Goal: Task Accomplishment & Management: Manage account settings

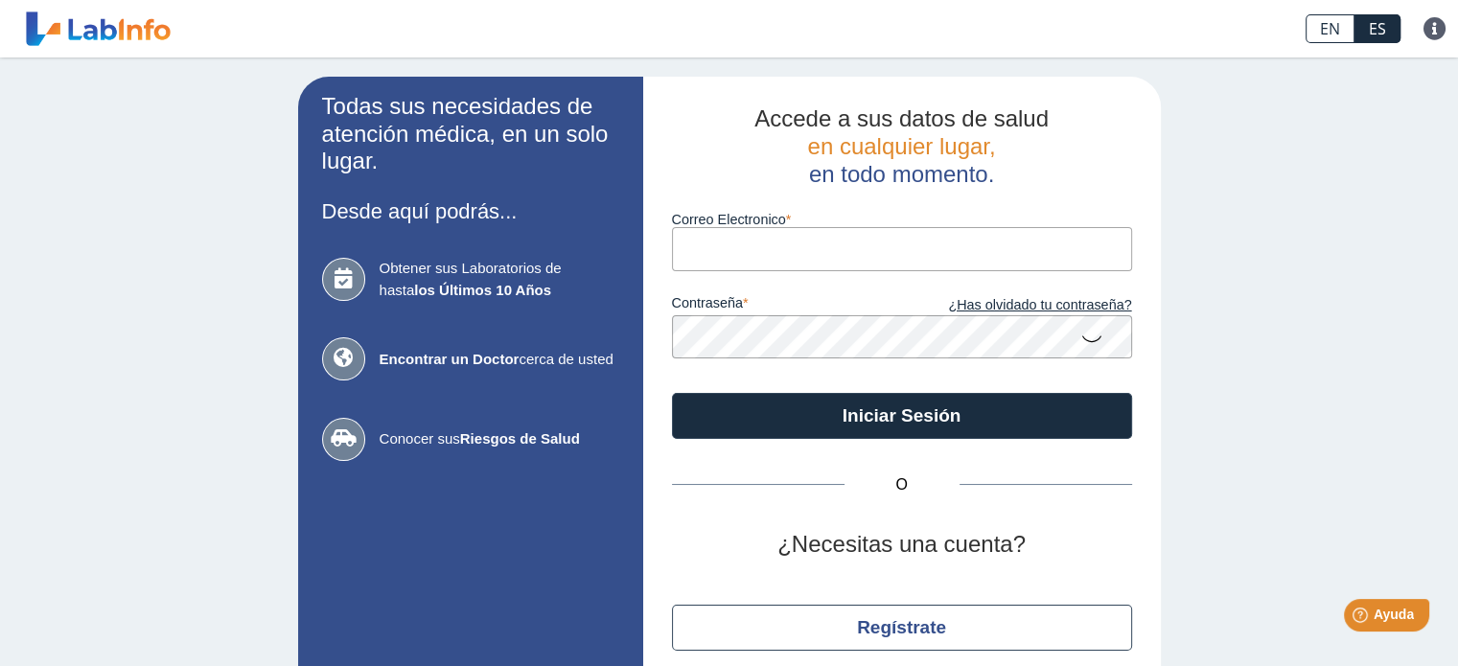
click at [762, 242] on input "Correo Electronico" at bounding box center [902, 248] width 460 height 43
type input "[EMAIL_ADDRESS][DOMAIN_NAME]"
click at [1085, 338] on icon at bounding box center [1092, 337] width 23 height 37
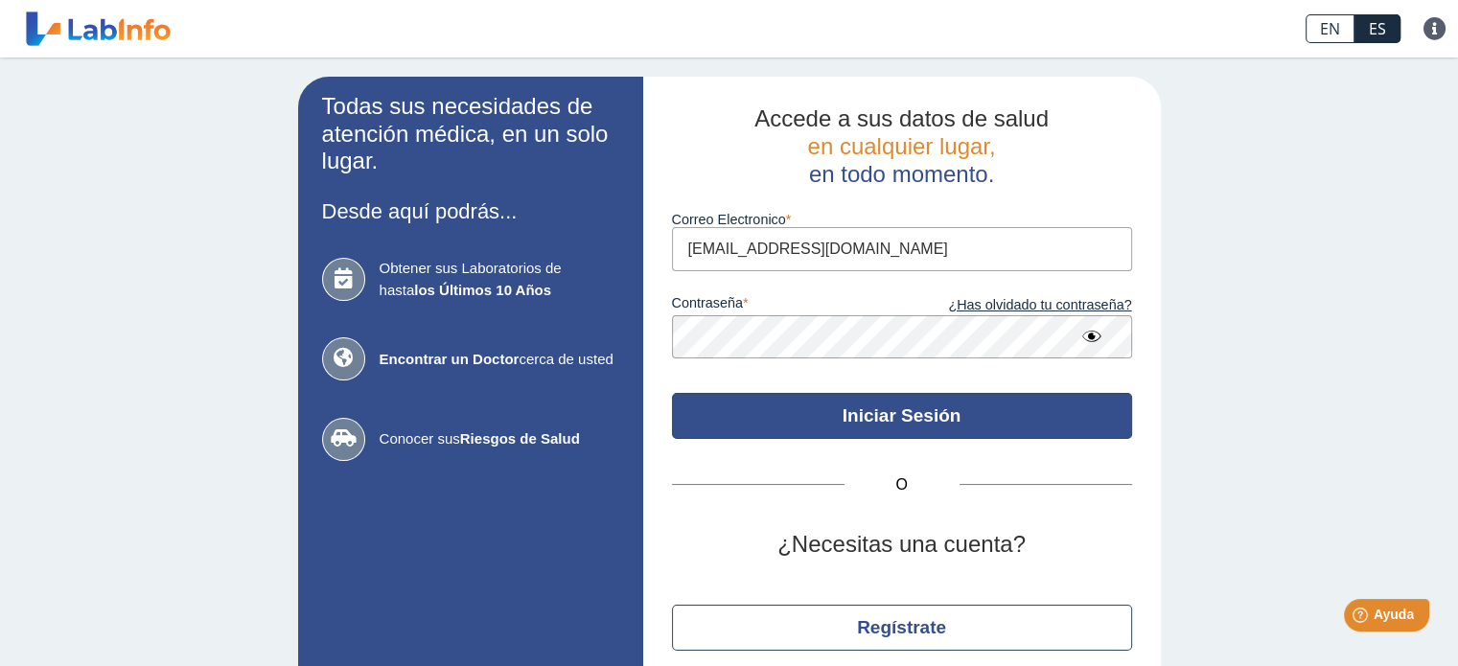
click at [917, 408] on button "Iniciar Sesión" at bounding box center [902, 416] width 460 height 46
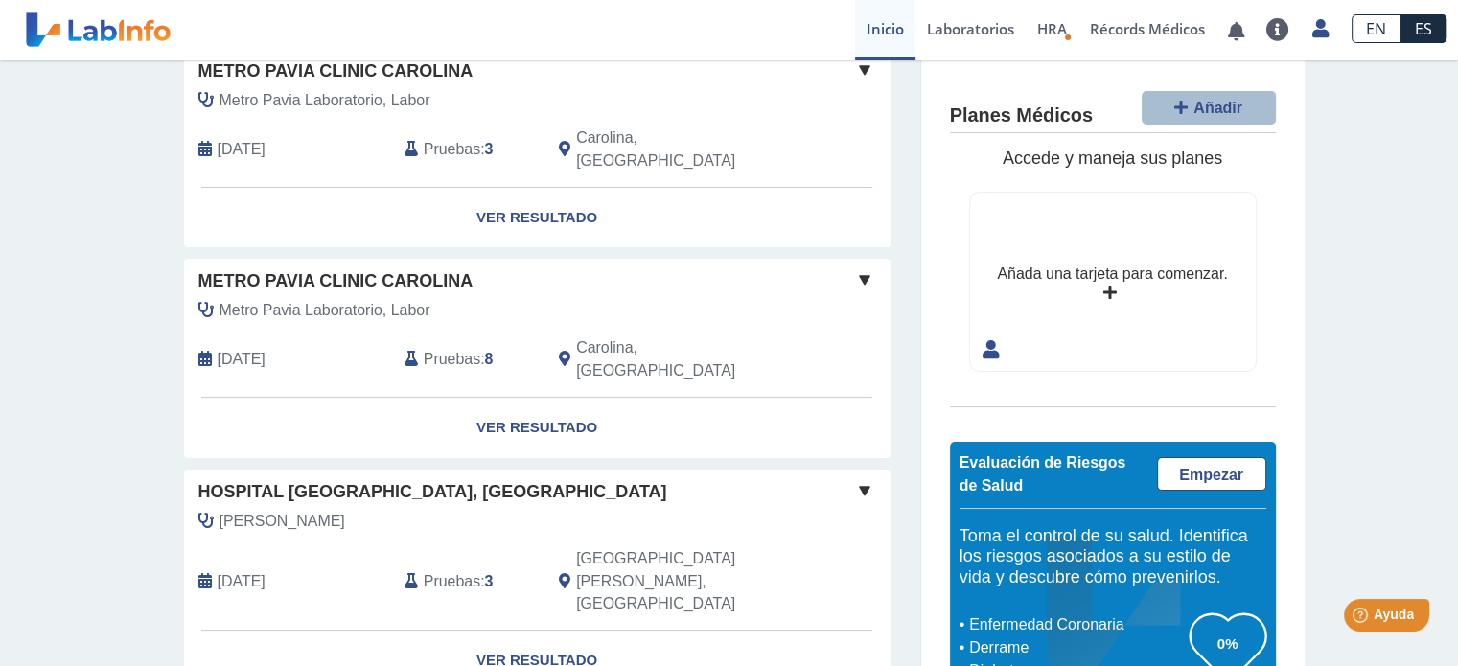
scroll to position [161, 0]
click at [856, 64] on span at bounding box center [864, 69] width 23 height 23
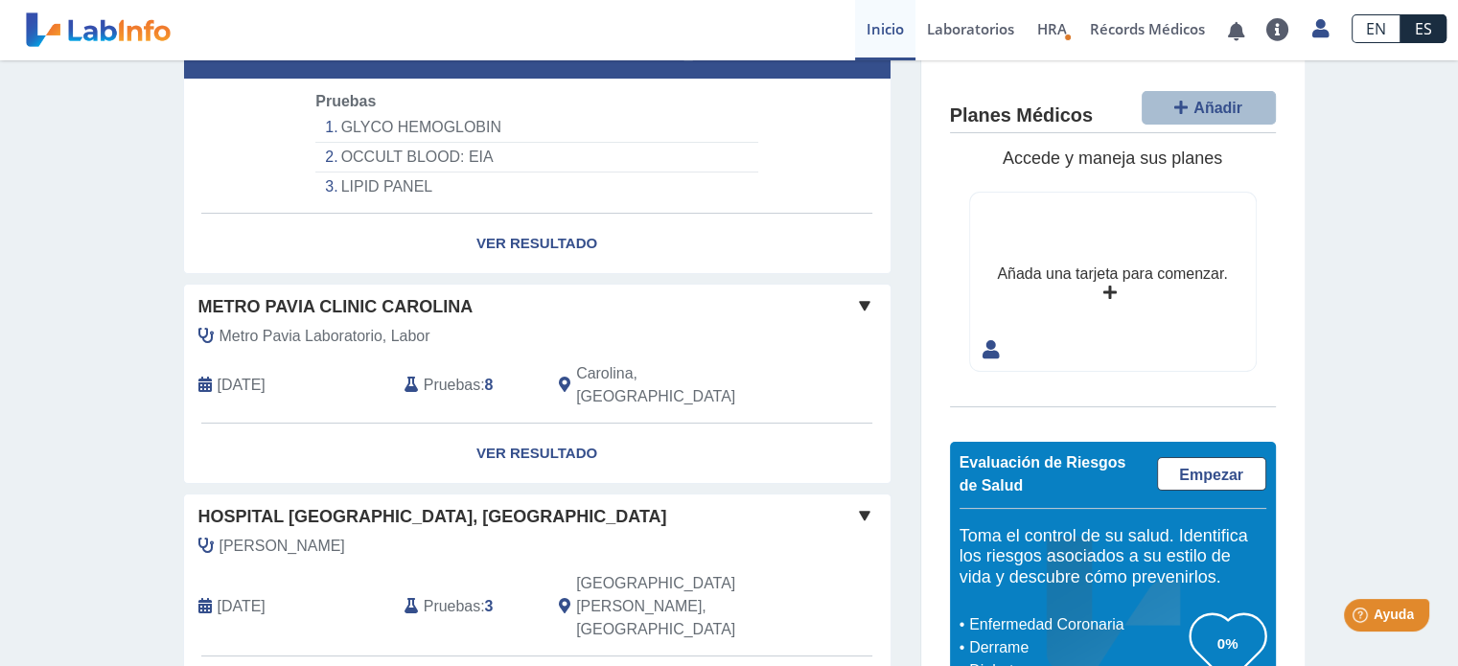
scroll to position [294, 0]
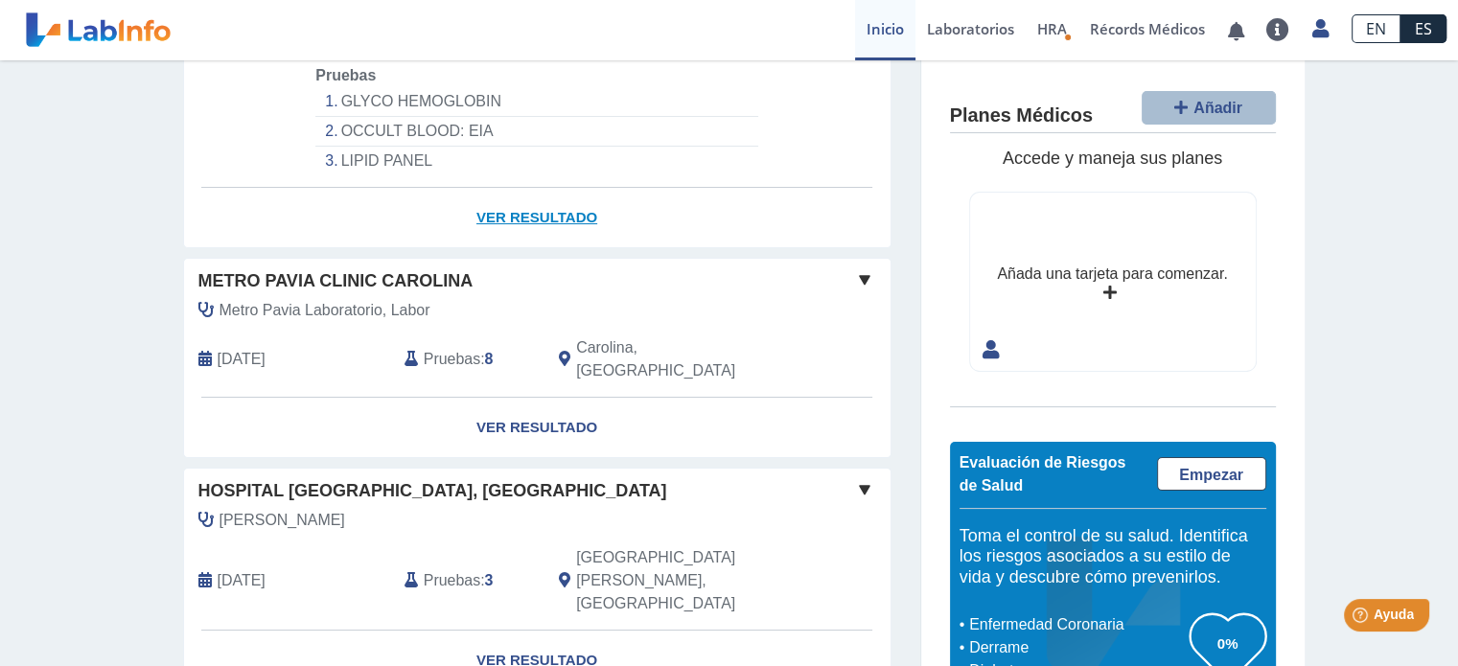
click at [551, 189] on link "Ver Resultado" at bounding box center [537, 218] width 707 height 60
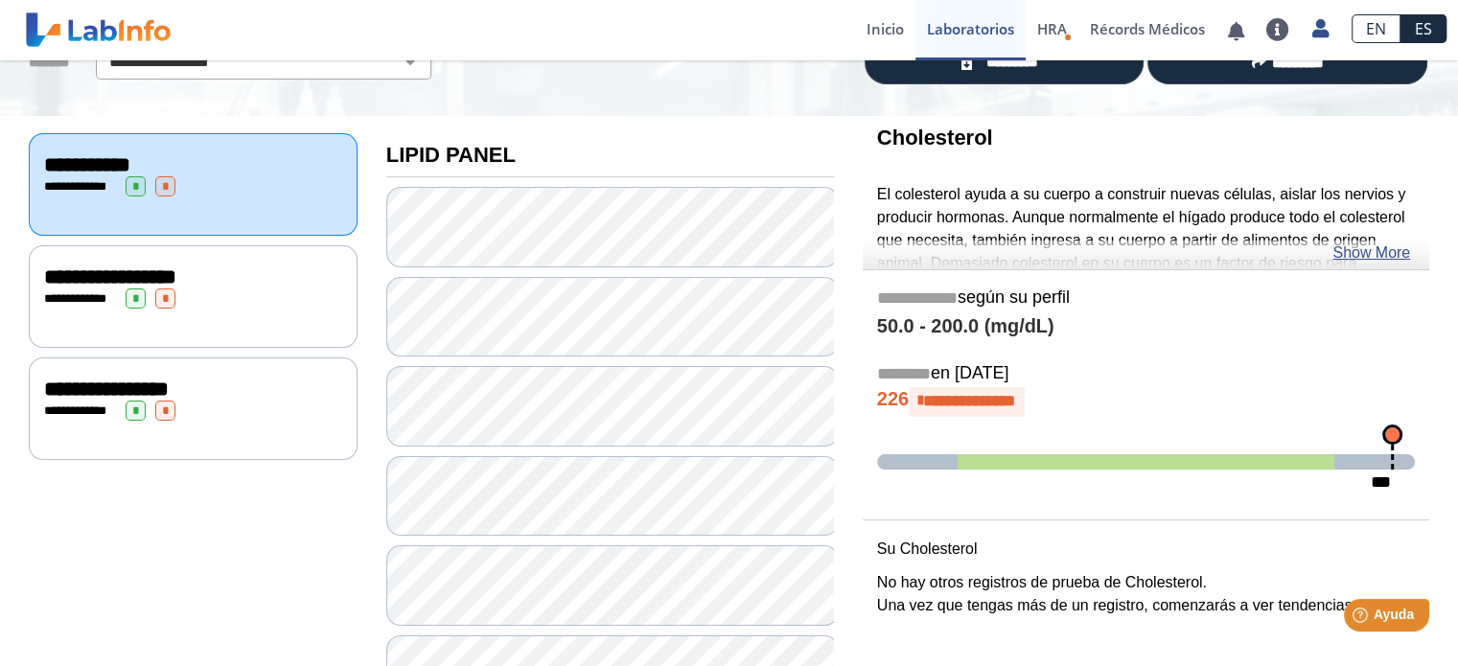
scroll to position [167, 0]
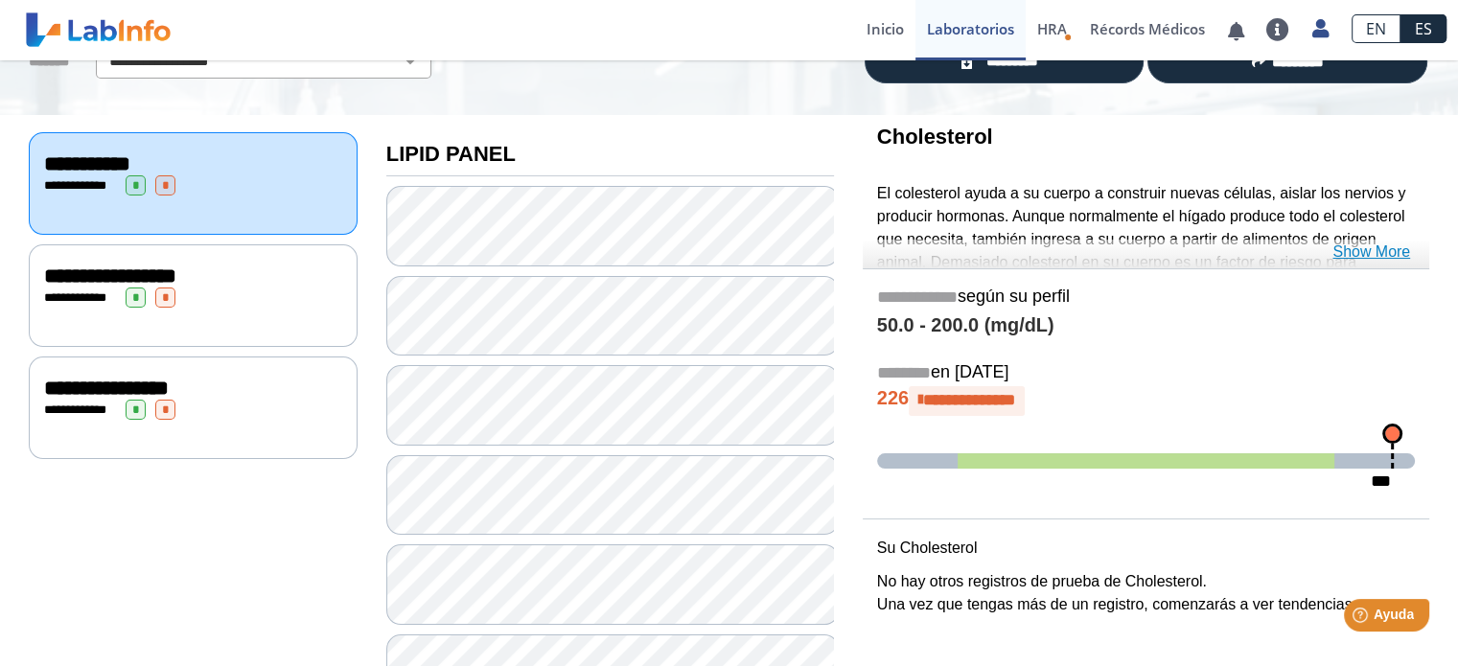
click at [1381, 253] on link "Show More" at bounding box center [1372, 252] width 78 height 23
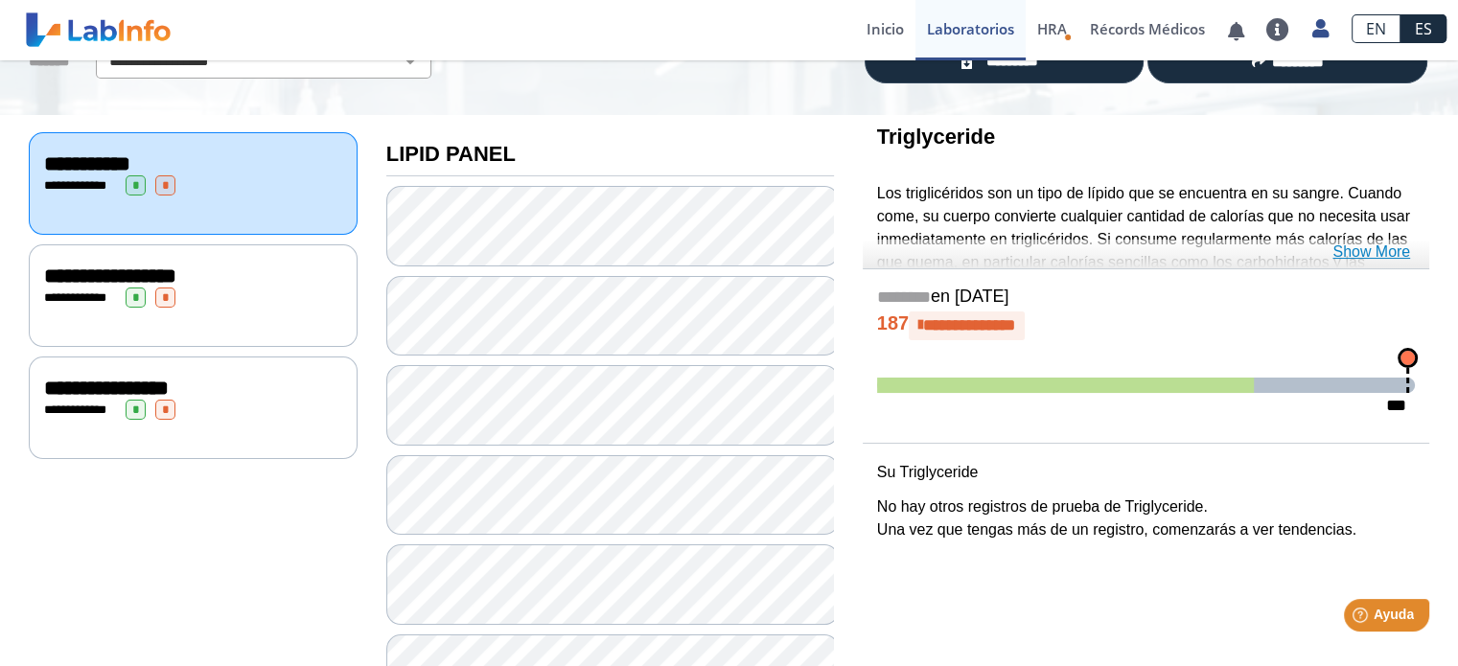
click at [1369, 246] on link "Show More" at bounding box center [1372, 252] width 78 height 23
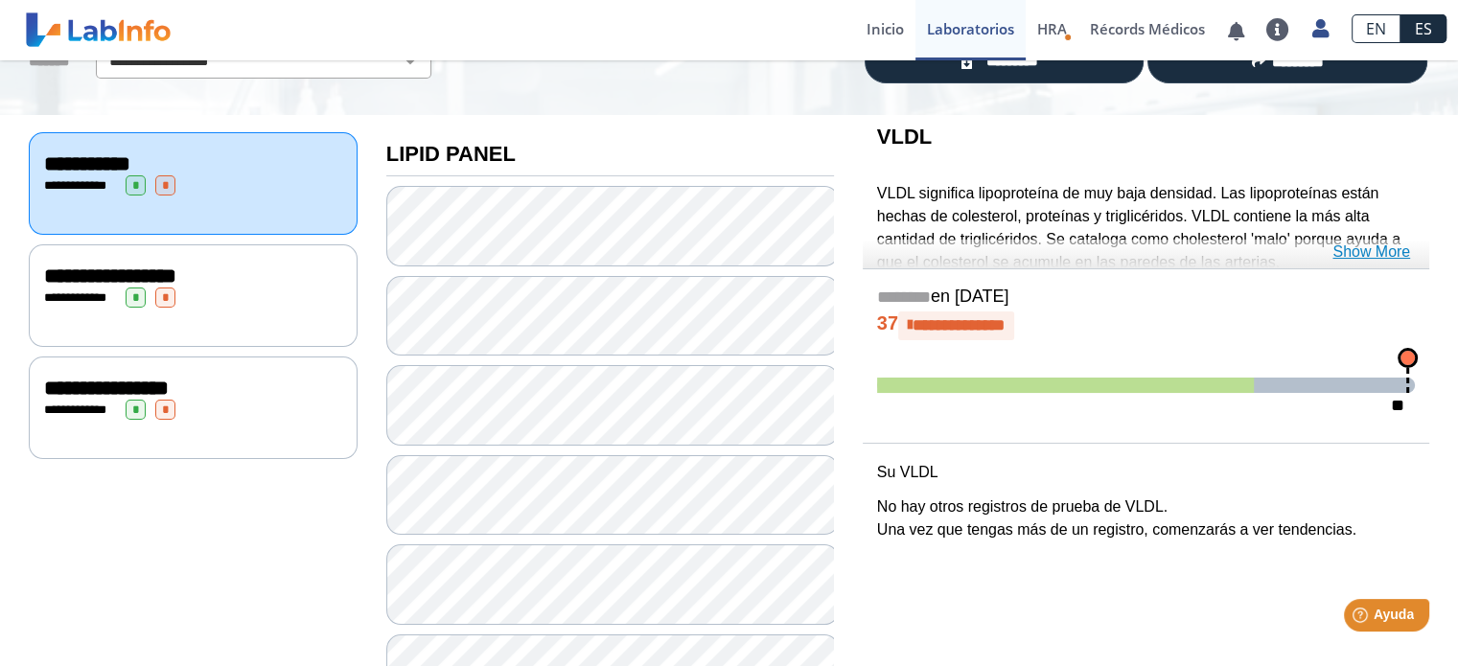
click at [1373, 252] on link "Show More" at bounding box center [1372, 252] width 78 height 23
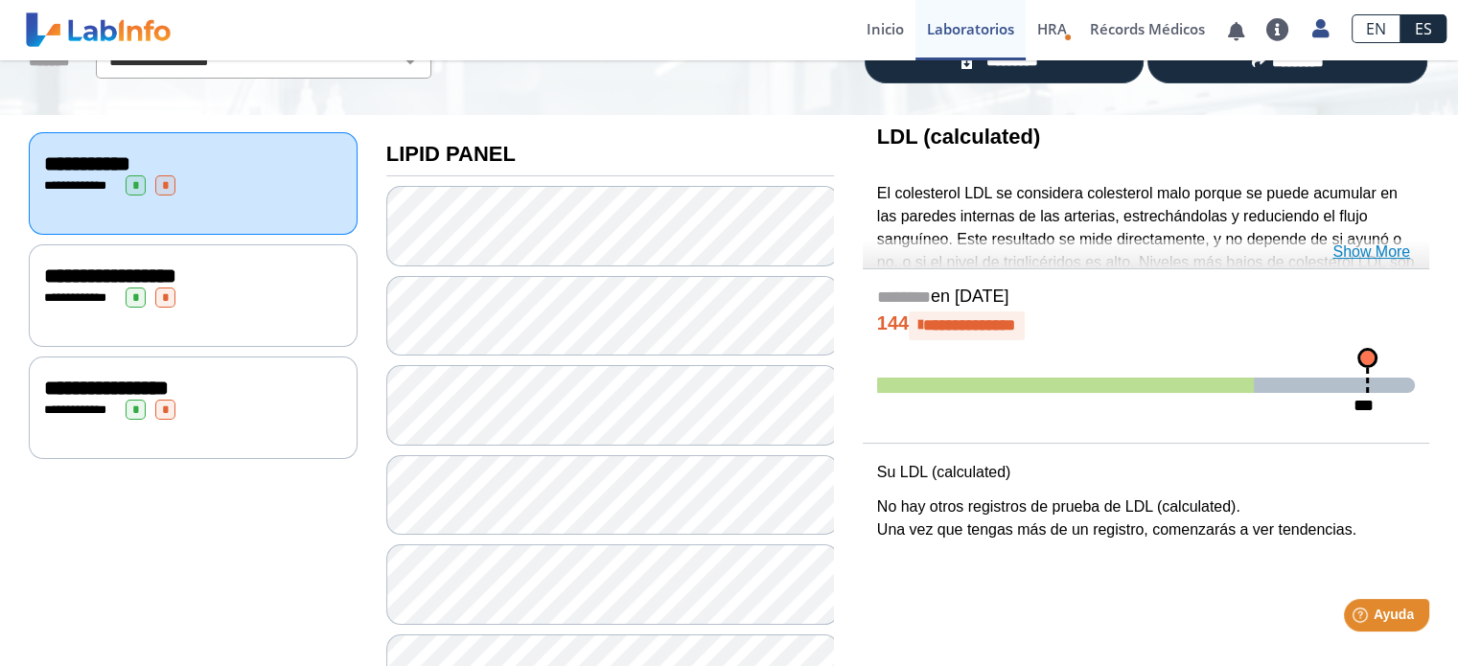
click at [1375, 246] on link "Show More" at bounding box center [1372, 252] width 78 height 23
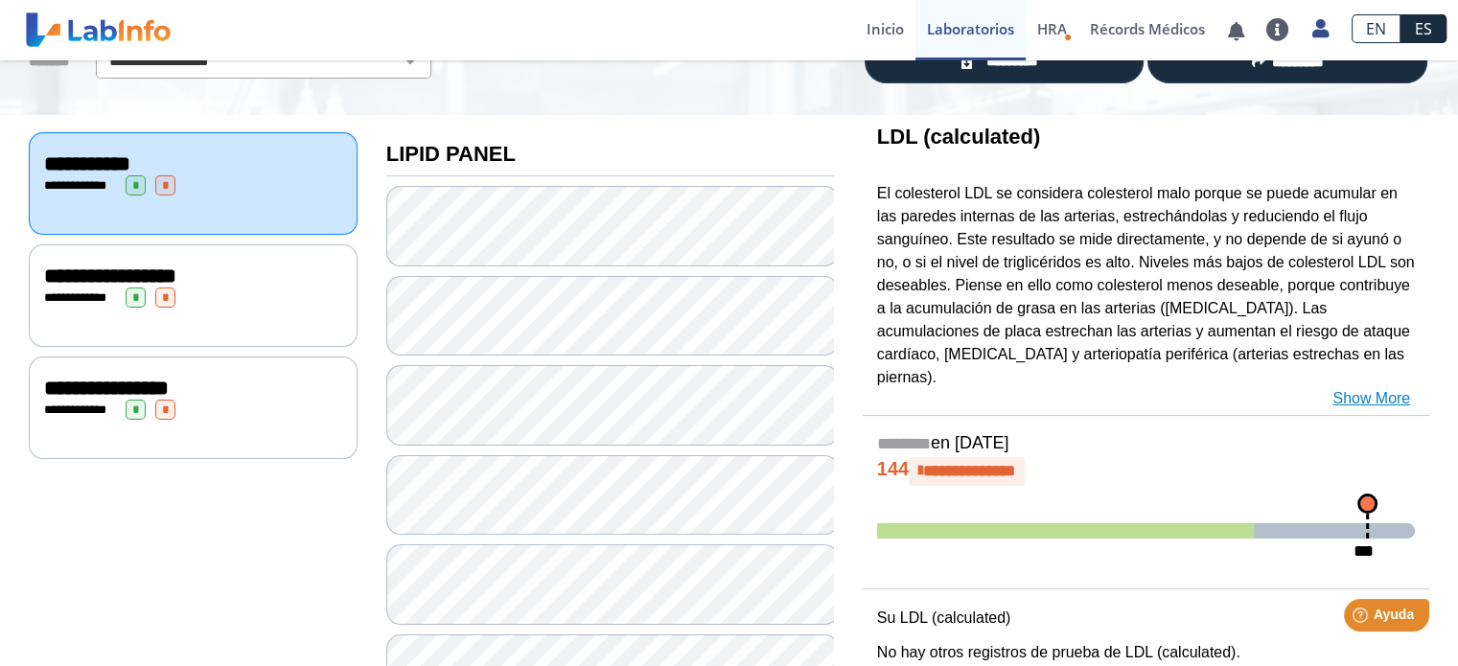
click at [1364, 387] on link "Show More" at bounding box center [1372, 398] width 78 height 23
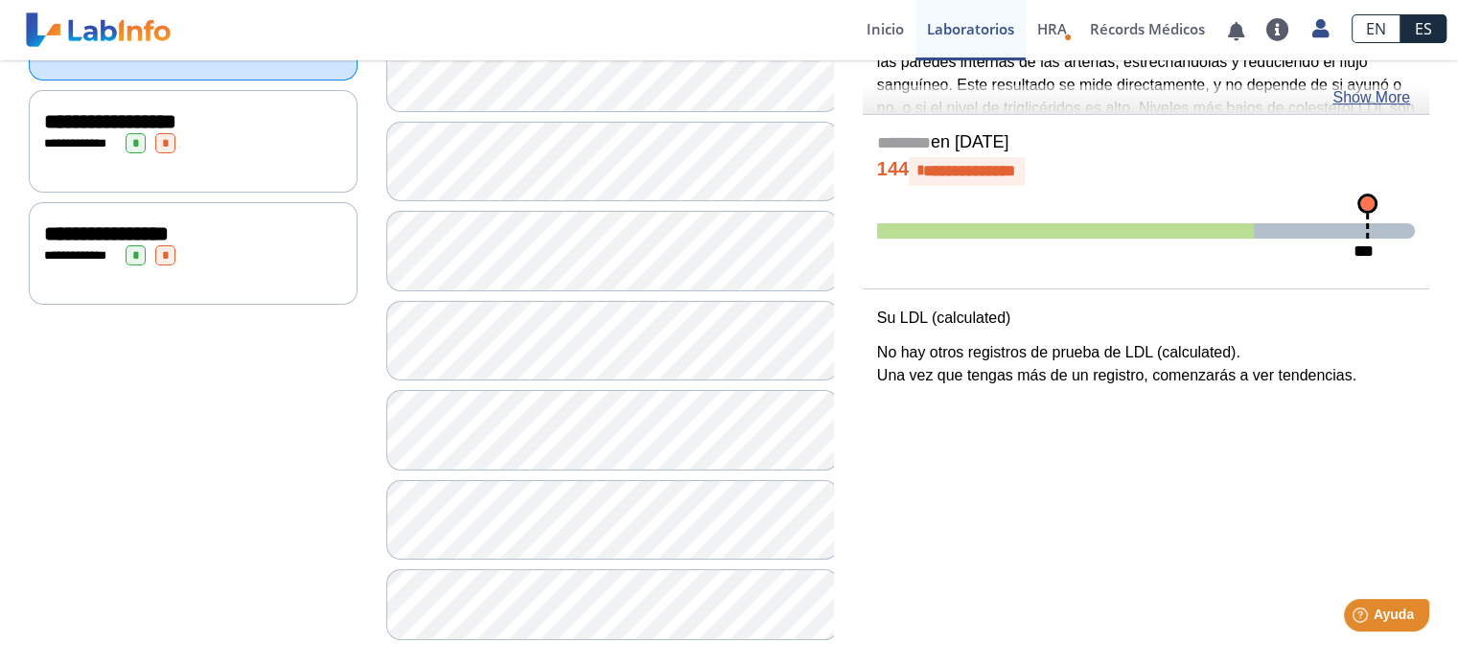
scroll to position [342, 0]
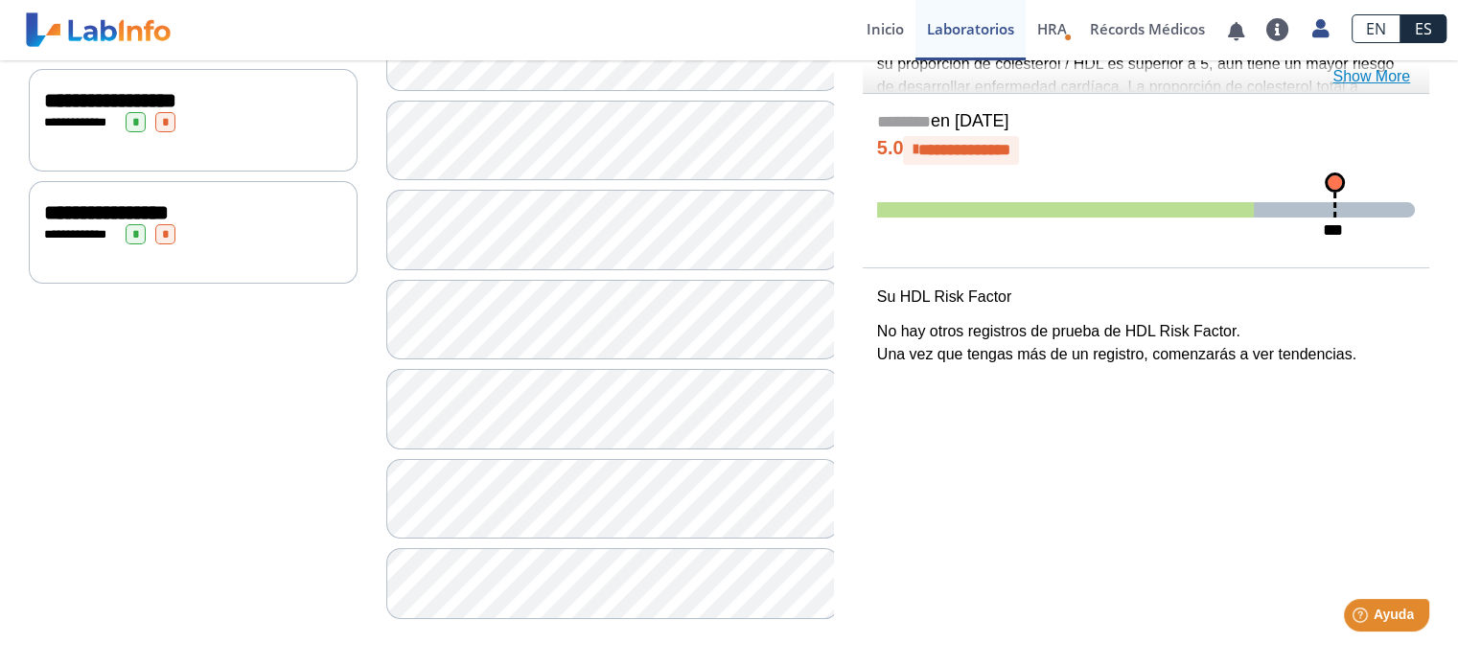
click at [1388, 76] on link "Show More" at bounding box center [1372, 76] width 78 height 23
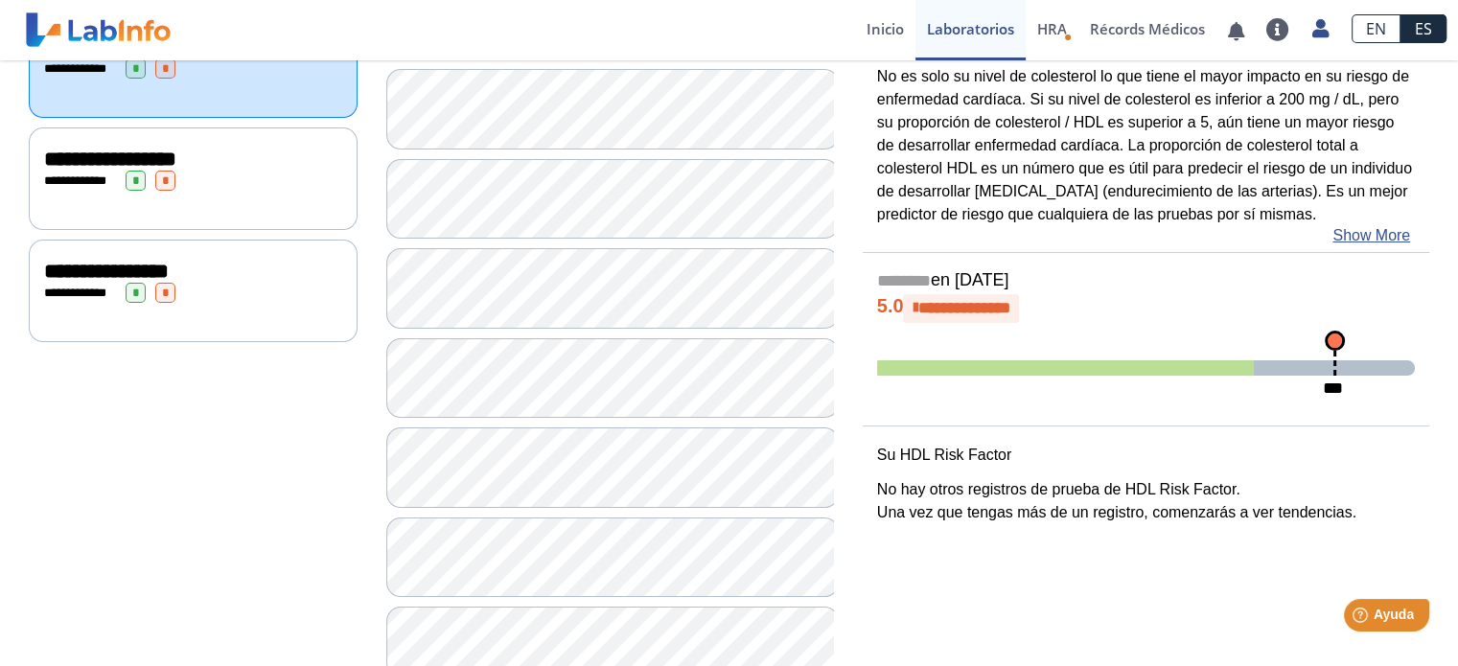
scroll to position [342, 0]
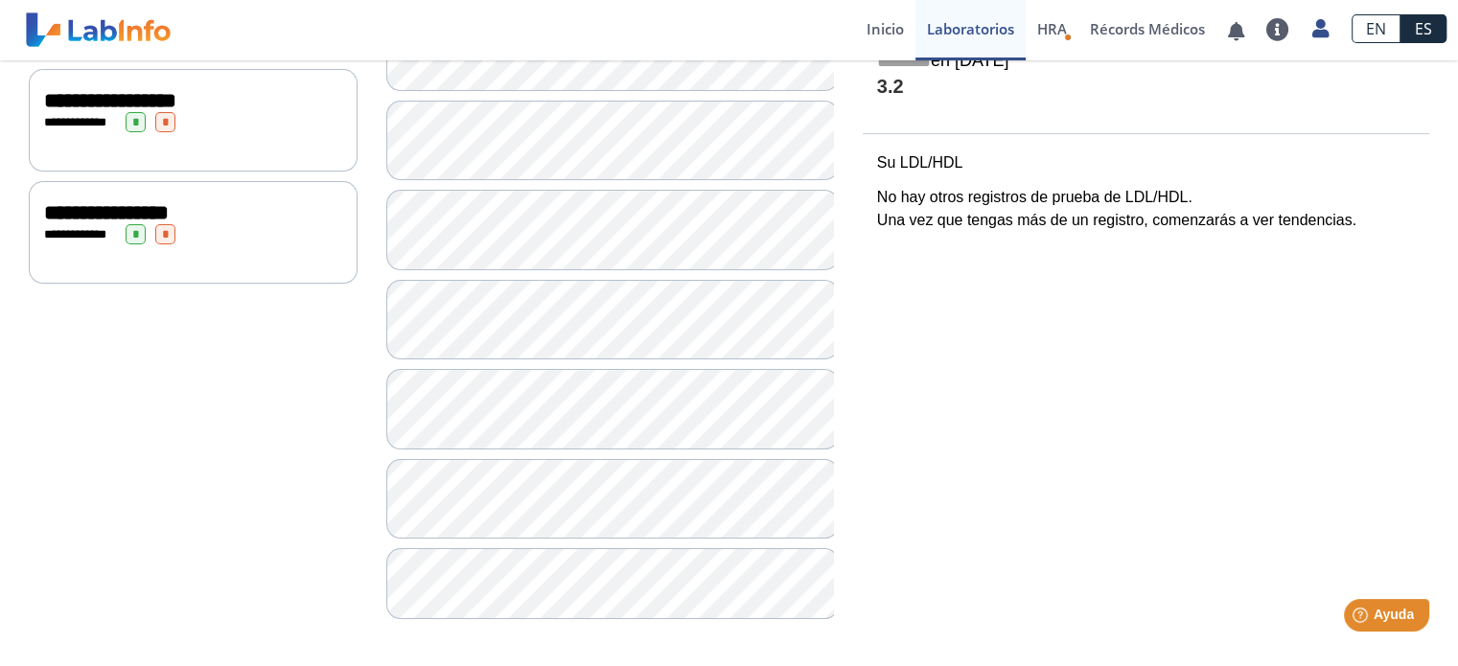
click at [169, 206] on span "**********" at bounding box center [106, 212] width 125 height 21
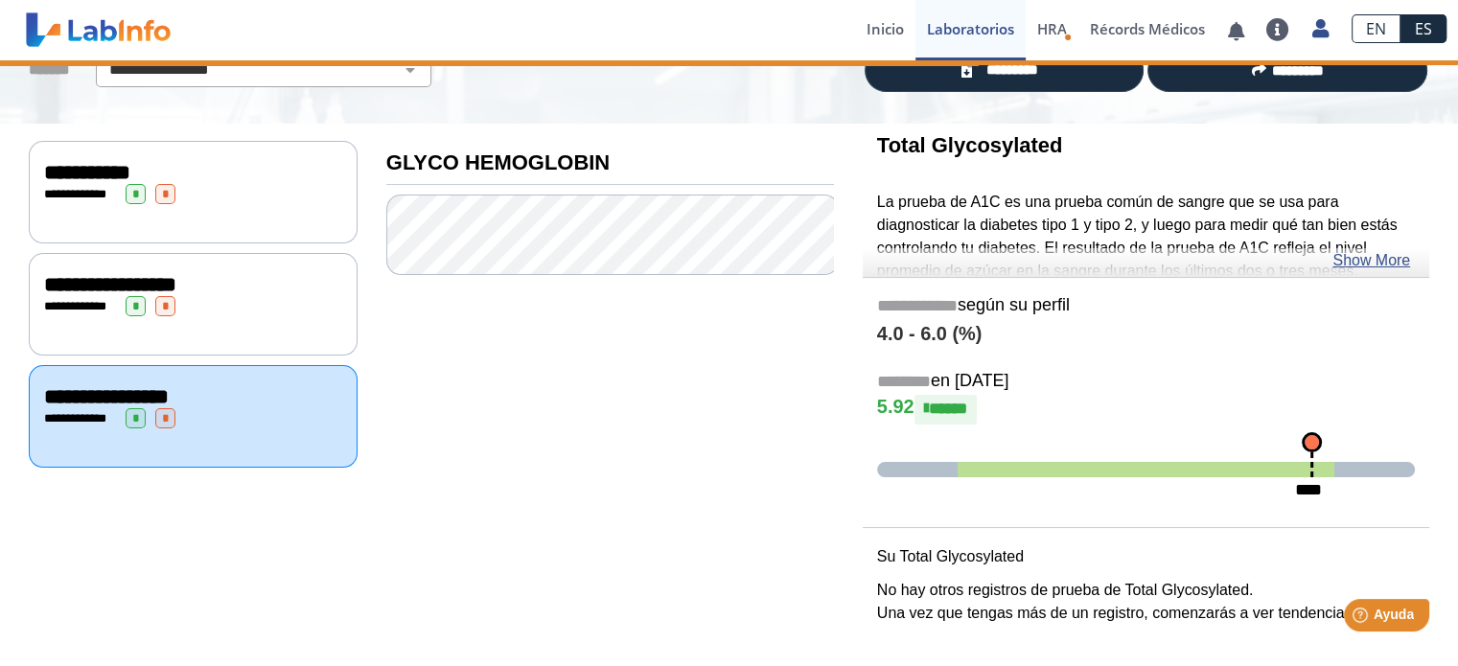
scroll to position [154, 0]
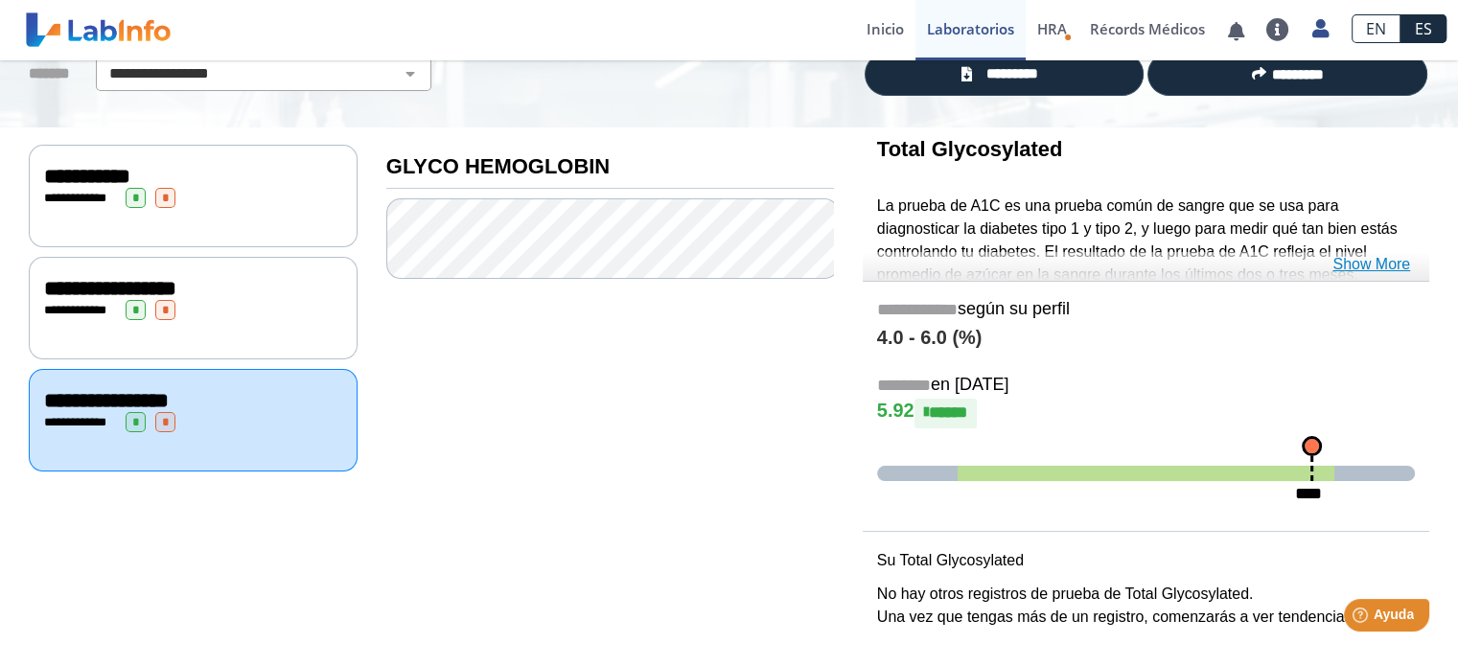
click at [1387, 256] on link "Show More" at bounding box center [1372, 264] width 78 height 23
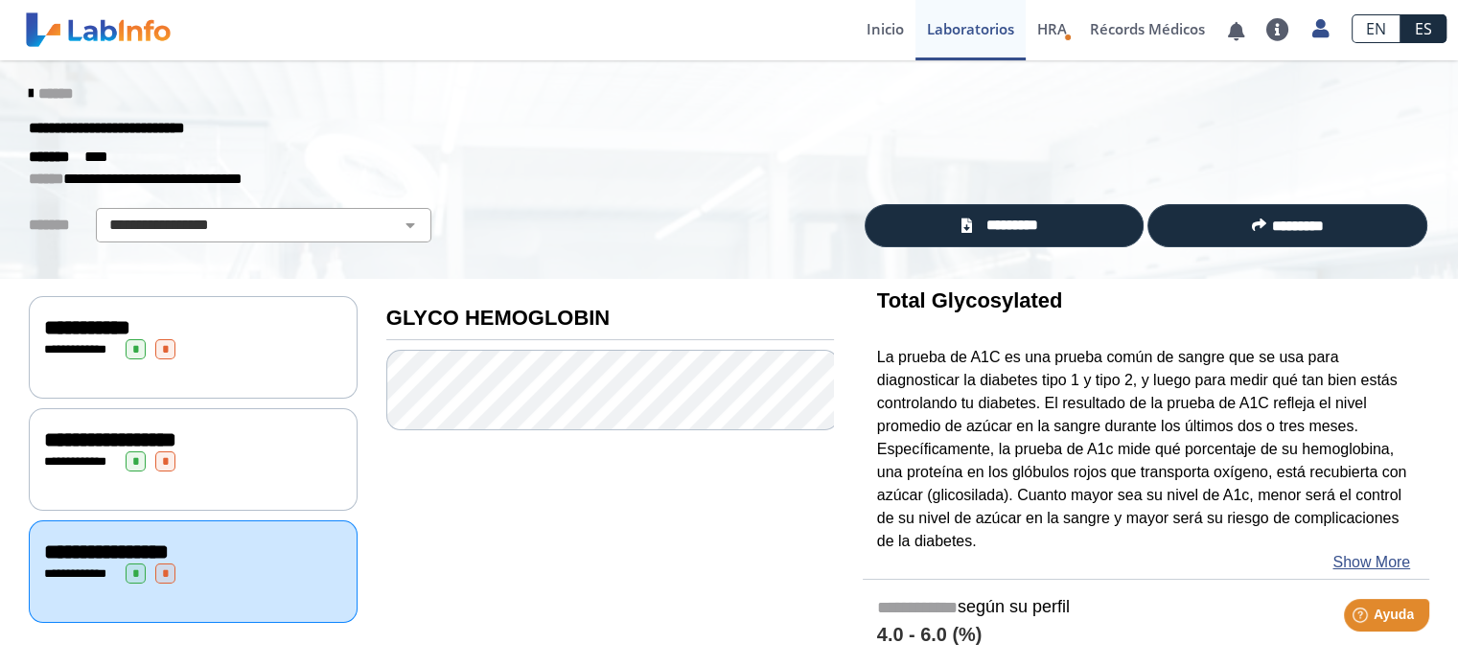
scroll to position [0, 0]
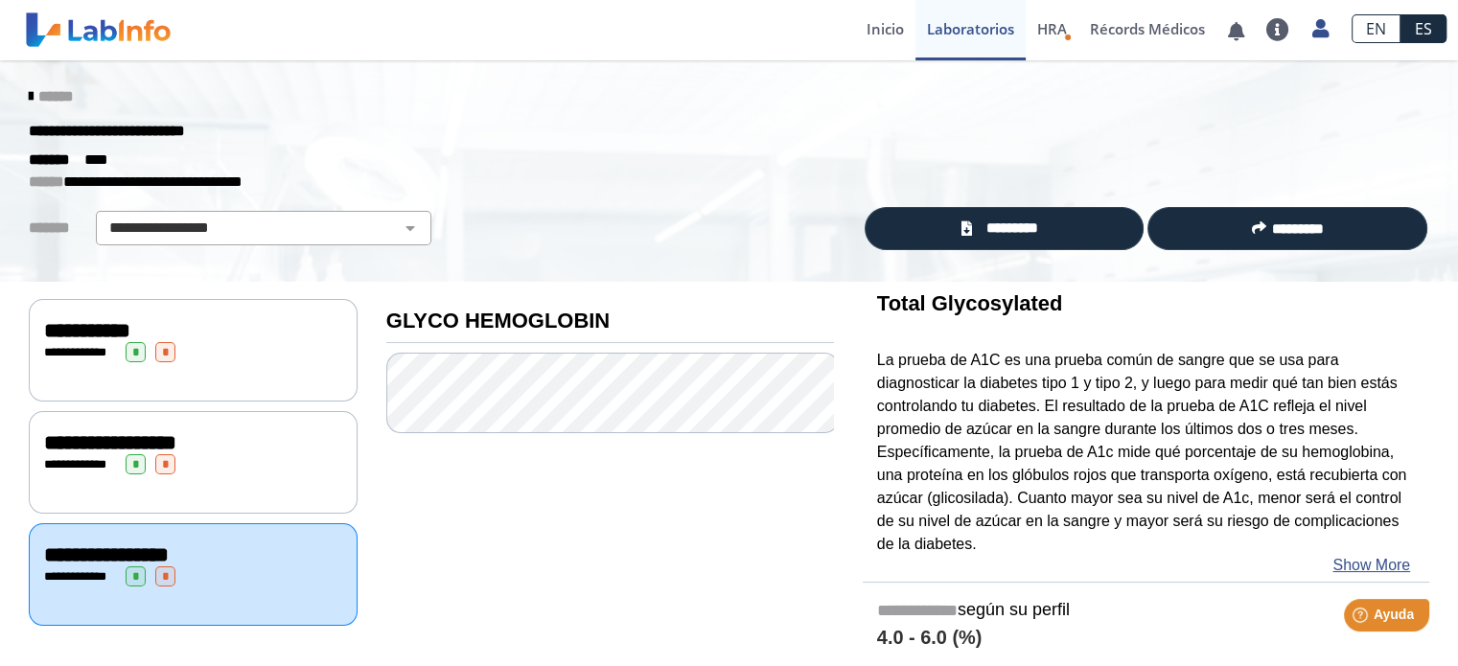
click at [29, 91] on icon at bounding box center [31, 96] width 4 height 15
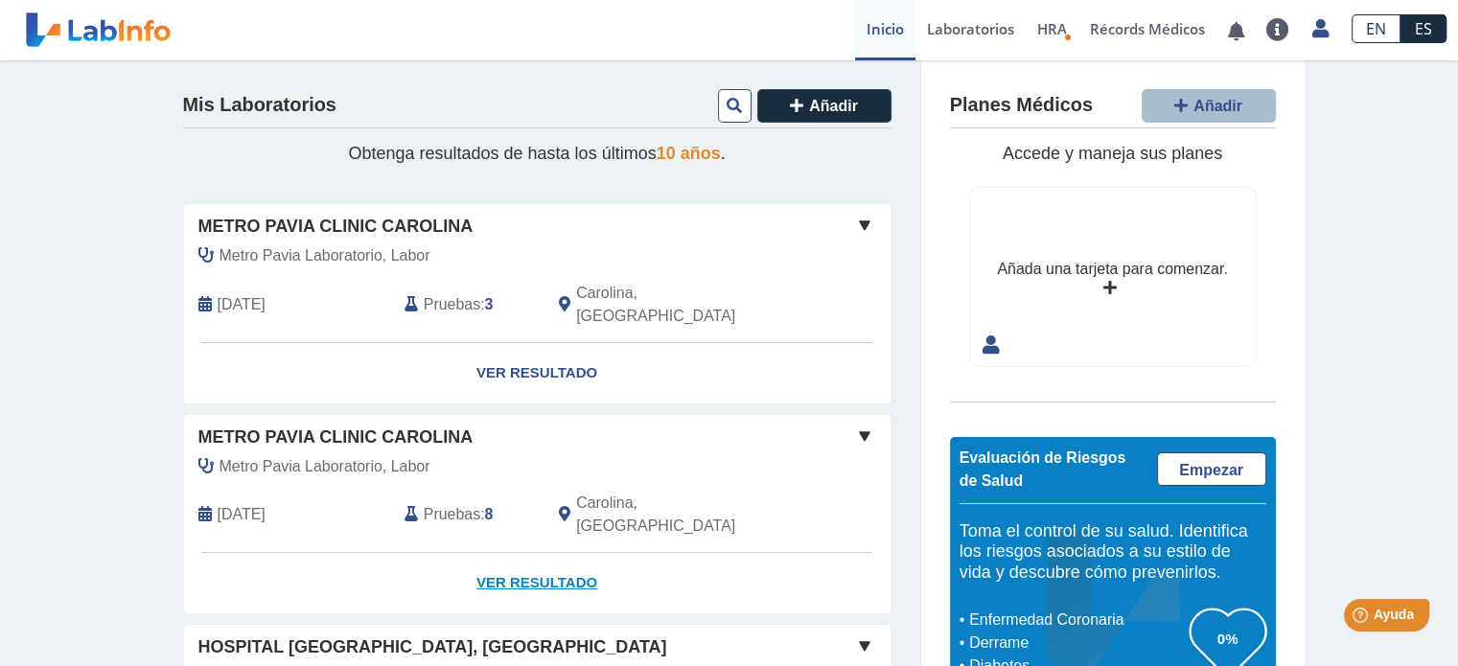
click at [545, 553] on link "Ver Resultado" at bounding box center [537, 583] width 707 height 60
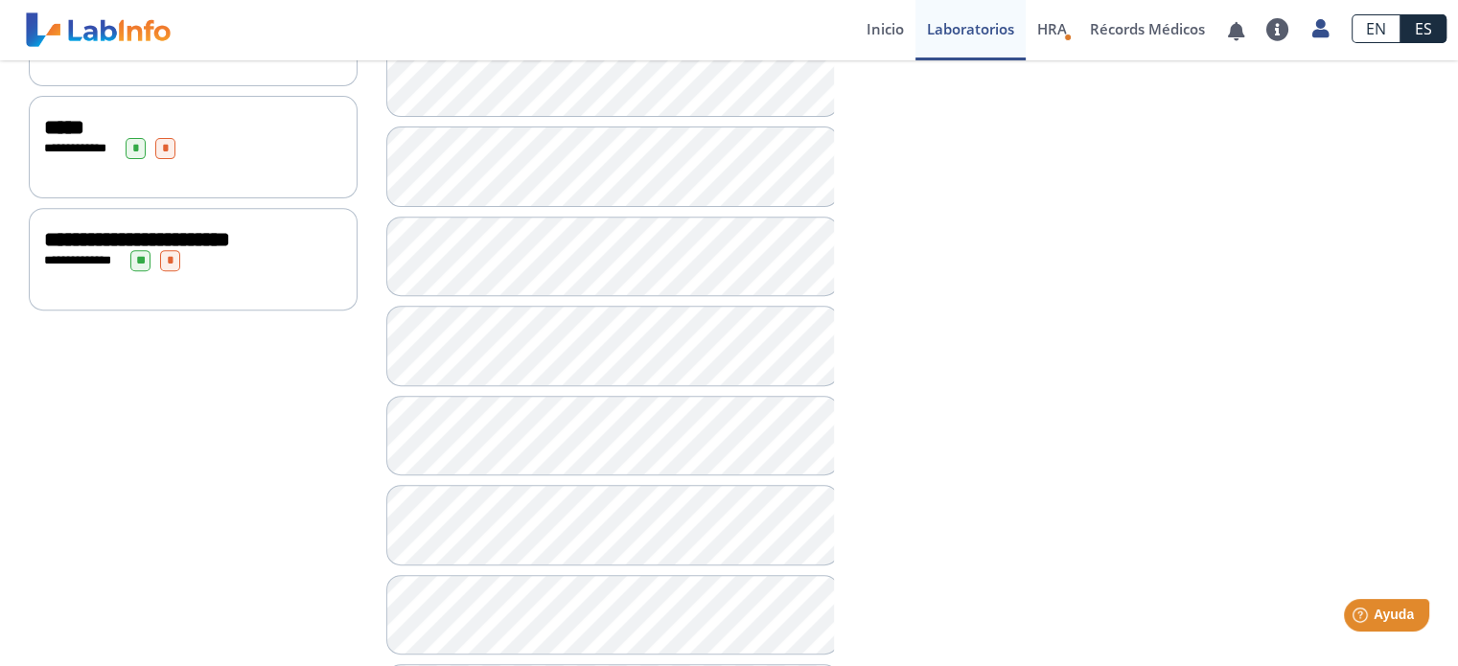
scroll to position [767, 0]
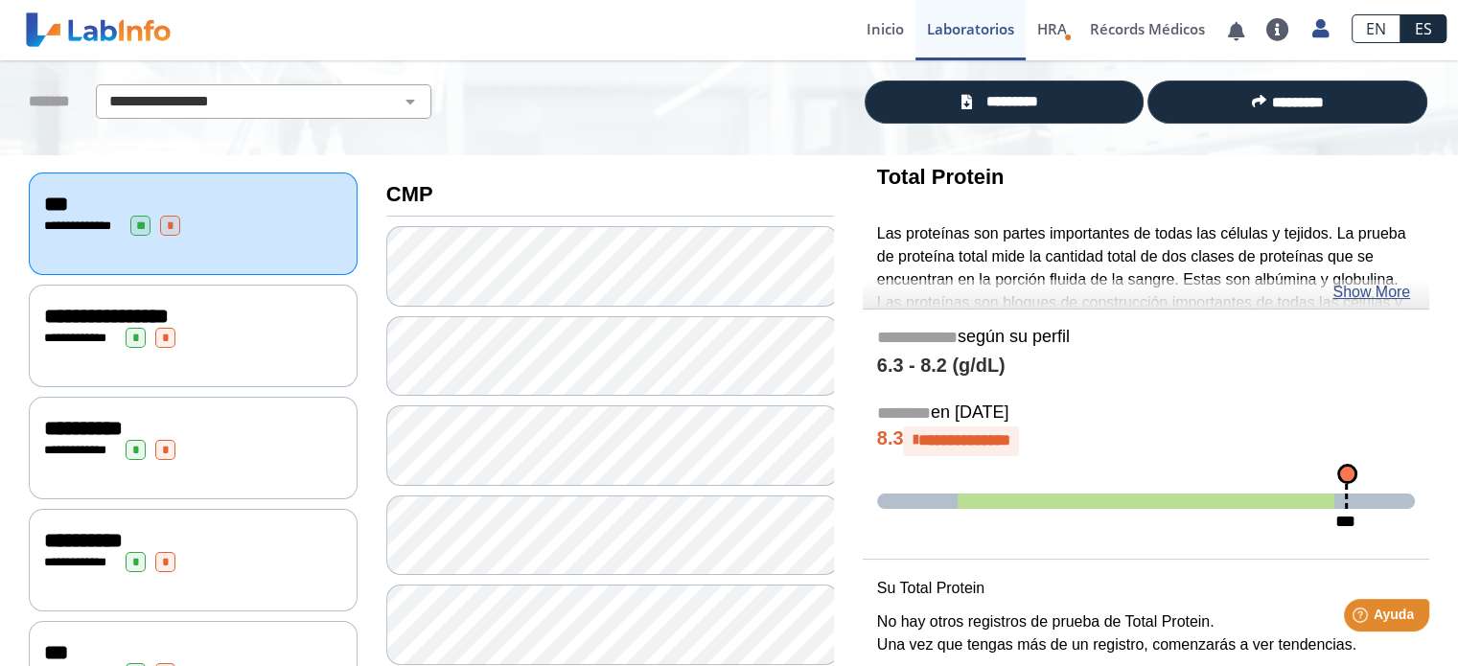
scroll to position [115, 0]
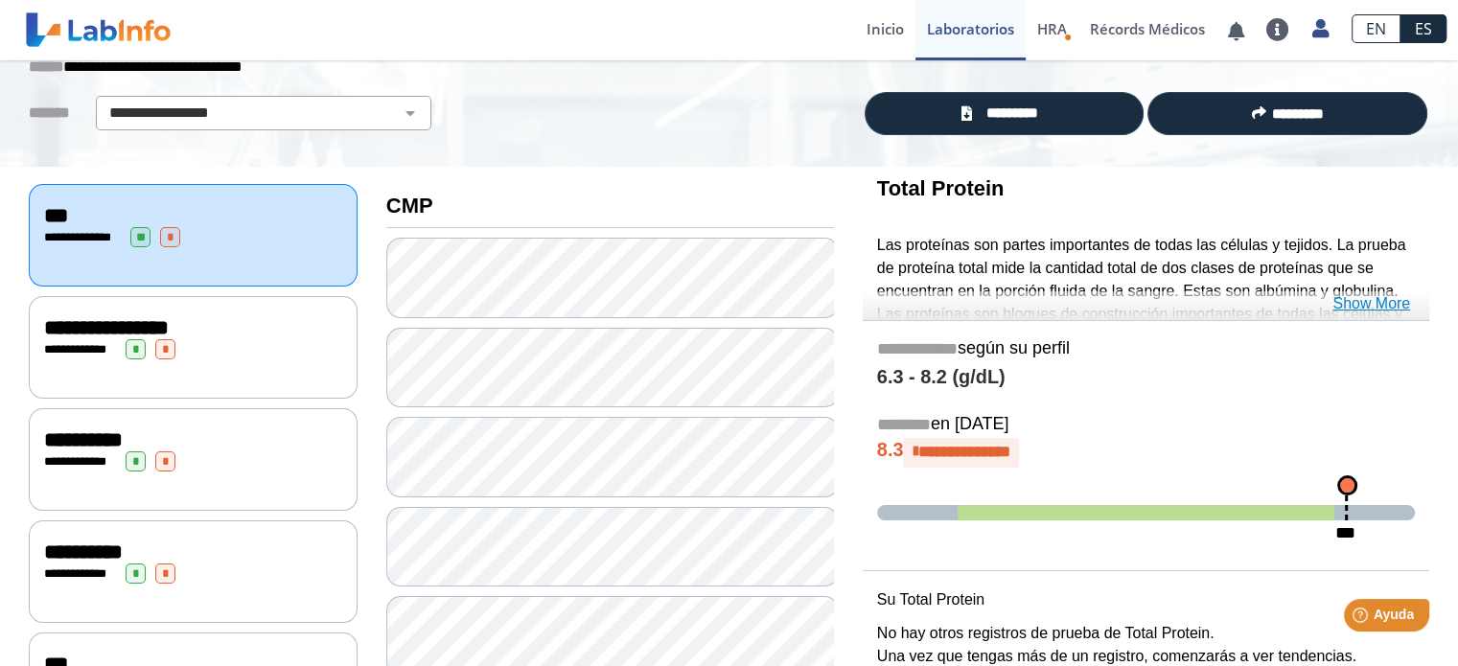
click at [1387, 299] on link "Show More" at bounding box center [1372, 303] width 78 height 23
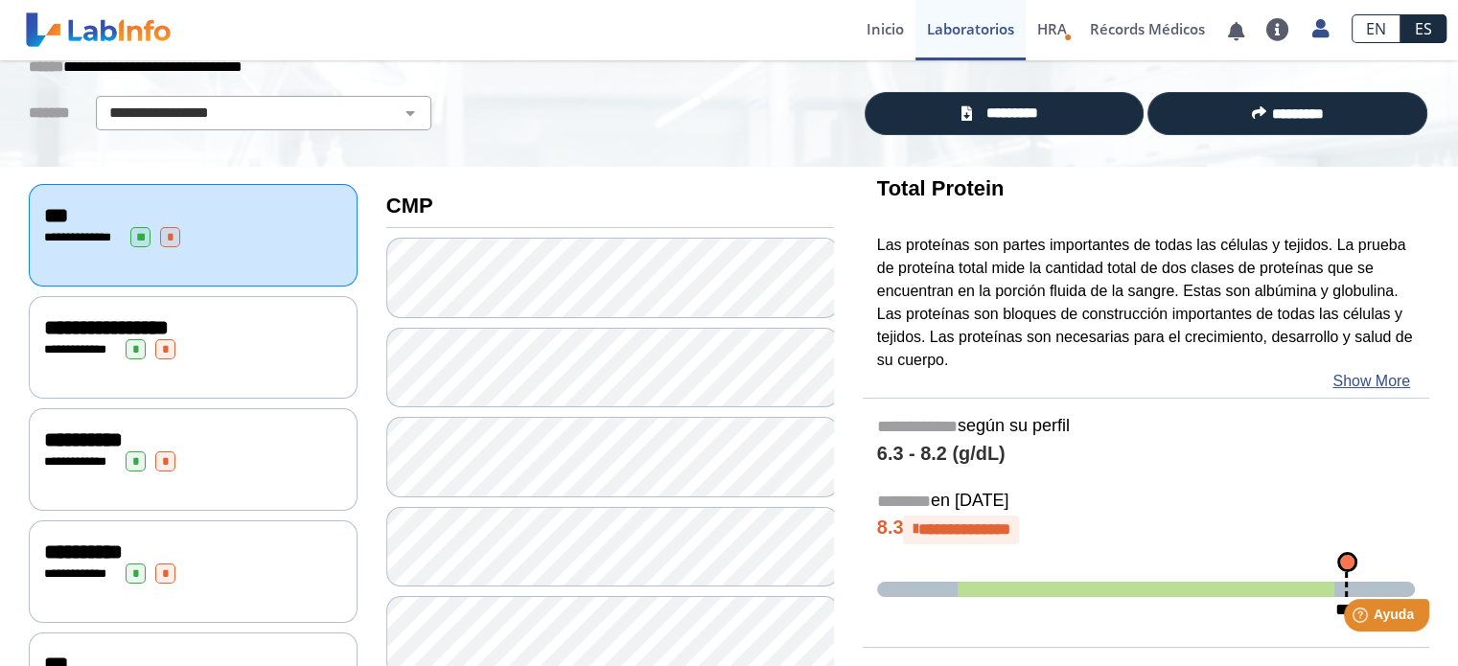
scroll to position [646, 0]
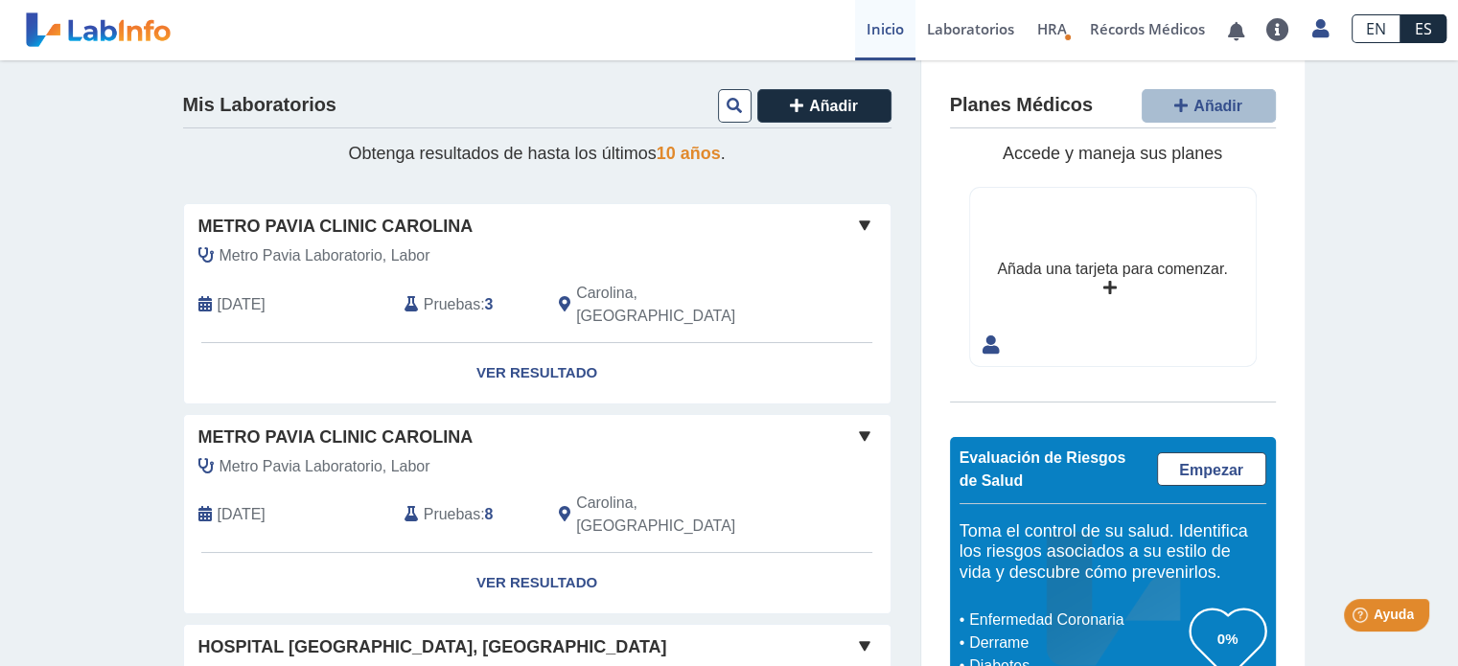
click at [860, 218] on span at bounding box center [864, 225] width 23 height 23
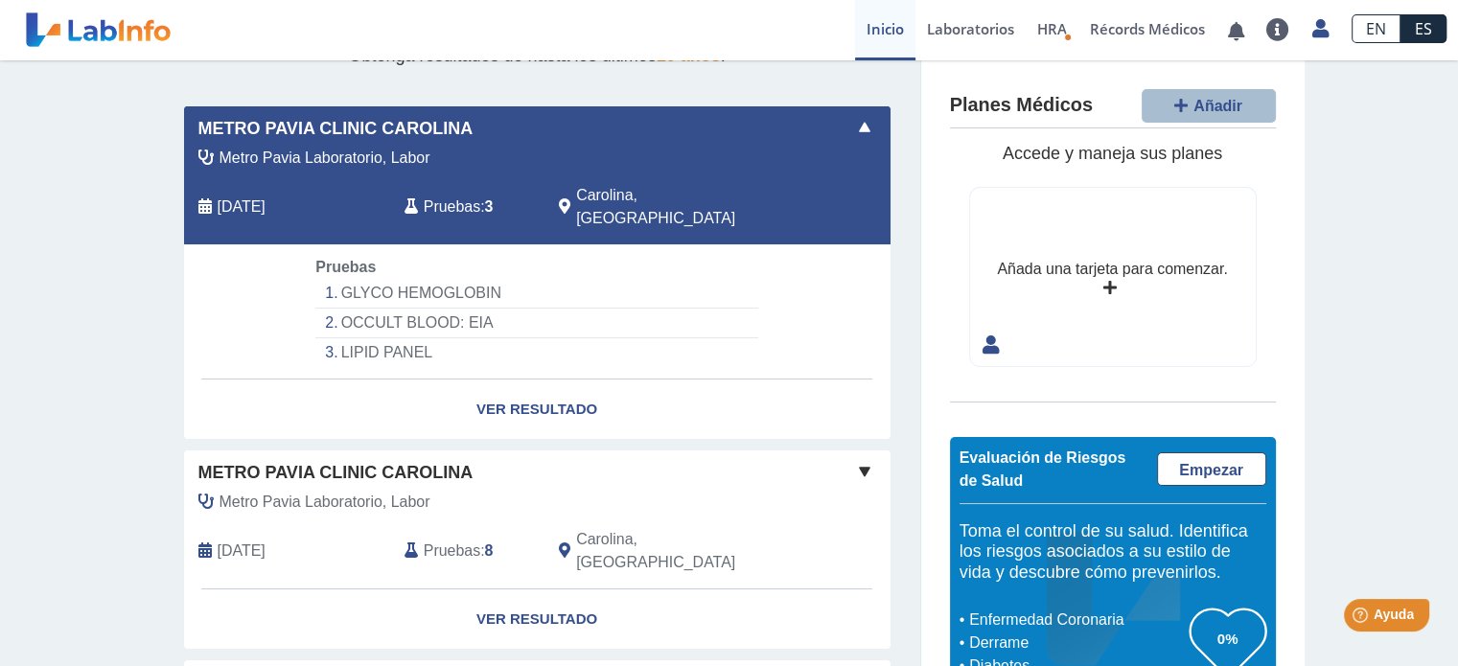
scroll to position [98, 0]
click at [552, 382] on link "Ver Resultado" at bounding box center [537, 410] width 707 height 60
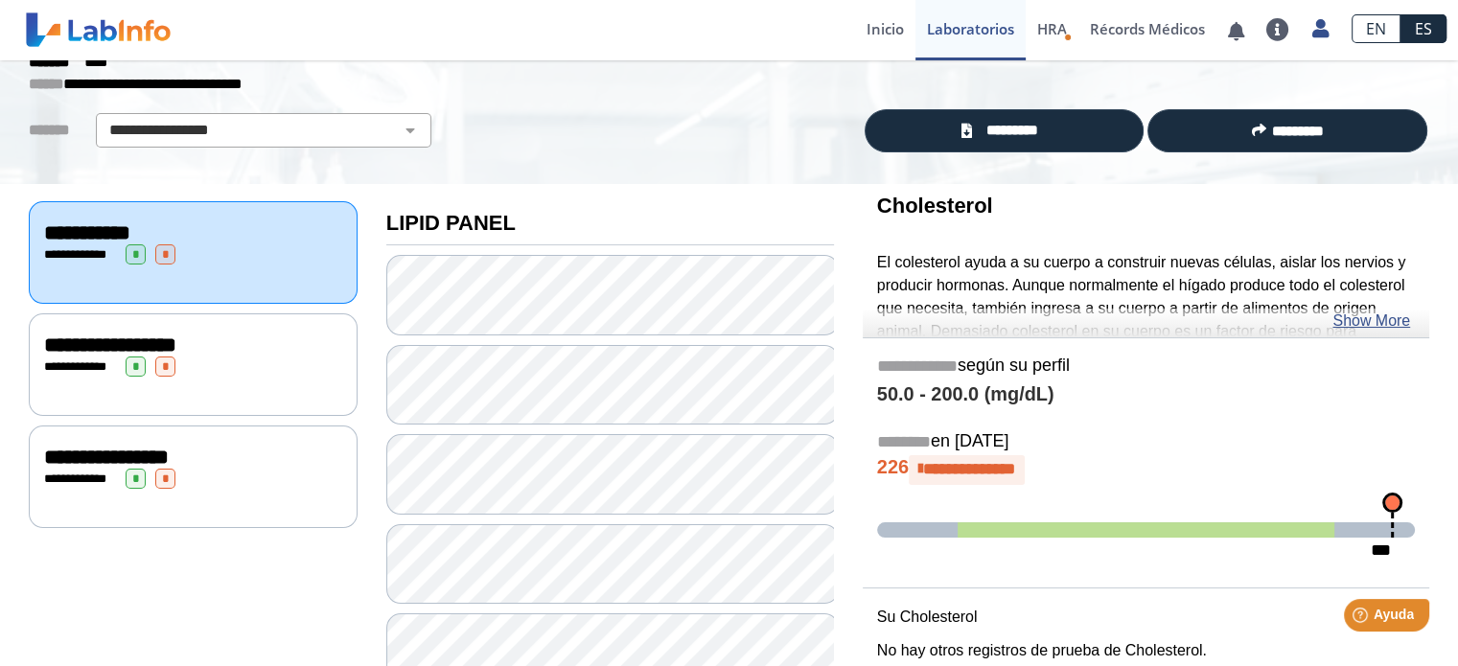
scroll to position [98, 0]
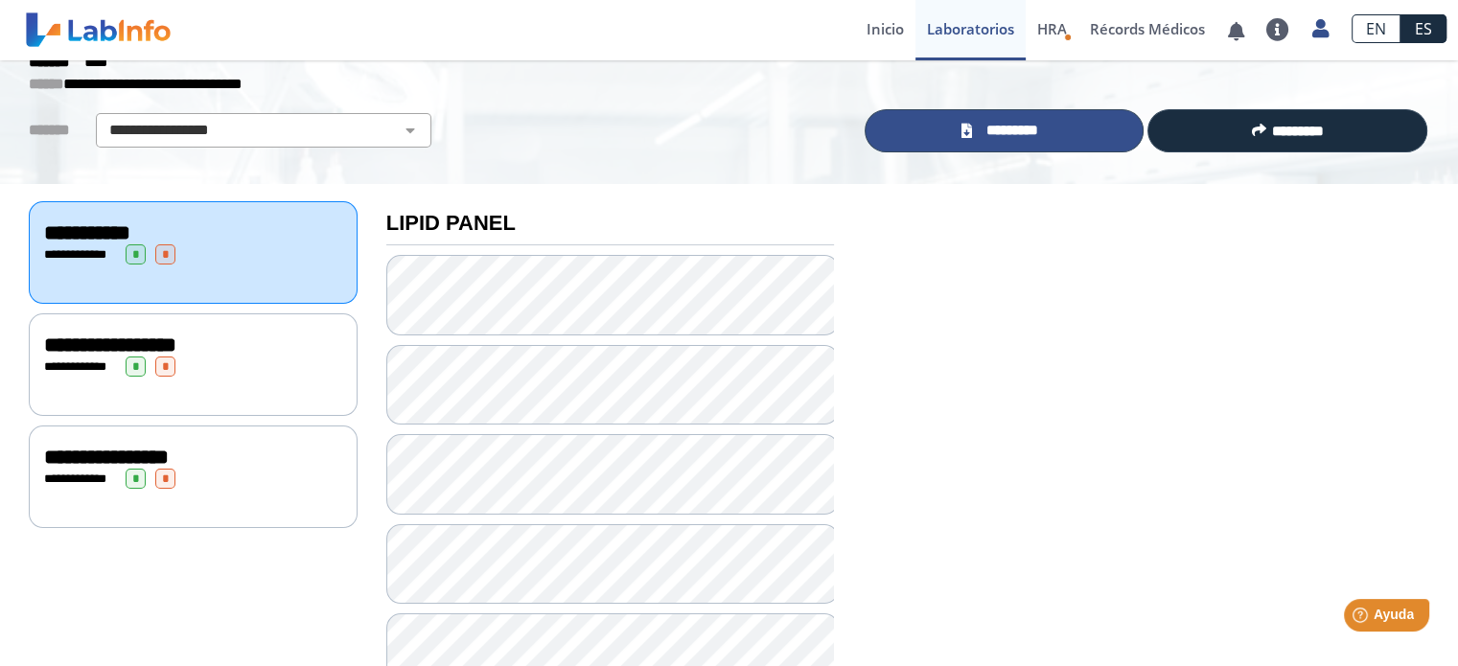
click at [977, 134] on span "*********" at bounding box center [1012, 131] width 70 height 22
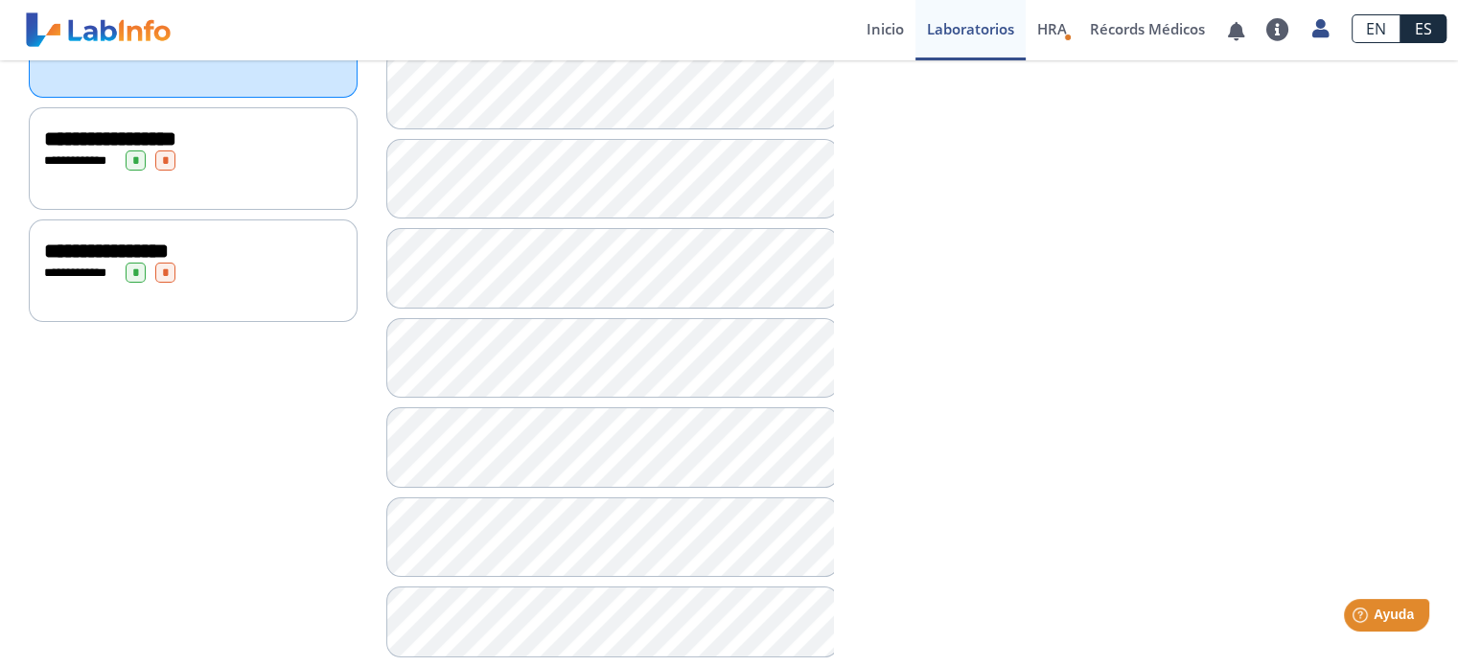
scroll to position [342, 0]
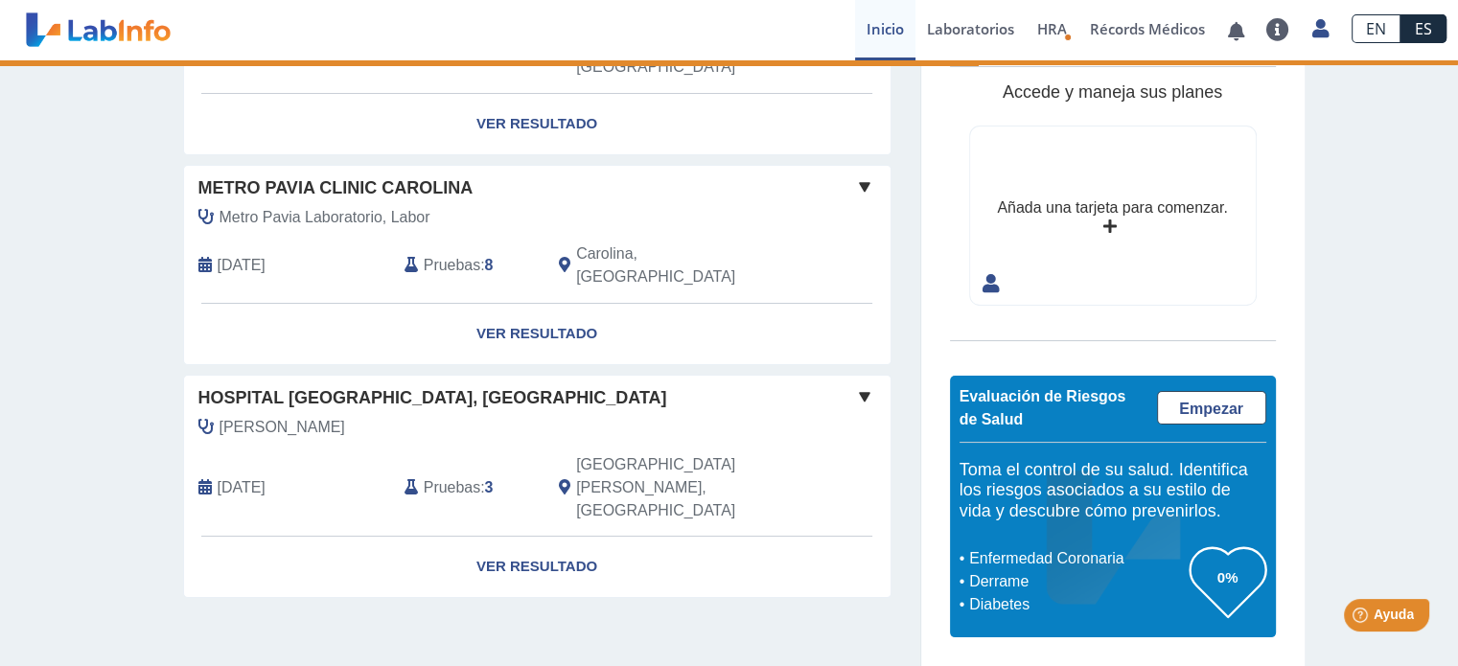
scroll to position [156, 0]
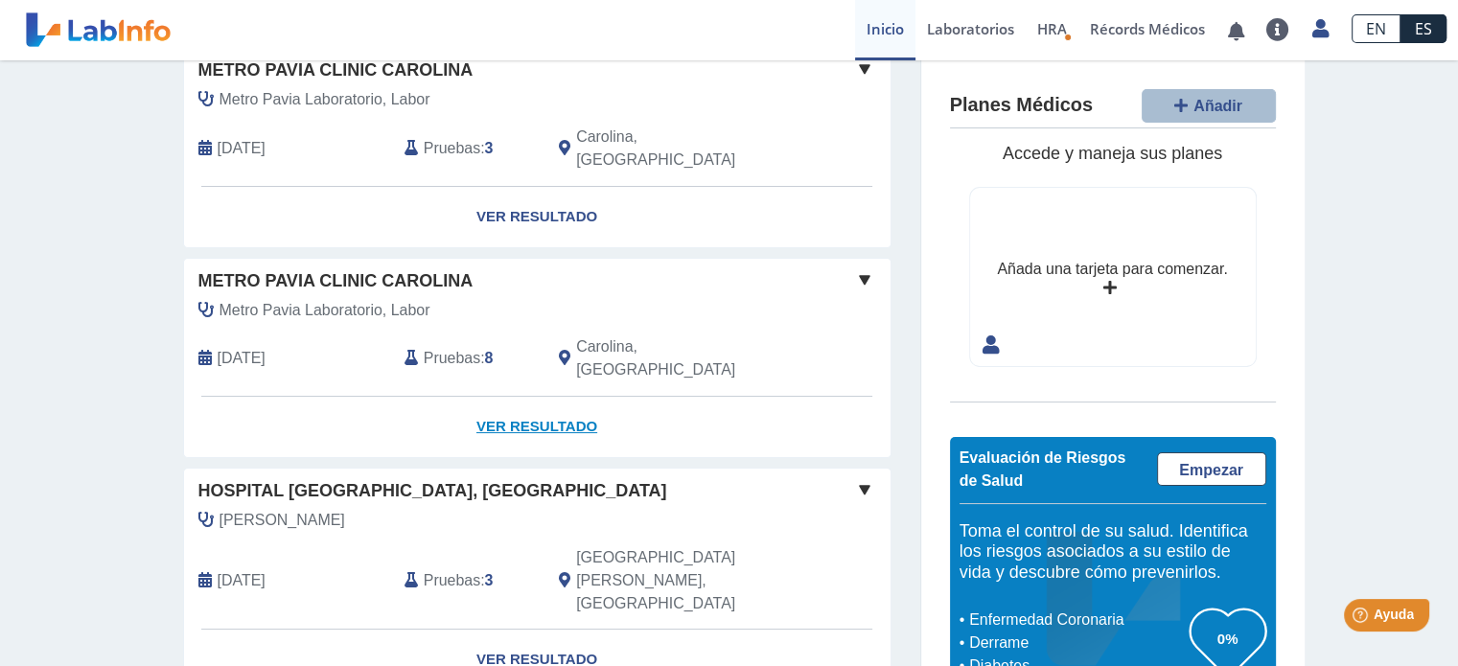
click at [526, 397] on link "Ver Resultado" at bounding box center [537, 427] width 707 height 60
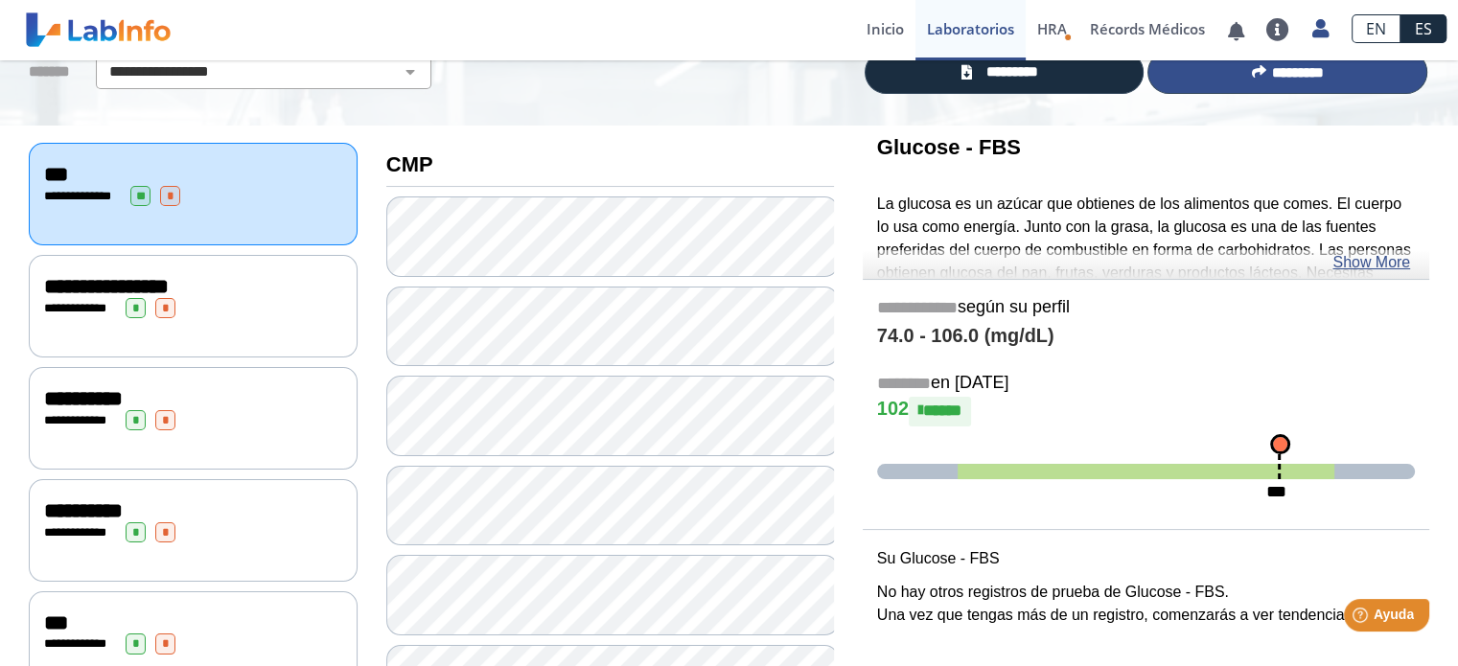
click at [1309, 73] on span "*********" at bounding box center [1298, 72] width 52 height 14
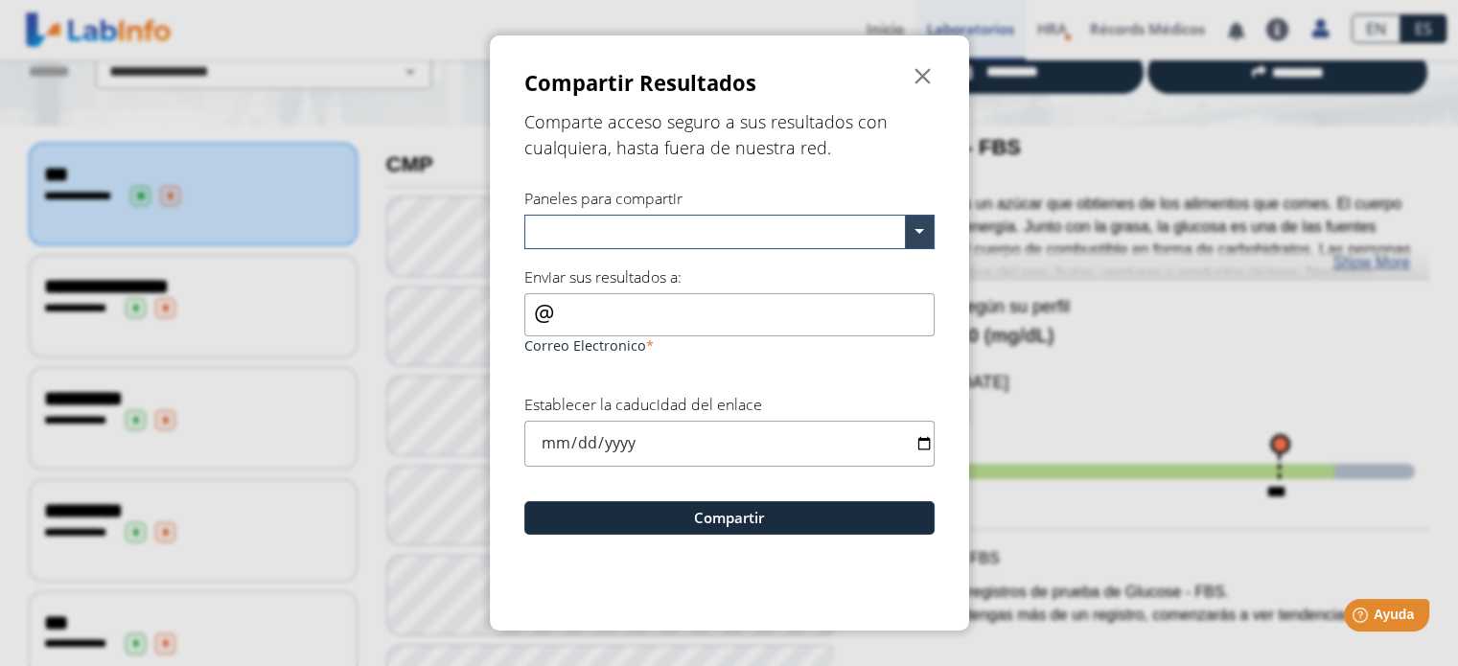
click at [670, 317] on input "Correo Electronico" at bounding box center [729, 314] width 410 height 43
type input "[EMAIL_ADDRESS][DOMAIN_NAME]"
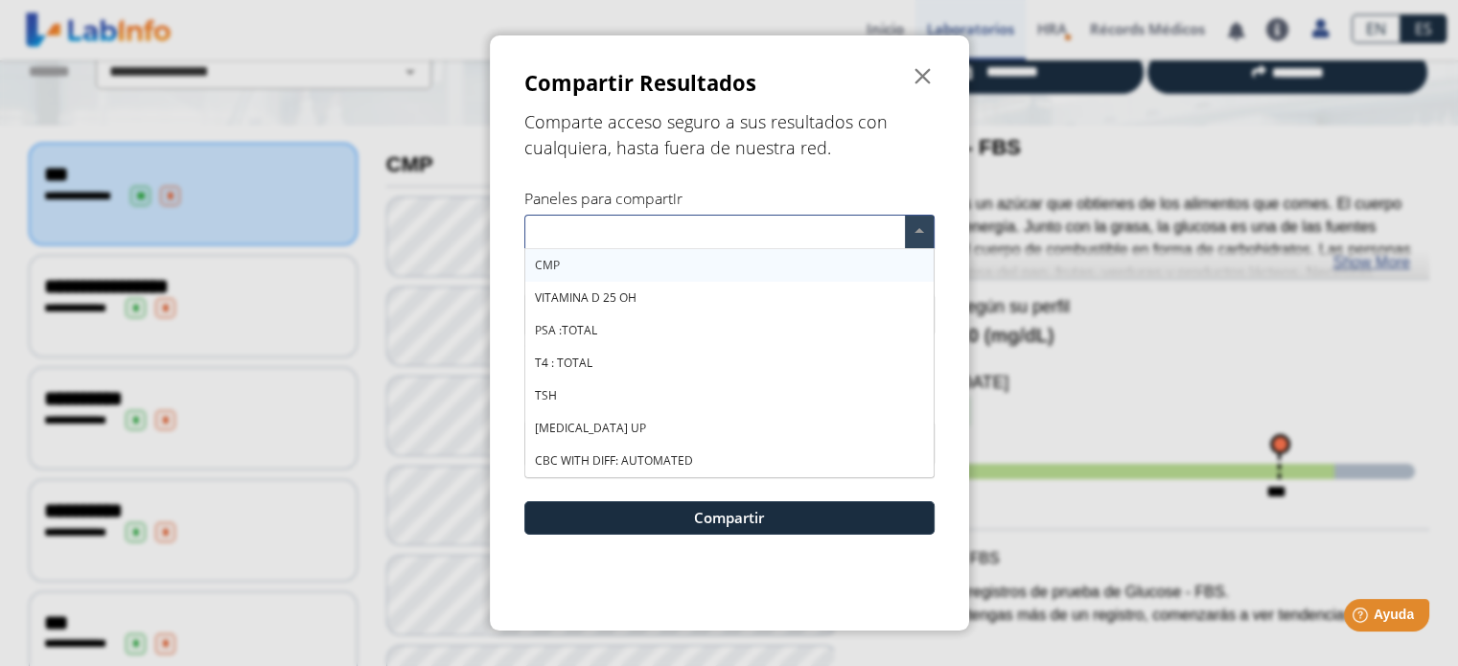
click at [637, 222] on input "text" at bounding box center [718, 235] width 373 height 28
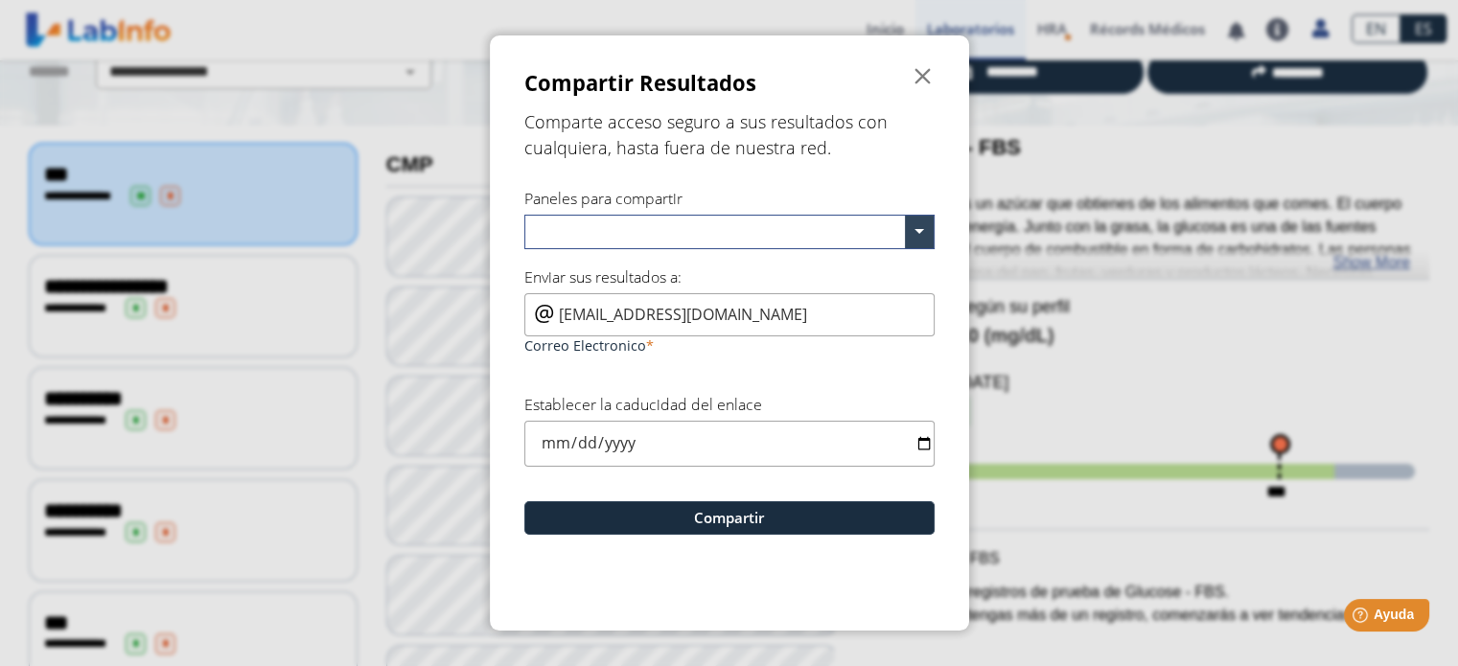
click at [909, 168] on div "Comparte acceso seguro a sus resultados con cualquiera, hasta fuera de nuestra …" at bounding box center [729, 135] width 410 height 71
click at [914, 72] on span "" at bounding box center [923, 76] width 23 height 23
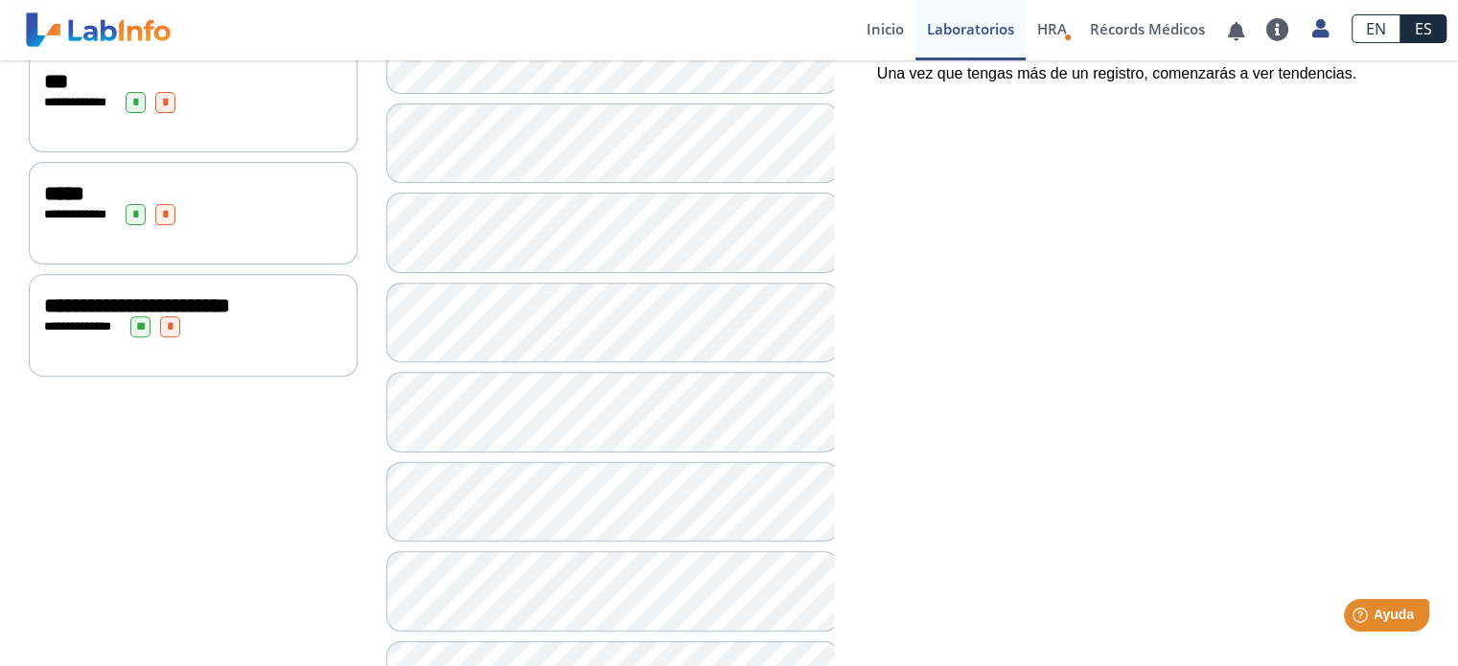
scroll to position [1419, 0]
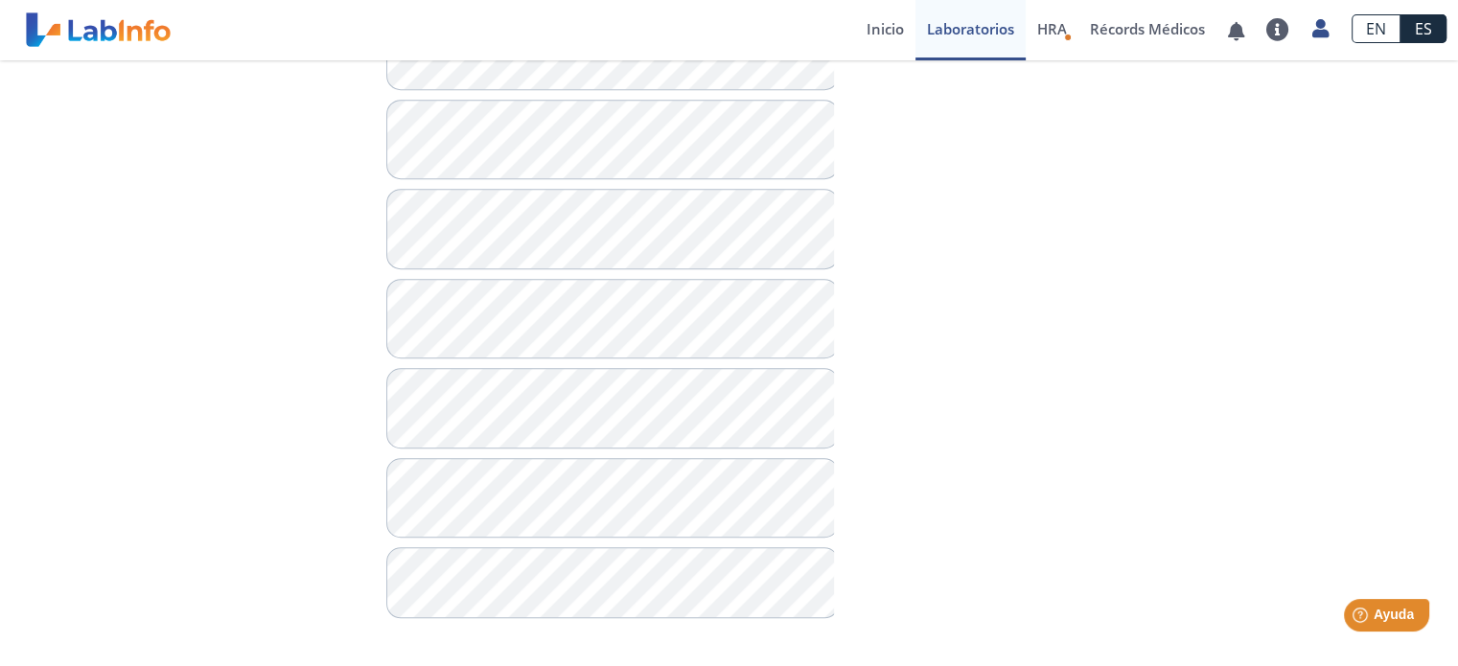
drag, startPoint x: 854, startPoint y: 146, endPoint x: 870, endPoint y: 339, distance: 194.3
drag, startPoint x: 691, startPoint y: 308, endPoint x: 1401, endPoint y: 659, distance: 791.6
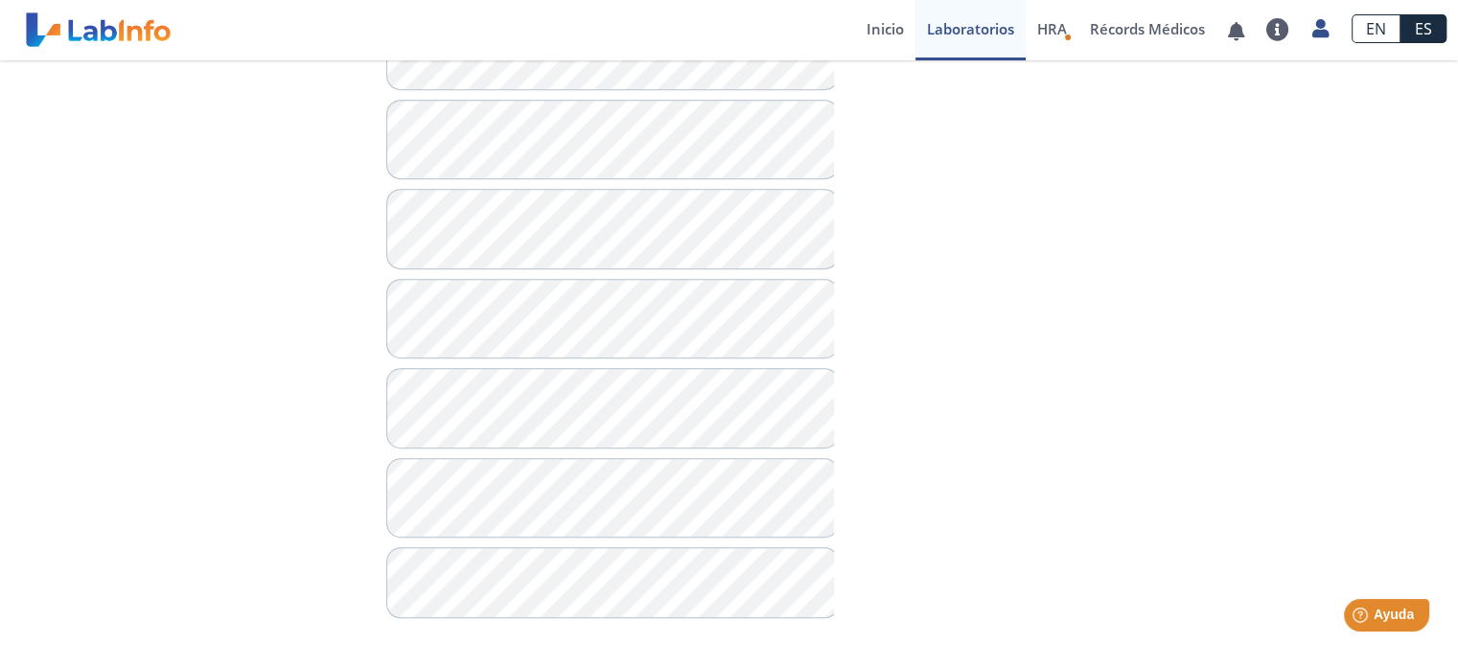
copy div "**********"
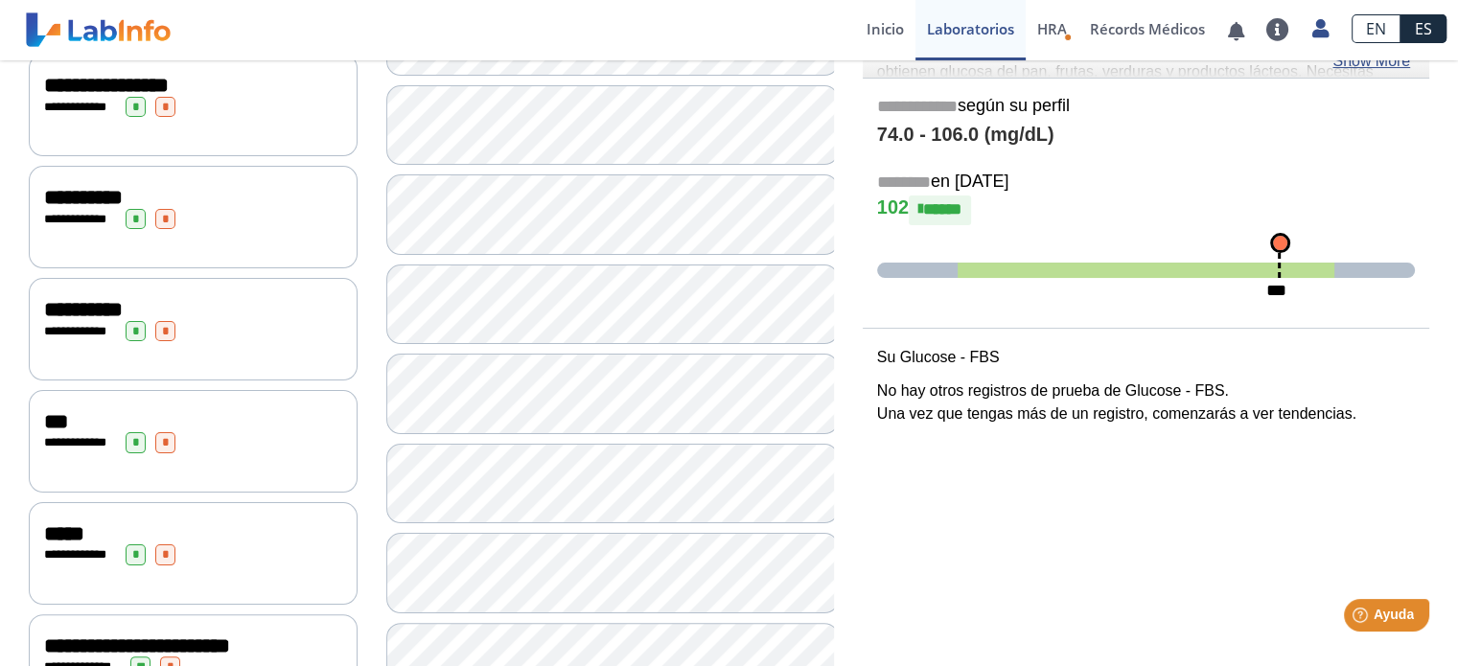
scroll to position [0, 0]
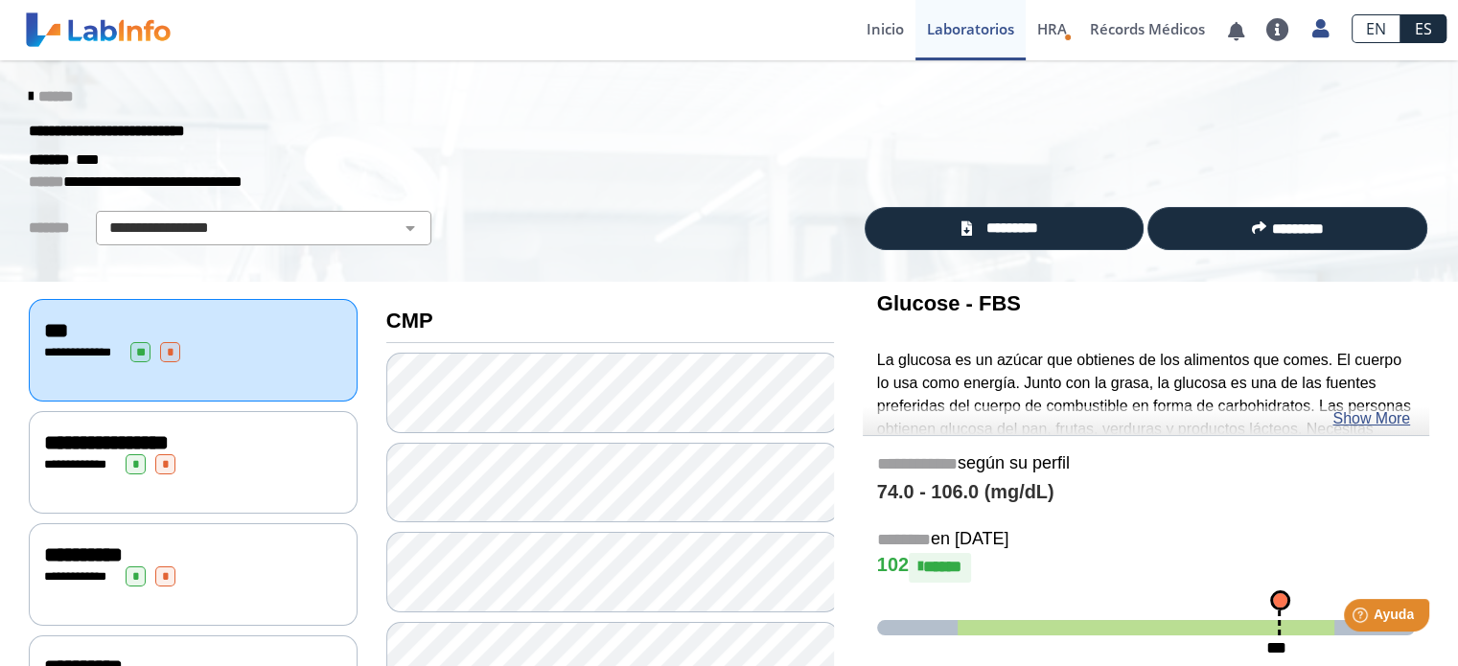
click at [29, 91] on icon at bounding box center [31, 96] width 4 height 15
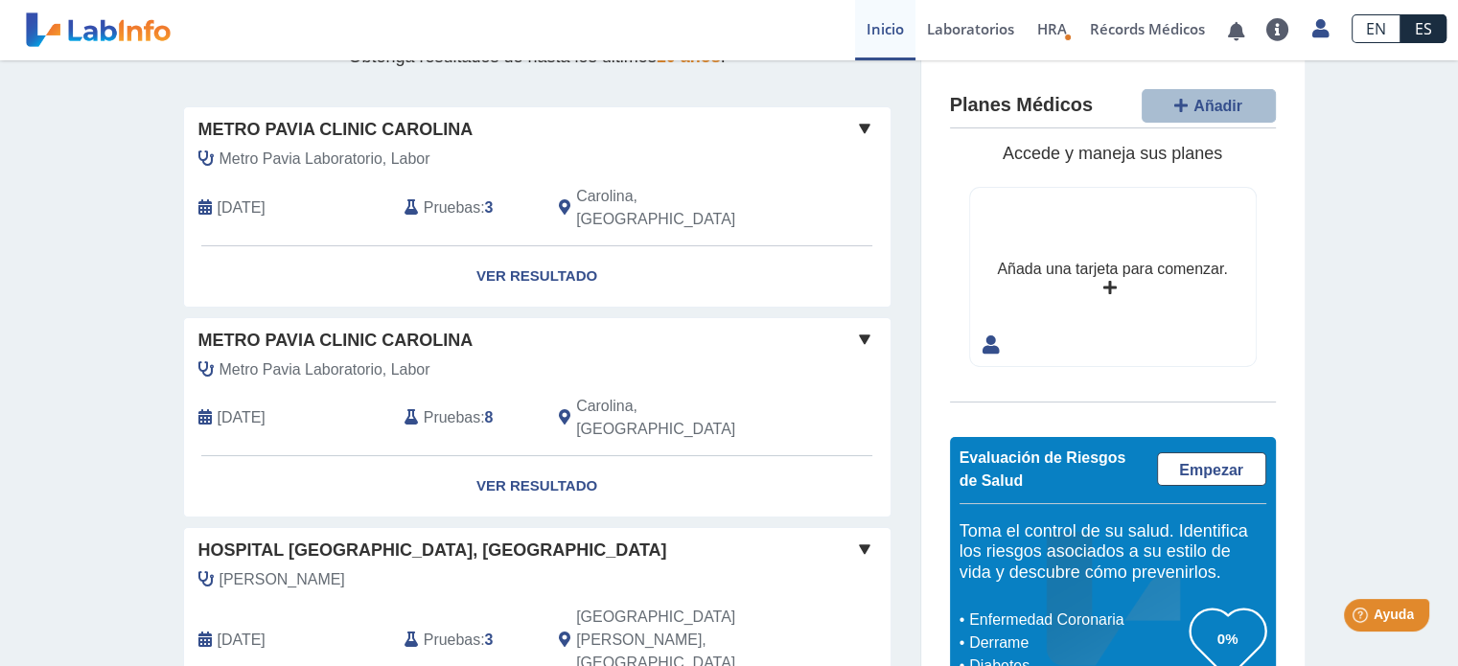
scroll to position [156, 0]
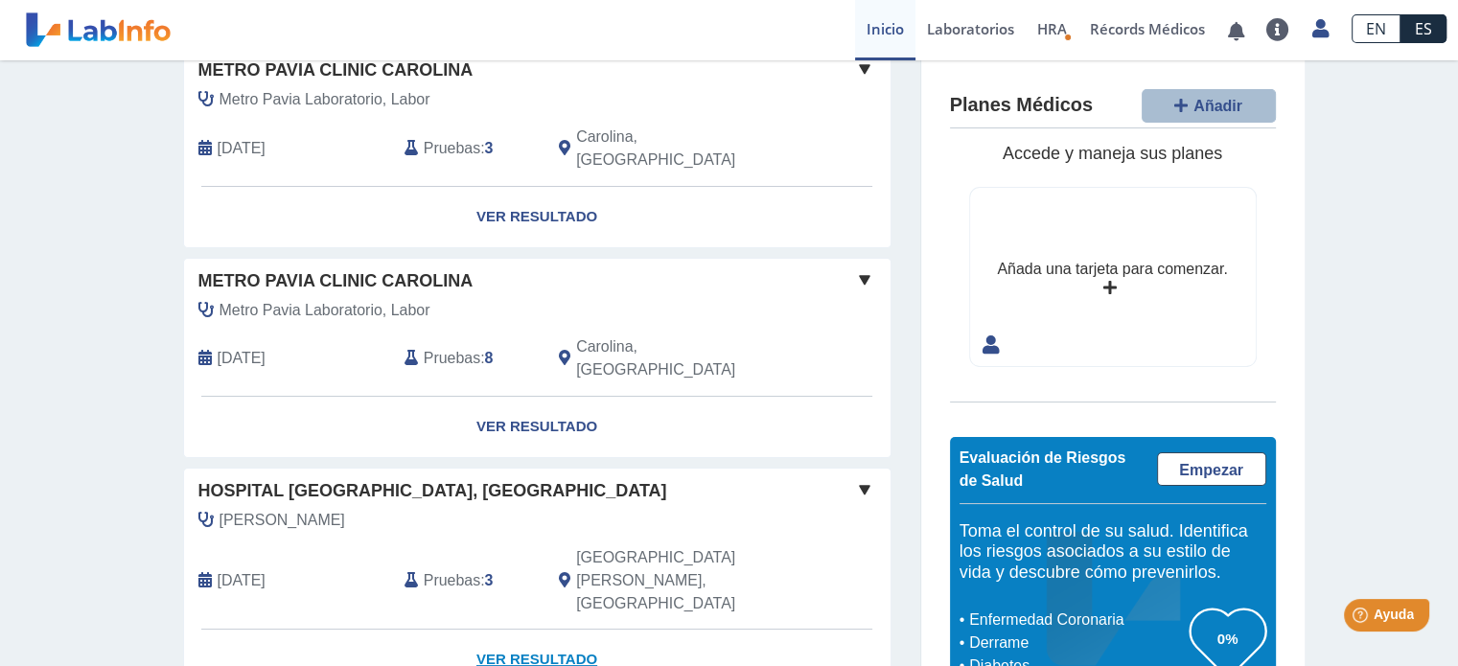
click at [520, 630] on link "Ver Resultado" at bounding box center [537, 660] width 707 height 60
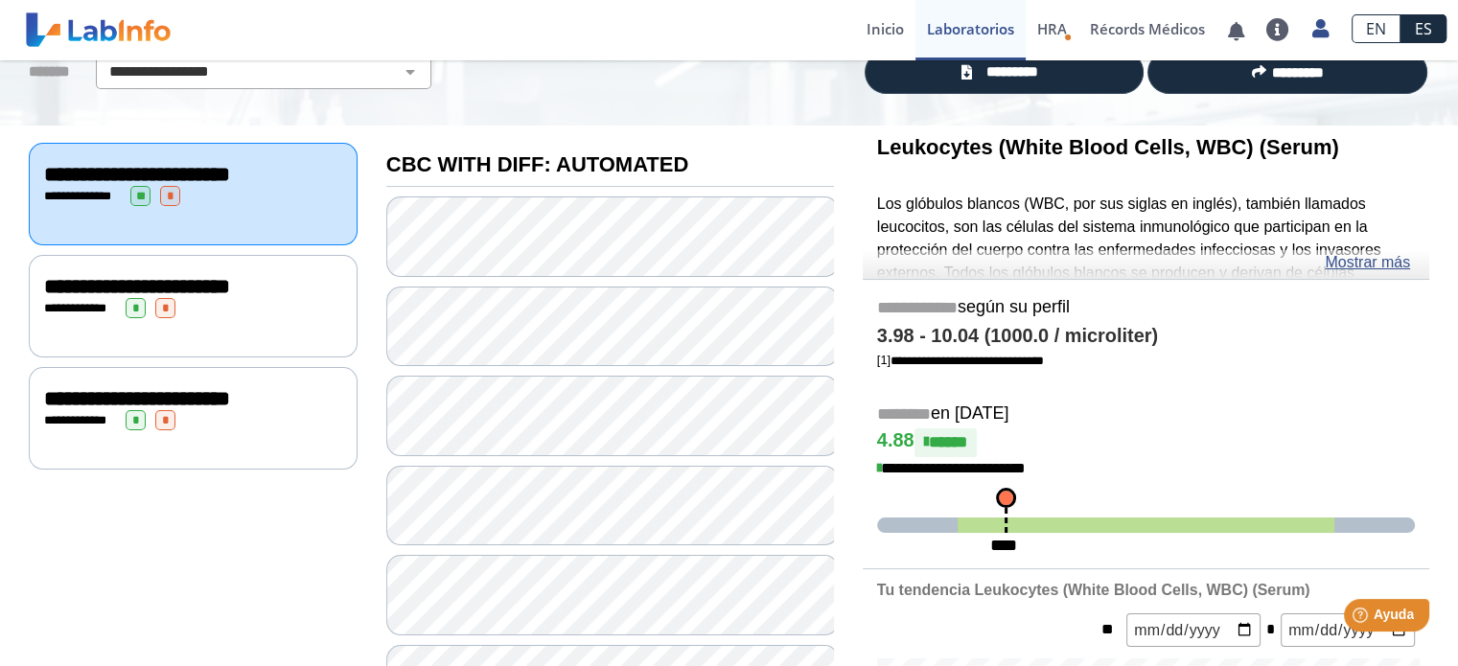
scroll to position [156, 0]
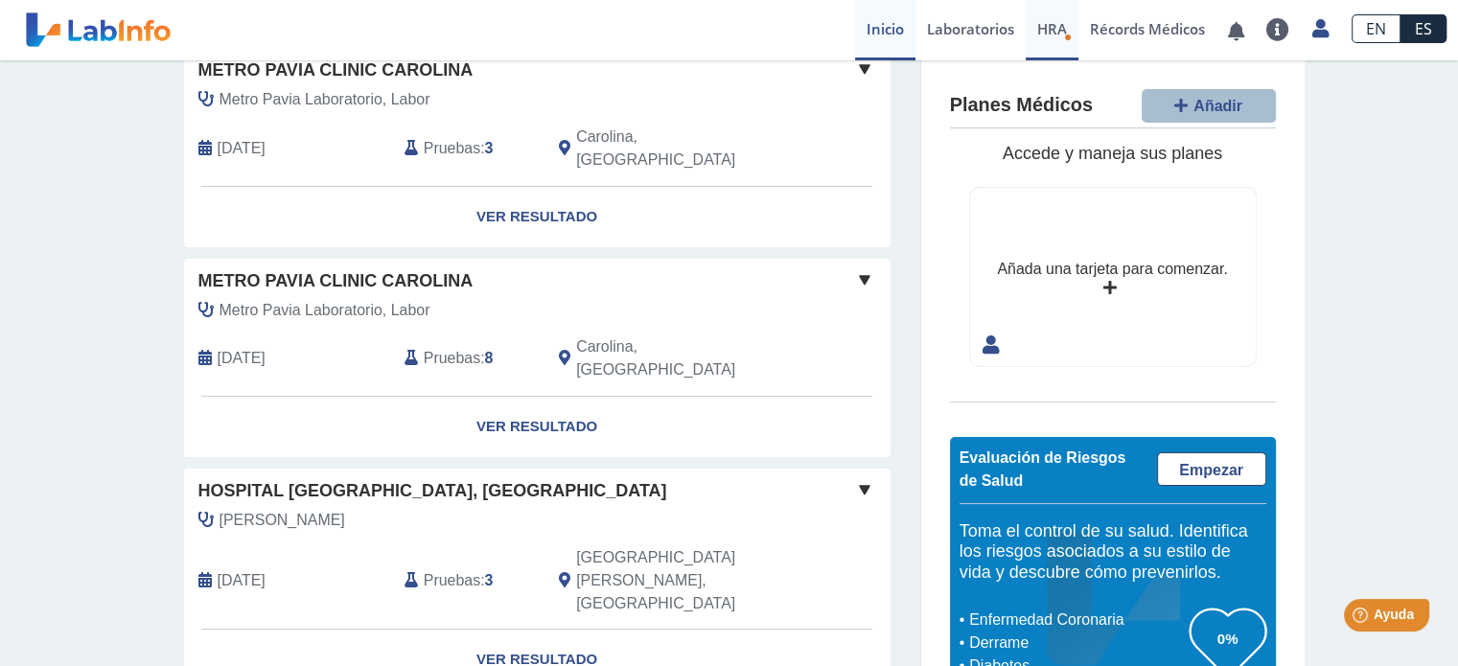
click at [1059, 28] on span "HRA" at bounding box center [1052, 28] width 30 height 19
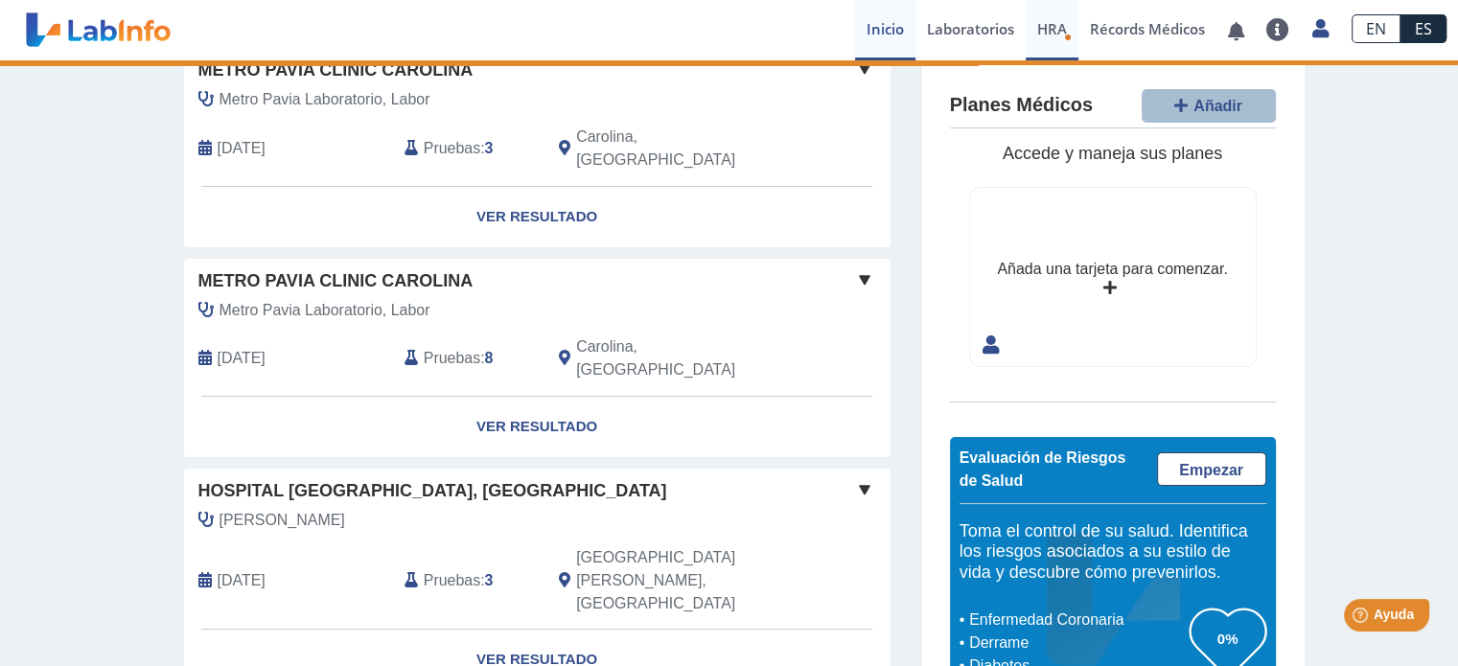
scroll to position [2, 0]
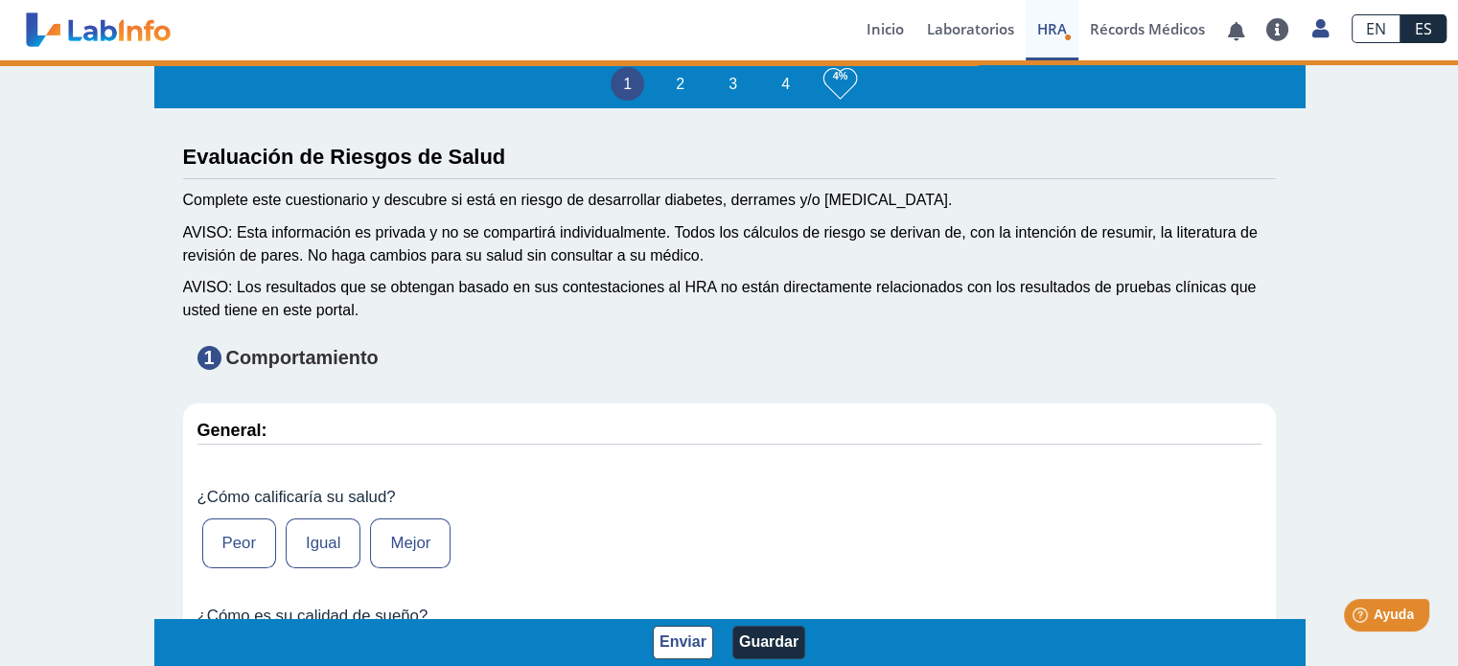
type input "[PERSON_NAME]"
type input "[DATE]"
select select
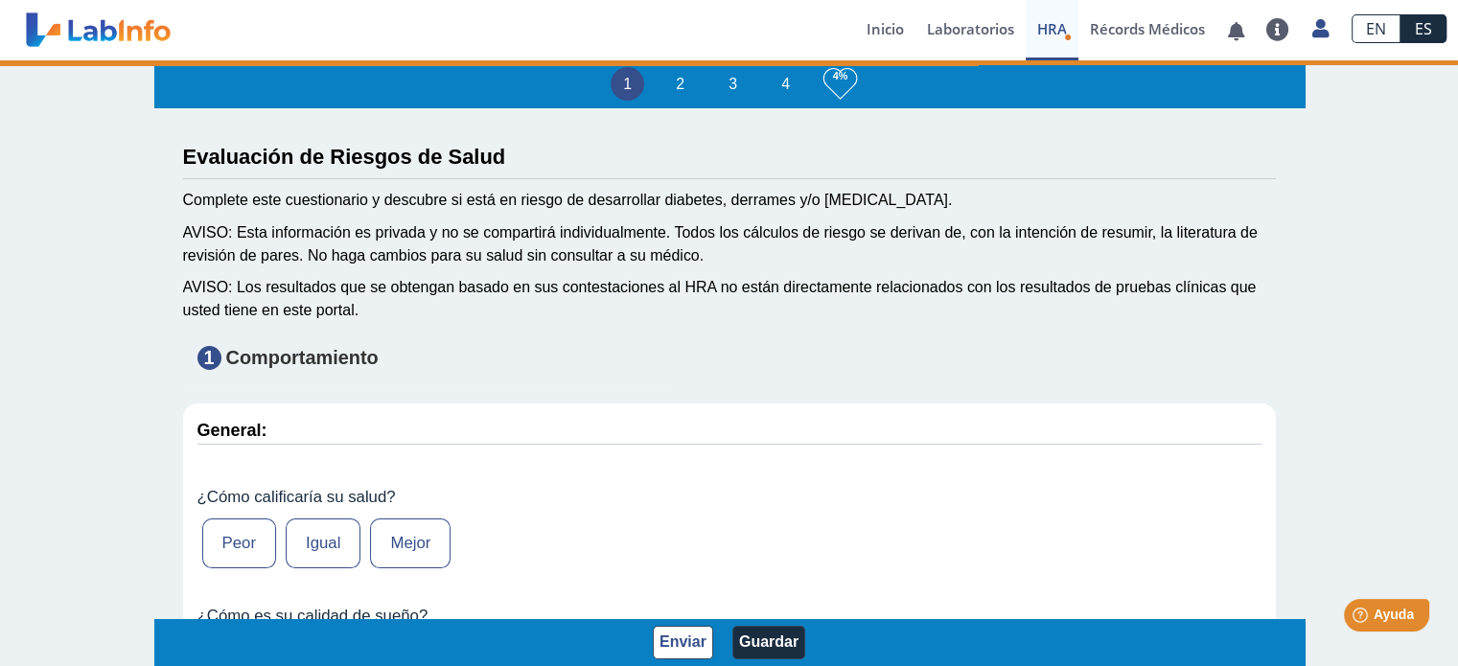
select select
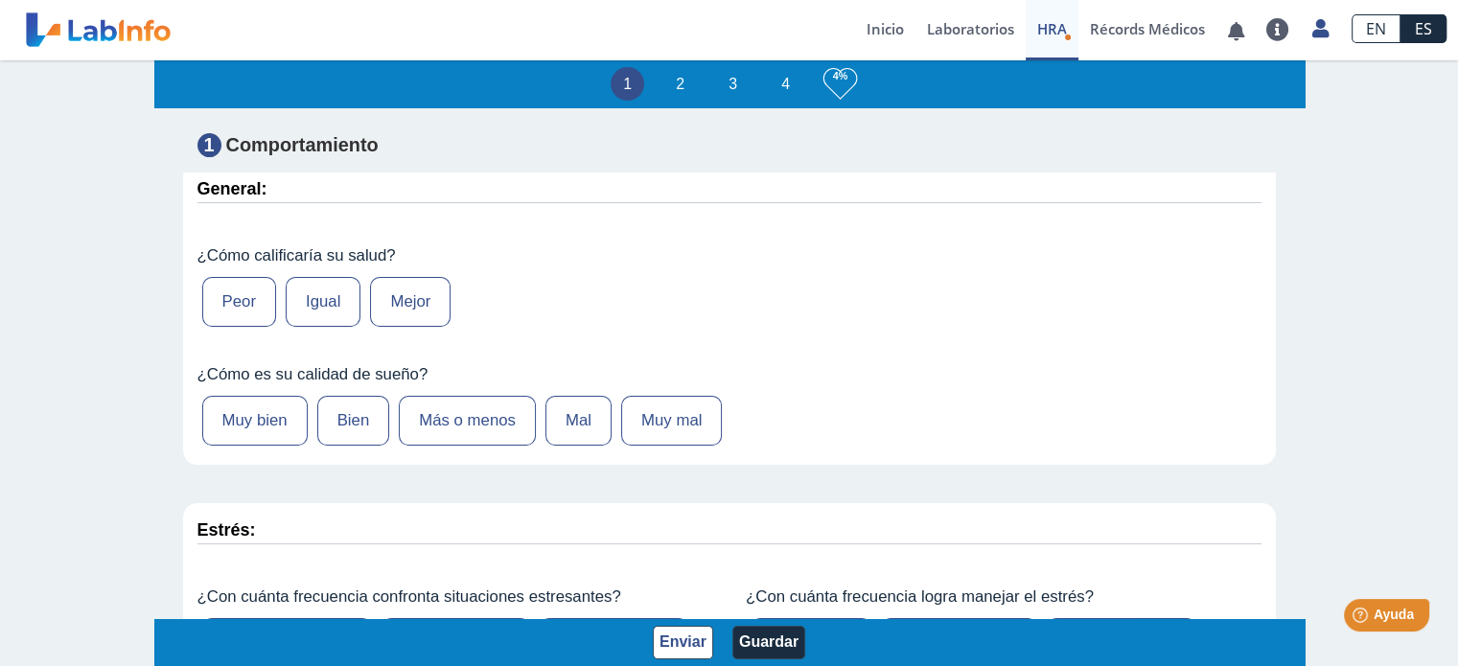
scroll to position [256, 0]
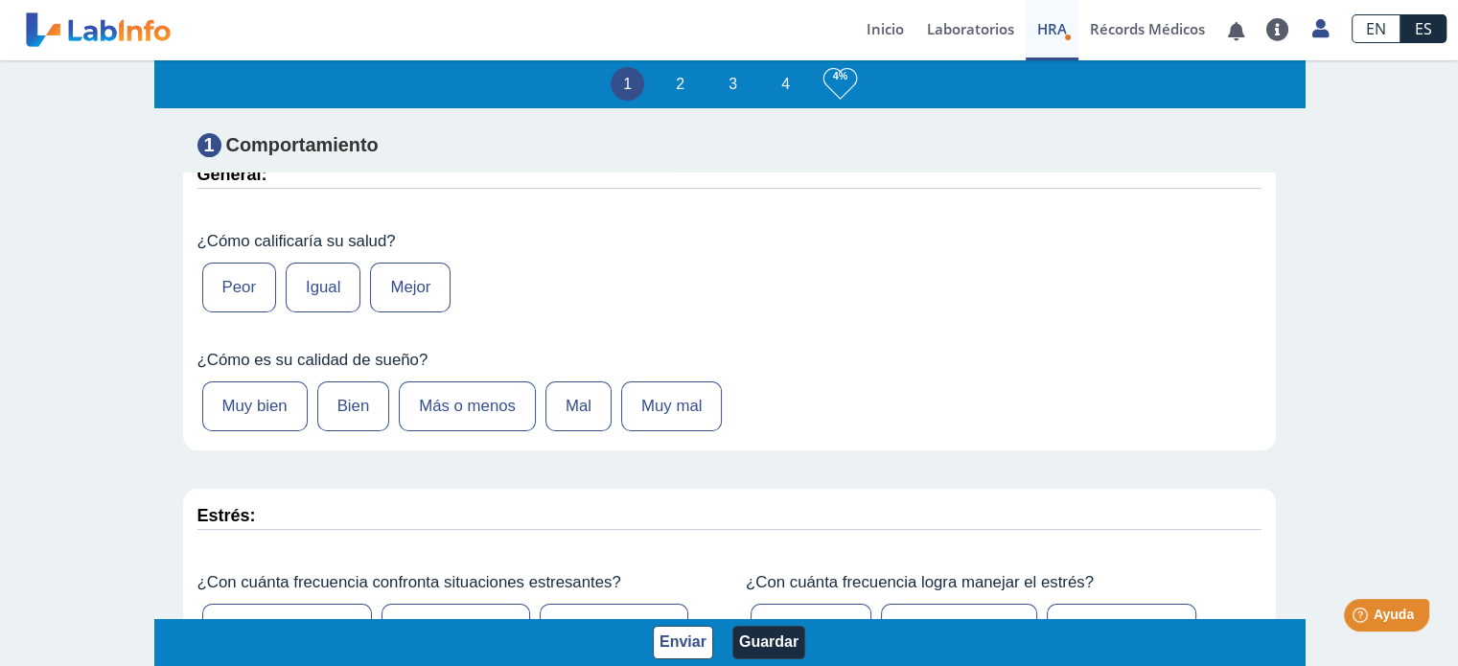
click at [322, 283] on label "Igual" at bounding box center [323, 288] width 75 height 50
click at [0, 0] on input "Igual" at bounding box center [0, 0] width 0 height 0
click at [454, 400] on label "Más o menos" at bounding box center [467, 407] width 137 height 50
click at [0, 0] on input "Más o menos" at bounding box center [0, 0] width 0 height 0
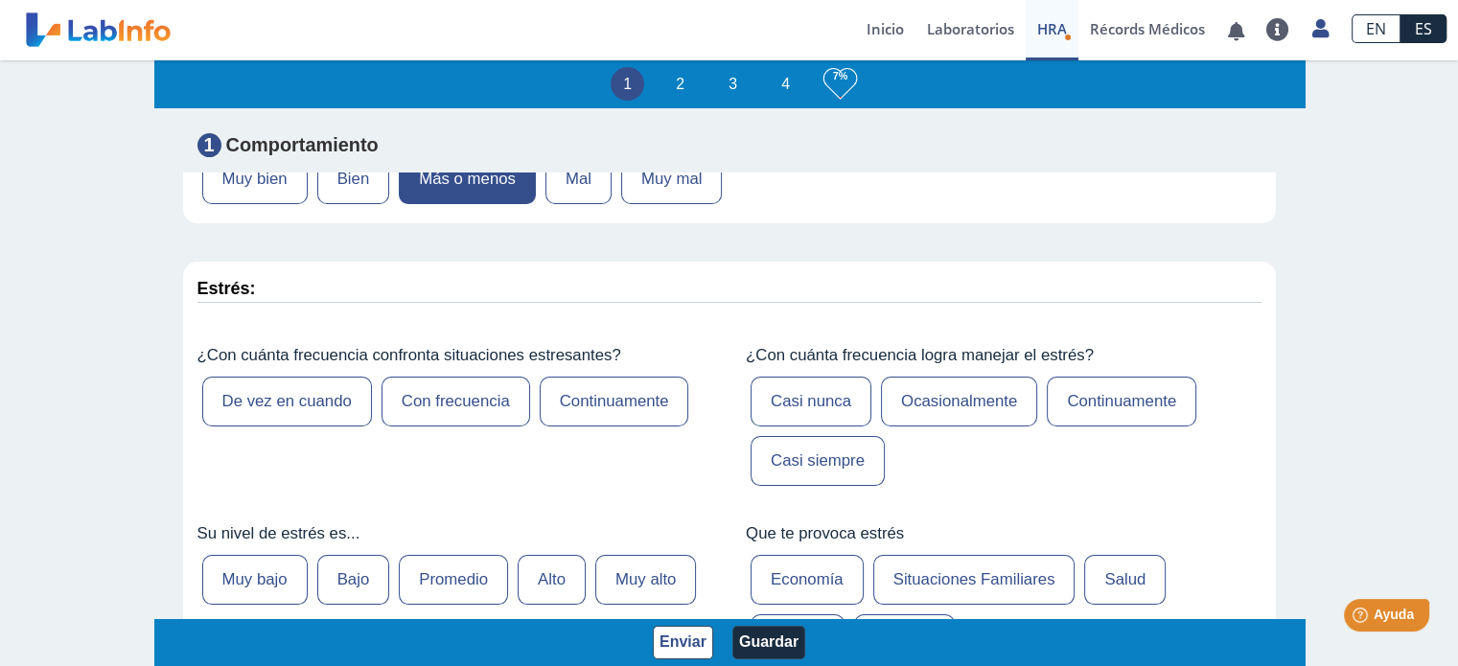
scroll to position [513, 0]
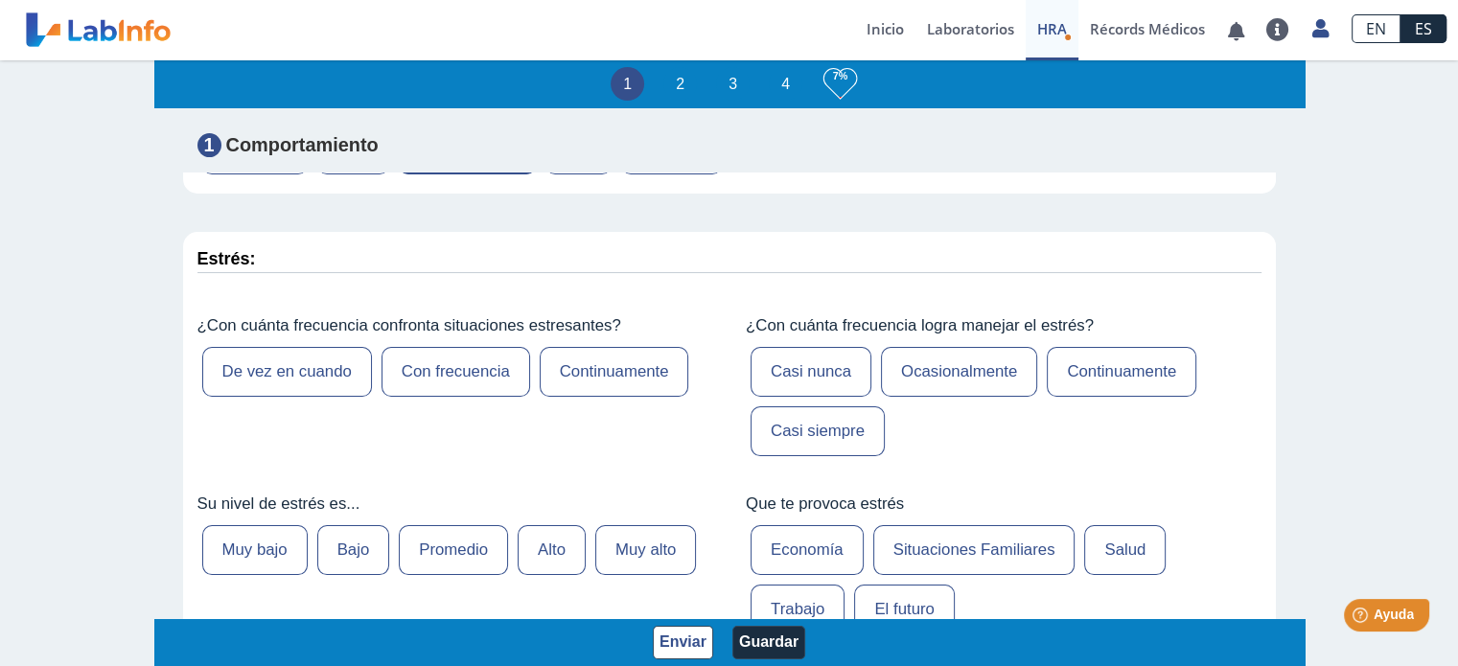
click at [309, 357] on label "De vez en cuando" at bounding box center [287, 372] width 170 height 50
click at [0, 0] on input "De vez en cuando" at bounding box center [0, 0] width 0 height 0
click at [965, 361] on label "Ocasionalmente" at bounding box center [959, 372] width 156 height 50
click at [0, 0] on input "Ocasionalmente" at bounding box center [0, 0] width 0 height 0
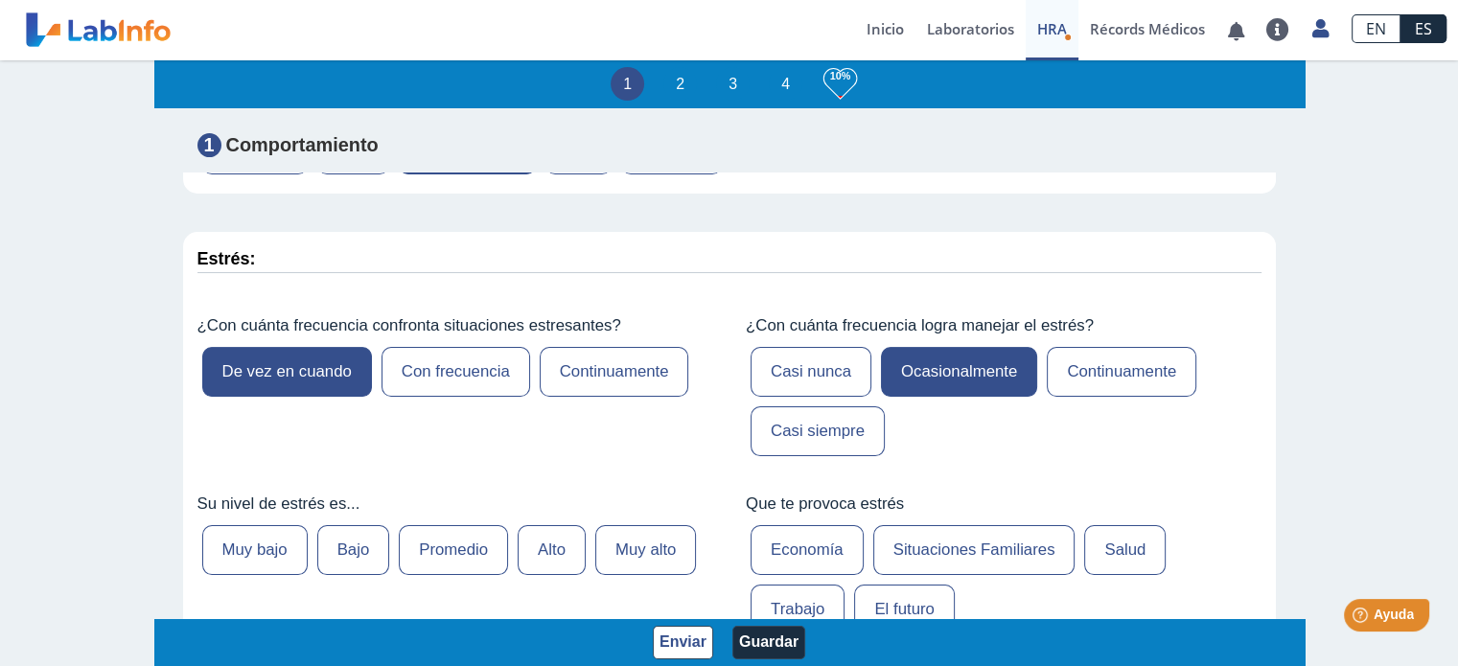
click at [466, 535] on label "Promedio" at bounding box center [453, 550] width 109 height 50
click at [0, 0] on input "Promedio" at bounding box center [0, 0] width 0 height 0
click at [793, 594] on label "Trabajo" at bounding box center [798, 610] width 94 height 50
click at [0, 0] on input "Trabajo" at bounding box center [0, 0] width 0 height 0
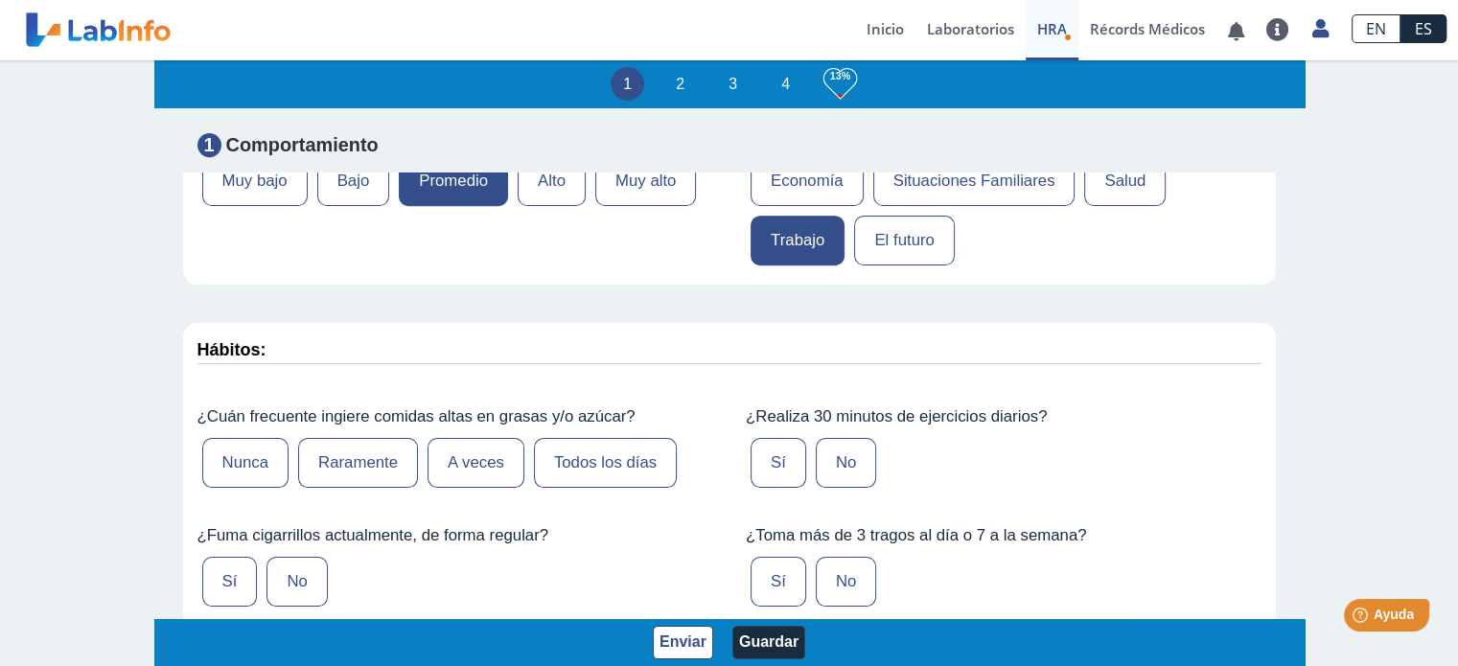
scroll to position [982, 0]
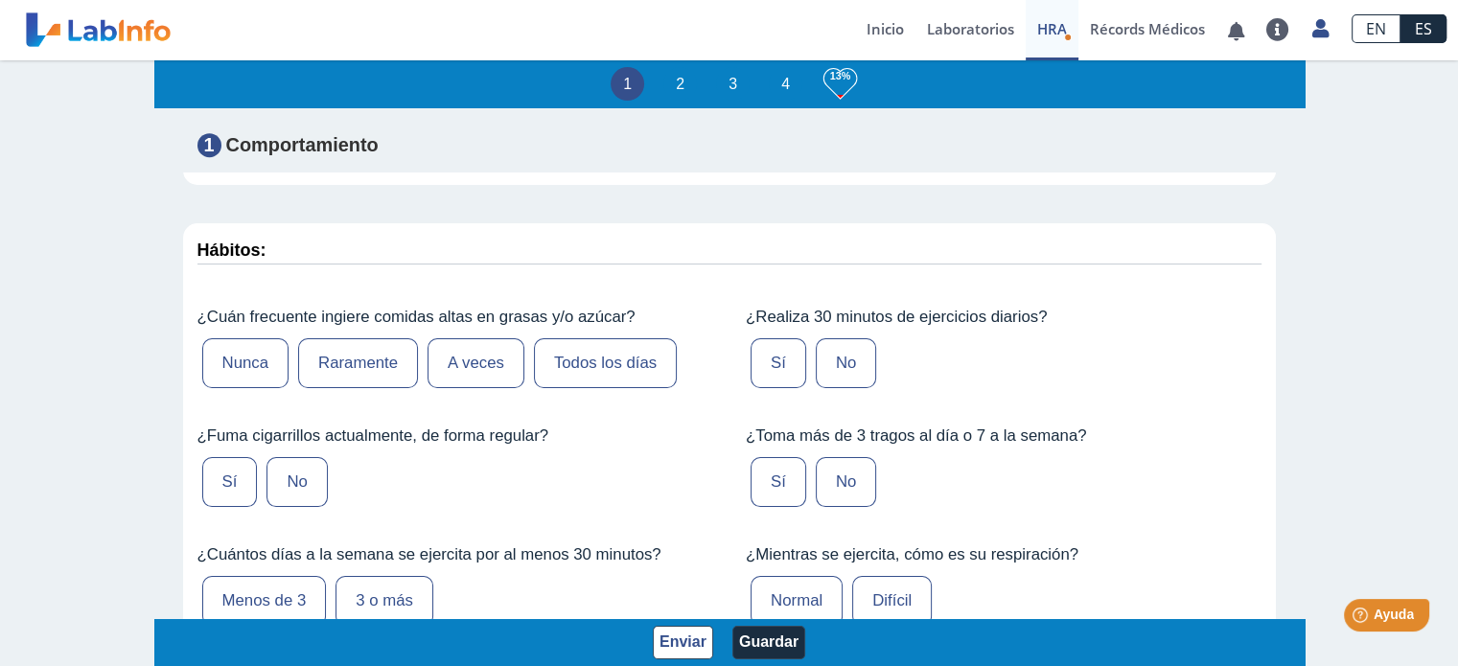
click at [571, 345] on label "Todos los días" at bounding box center [605, 363] width 143 height 50
click at [0, 0] on input "Todos los días" at bounding box center [0, 0] width 0 height 0
click at [296, 471] on label "No" at bounding box center [297, 482] width 60 height 50
click at [0, 0] on input "No" at bounding box center [0, 0] width 0 height 0
click at [840, 352] on label "No" at bounding box center [846, 363] width 60 height 50
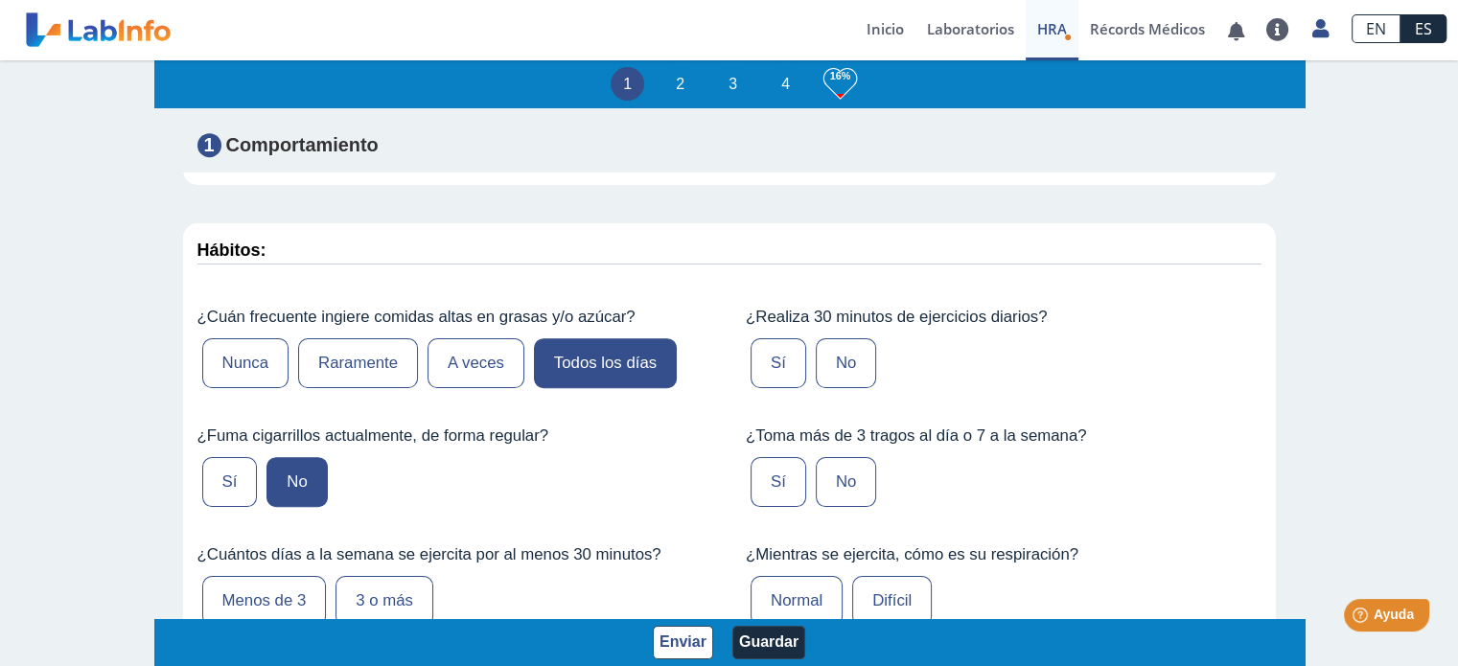
click at [0, 0] on input "No" at bounding box center [0, 0] width 0 height 0
click at [837, 459] on label "No" at bounding box center [846, 482] width 60 height 50
click at [0, 0] on input "No" at bounding box center [0, 0] width 0 height 0
click at [361, 576] on label "3 o más" at bounding box center [385, 601] width 98 height 50
click at [0, 0] on input "3 o más" at bounding box center [0, 0] width 0 height 0
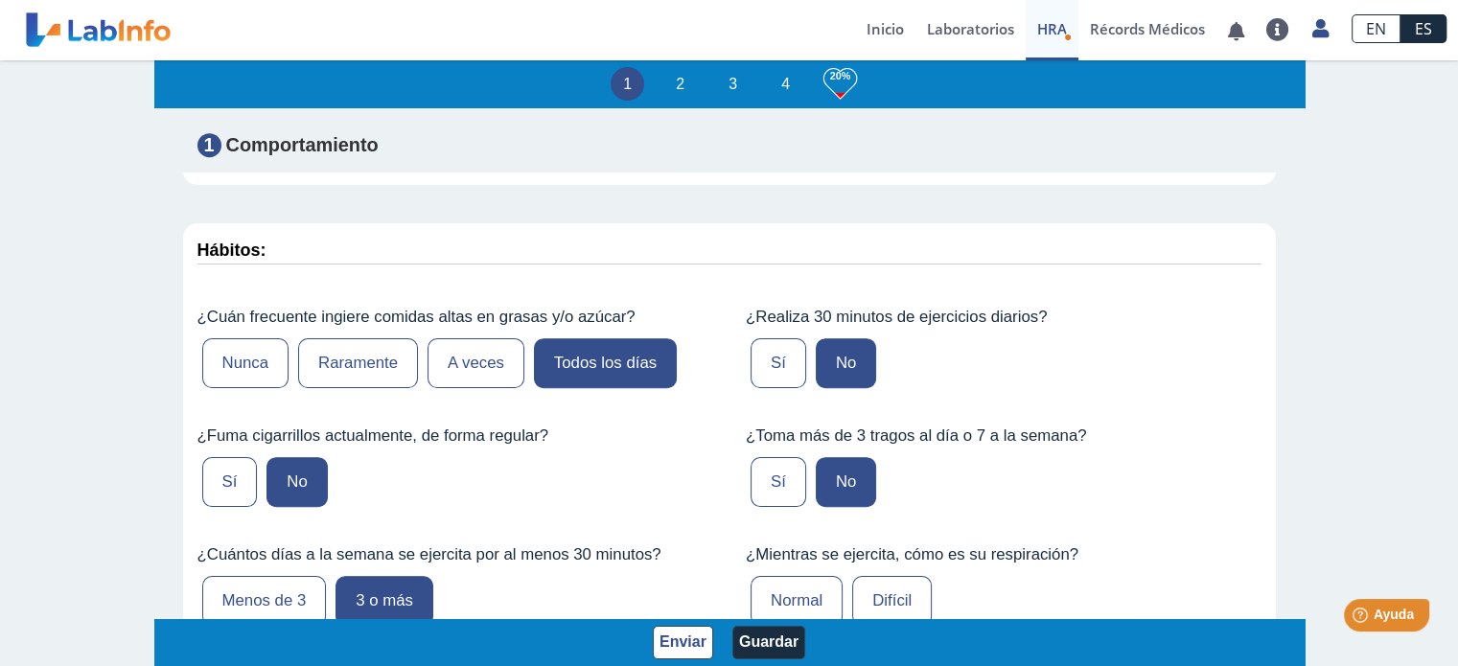
click at [794, 591] on label "Normal" at bounding box center [797, 601] width 92 height 50
click at [0, 0] on input "Normal" at bounding box center [0, 0] width 0 height 0
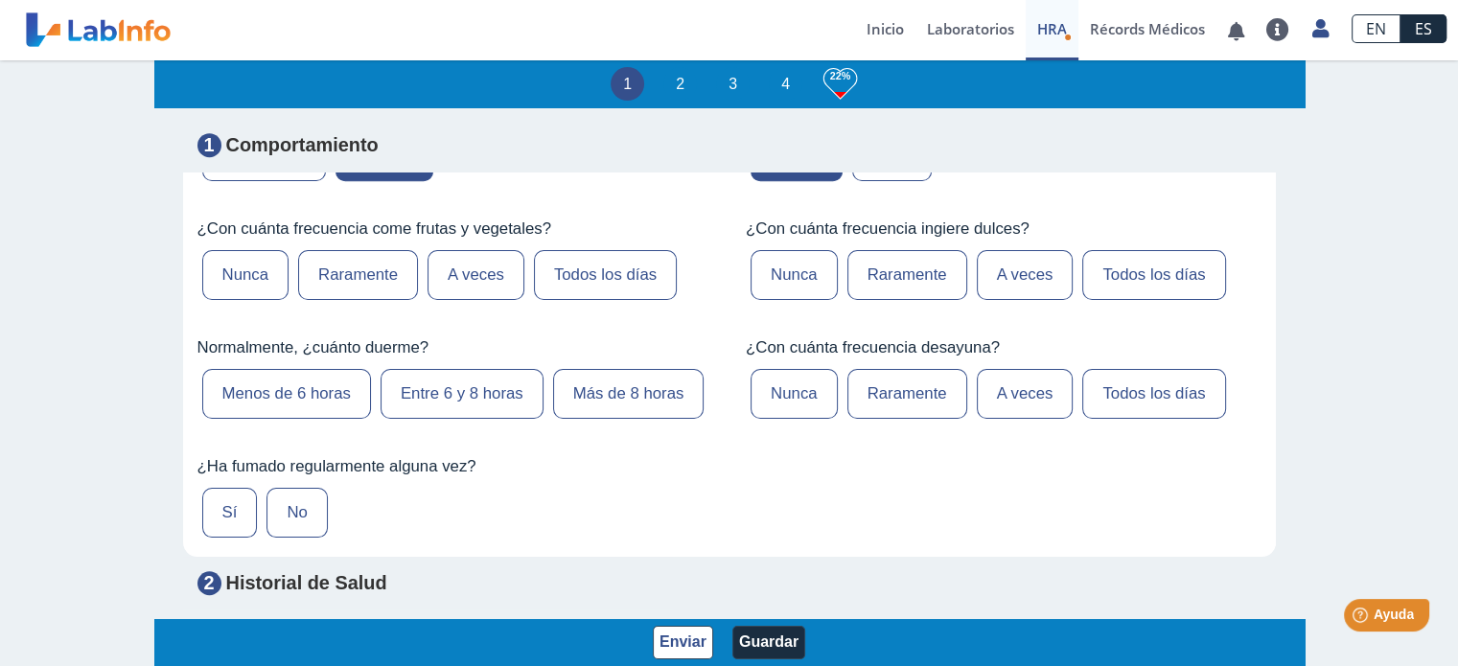
scroll to position [1441, 0]
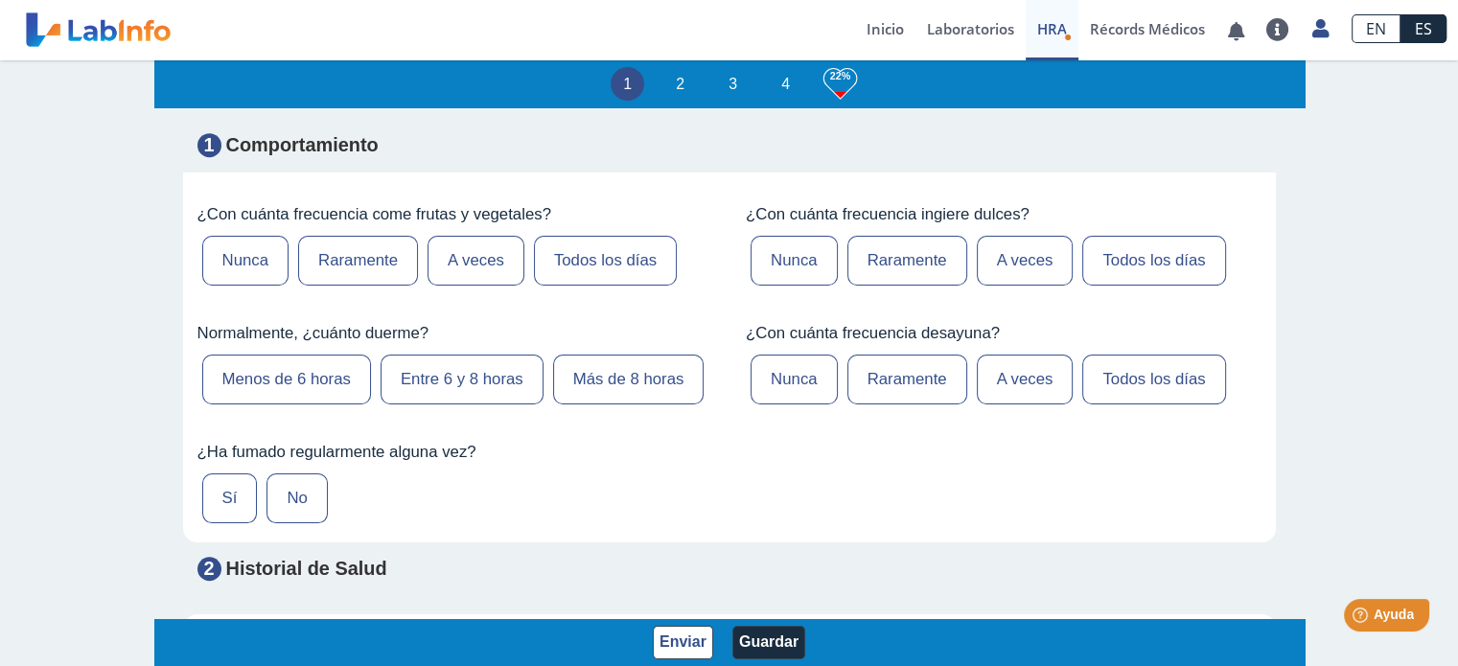
click at [361, 240] on label "Raramente" at bounding box center [358, 261] width 120 height 50
click at [0, 0] on input "Raramente" at bounding box center [0, 0] width 0 height 0
click at [317, 371] on label "Menos de 6 horas" at bounding box center [286, 380] width 169 height 50
click at [0, 0] on input "Menos de 6 horas" at bounding box center [0, 0] width 0 height 0
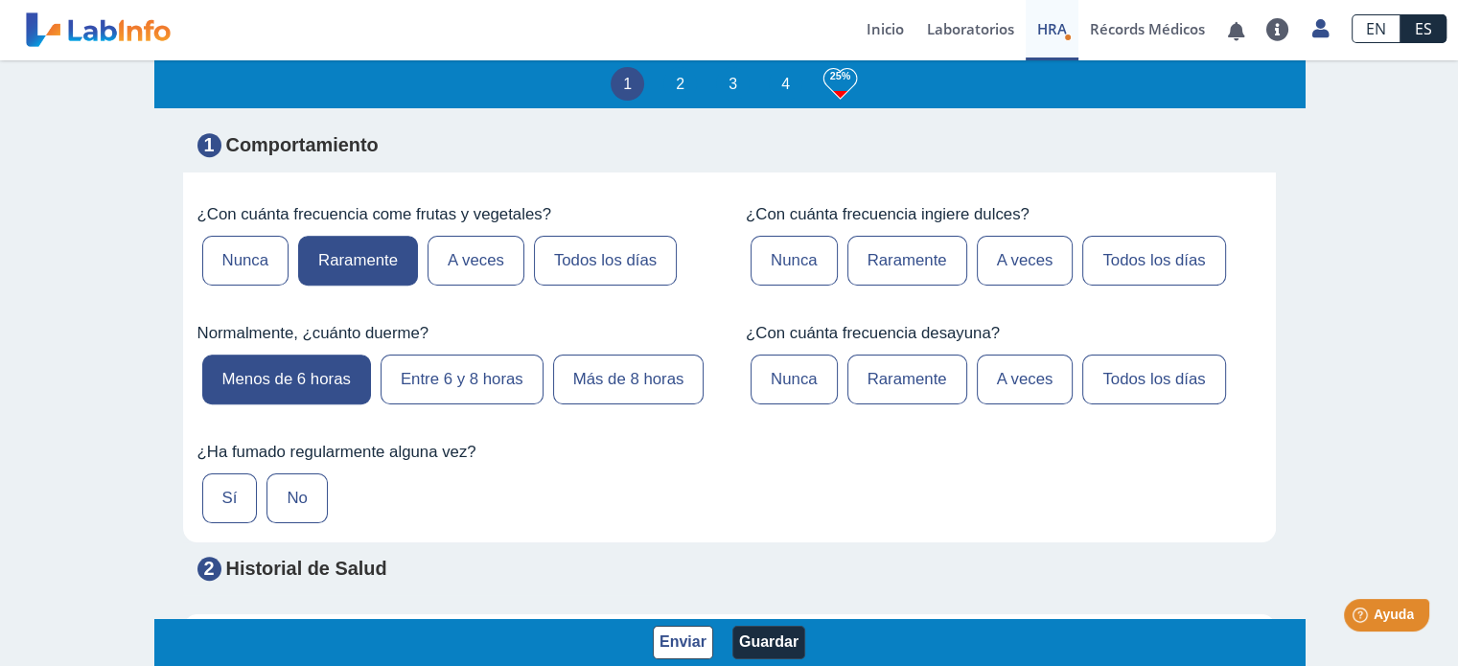
click at [1109, 236] on label "Todos los días" at bounding box center [1154, 261] width 143 height 50
click at [0, 0] on input "Todos los días" at bounding box center [0, 0] width 0 height 0
click at [1122, 358] on label "Todos los días" at bounding box center [1154, 380] width 143 height 50
click at [0, 0] on input "Todos los días" at bounding box center [0, 0] width 0 height 0
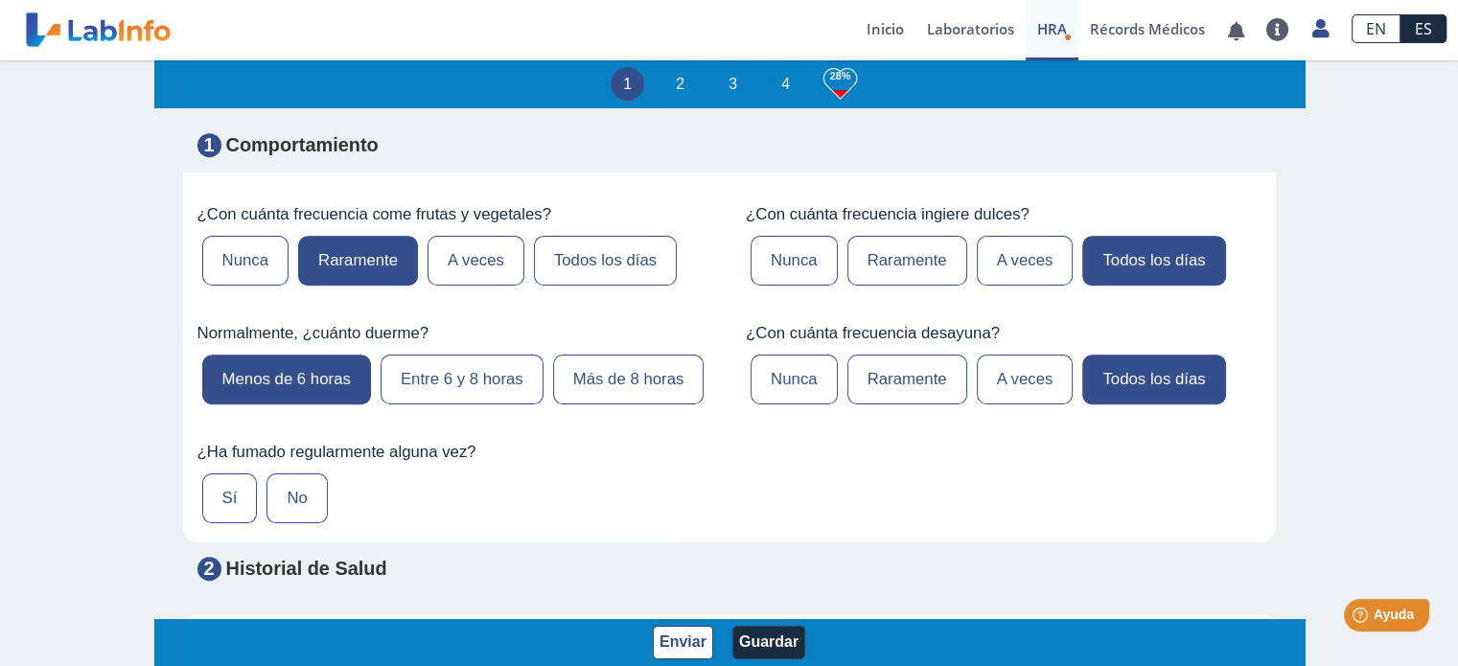
click at [284, 524] on label "No" at bounding box center [297, 499] width 60 height 50
click at [0, 0] on input "No" at bounding box center [0, 0] width 0 height 0
drag, startPoint x: 1269, startPoint y: 236, endPoint x: 1284, endPoint y: 200, distance: 38.7
click at [1284, 200] on app-hra "1 2 3 4 29% Evaluación de Riesgos de Salud Complete este cuestionario y descubr…" at bounding box center [729, 362] width 1151 height 609
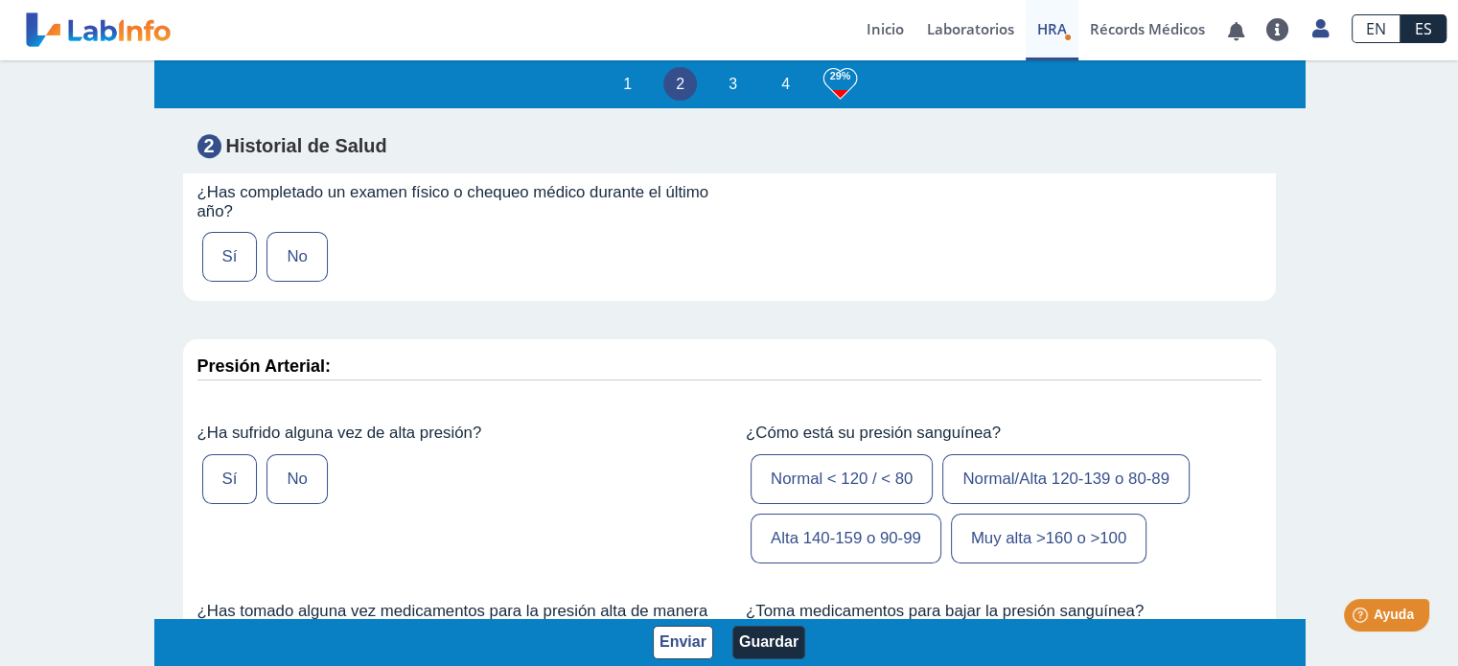
scroll to position [1929, 0]
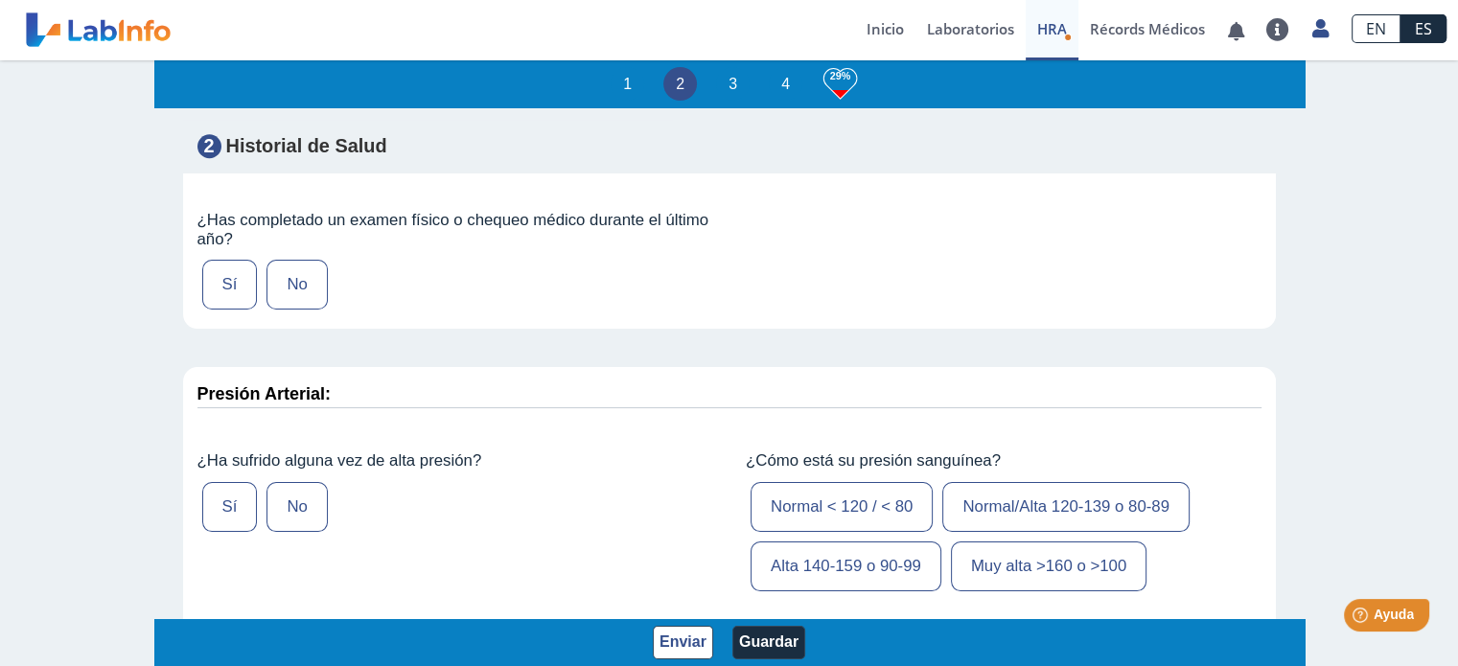
click at [302, 310] on label "No" at bounding box center [297, 285] width 60 height 50
click at [0, 0] on input "No" at bounding box center [0, 0] width 0 height 0
click at [230, 531] on label "Sí" at bounding box center [230, 507] width 56 height 50
click at [0, 0] on input "Sí" at bounding box center [0, 0] width 0 height 0
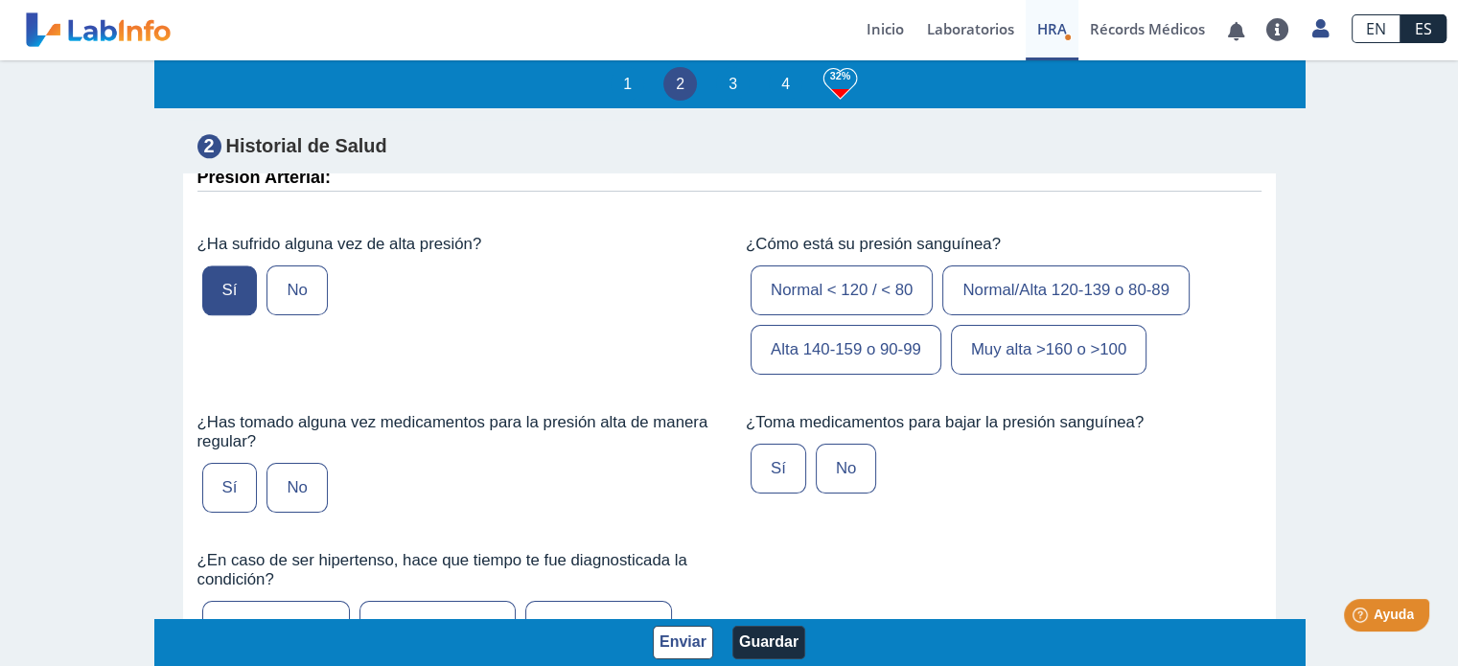
scroll to position [2117, 0]
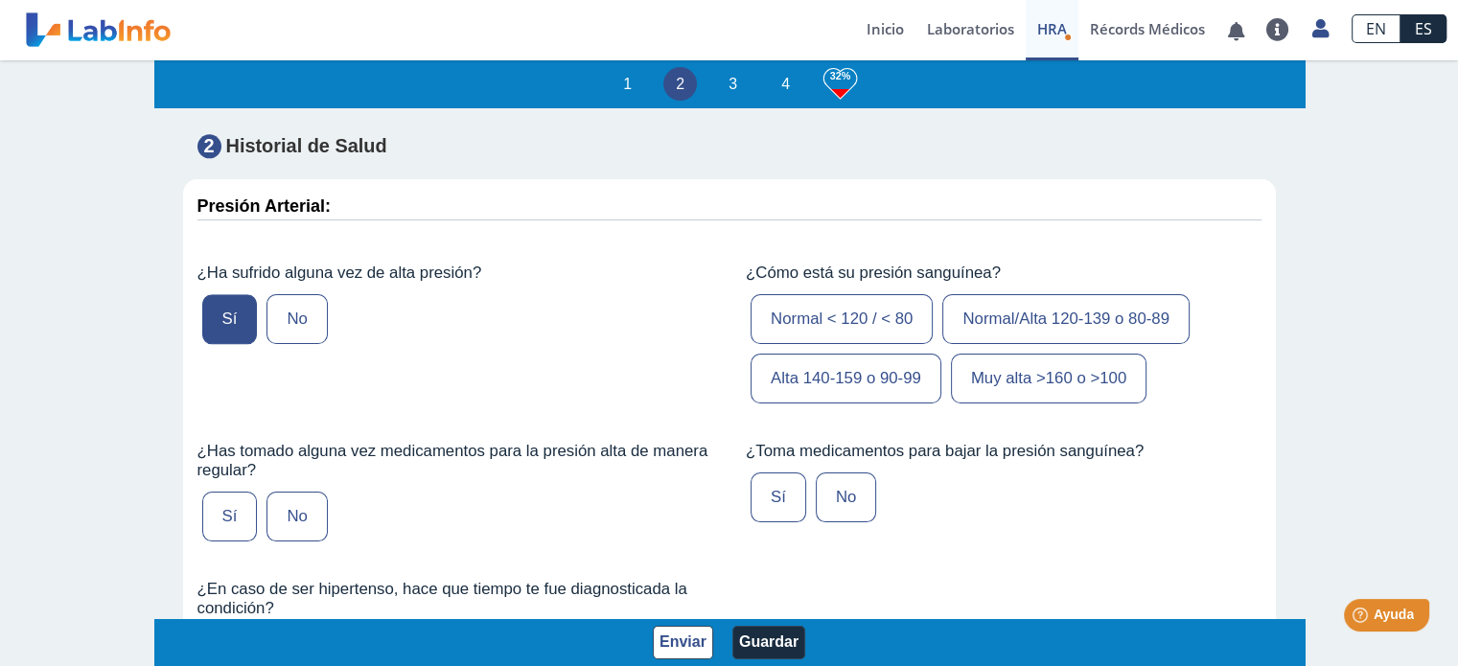
click at [881, 401] on label "Alta 140-159 o 90-99" at bounding box center [846, 379] width 191 height 50
click at [0, 0] on input "Alta 140-159 o 90-99" at bounding box center [0, 0] width 0 height 0
click at [215, 540] on label "Sí" at bounding box center [230, 517] width 56 height 50
click at [0, 0] on input "Sí" at bounding box center [0, 0] width 0 height 0
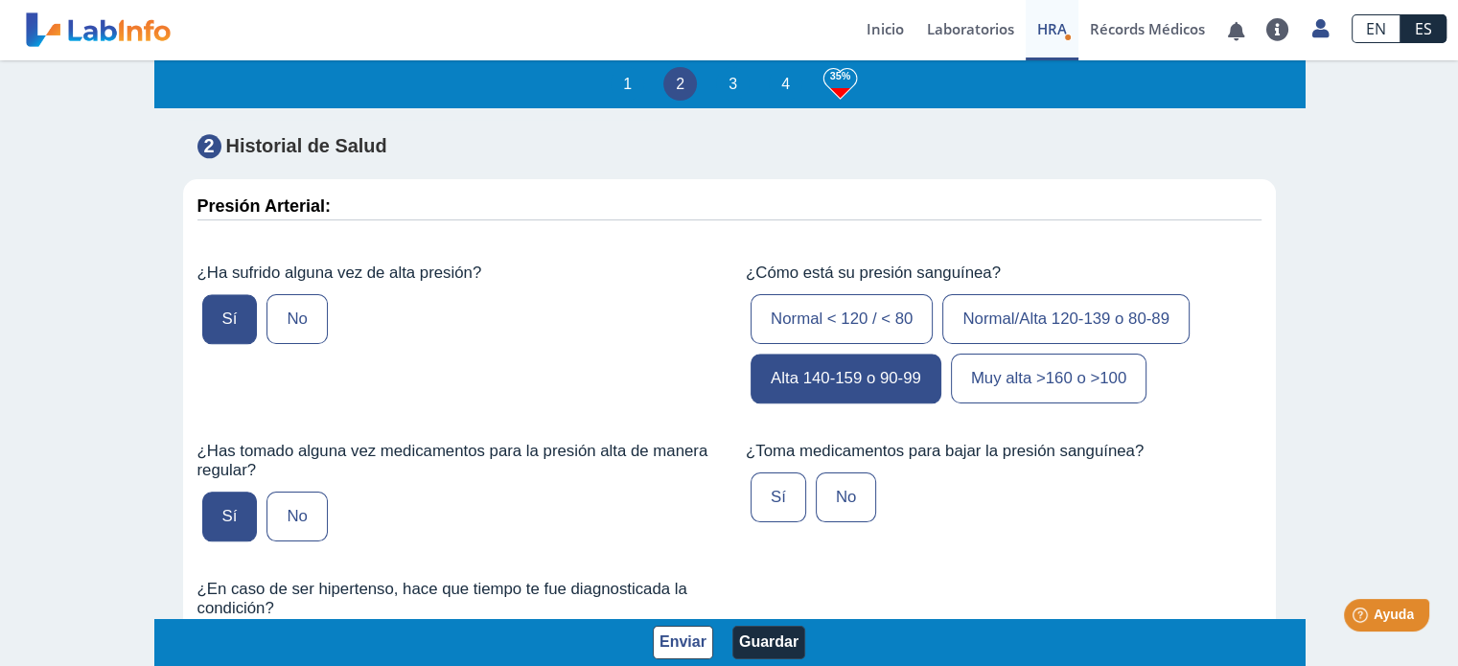
click at [779, 523] on label "Sí" at bounding box center [779, 498] width 56 height 50
click at [0, 0] on input "Sí" at bounding box center [0, 0] width 0 height 0
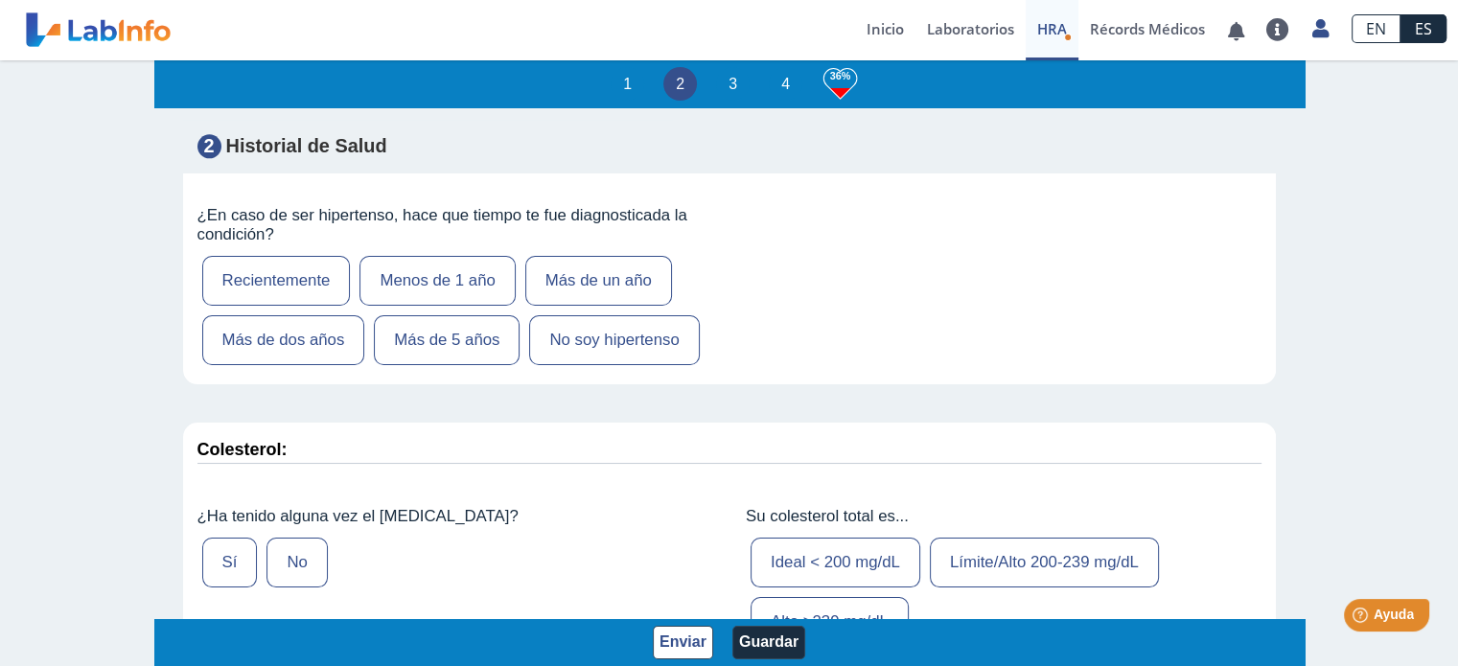
scroll to position [2506, 0]
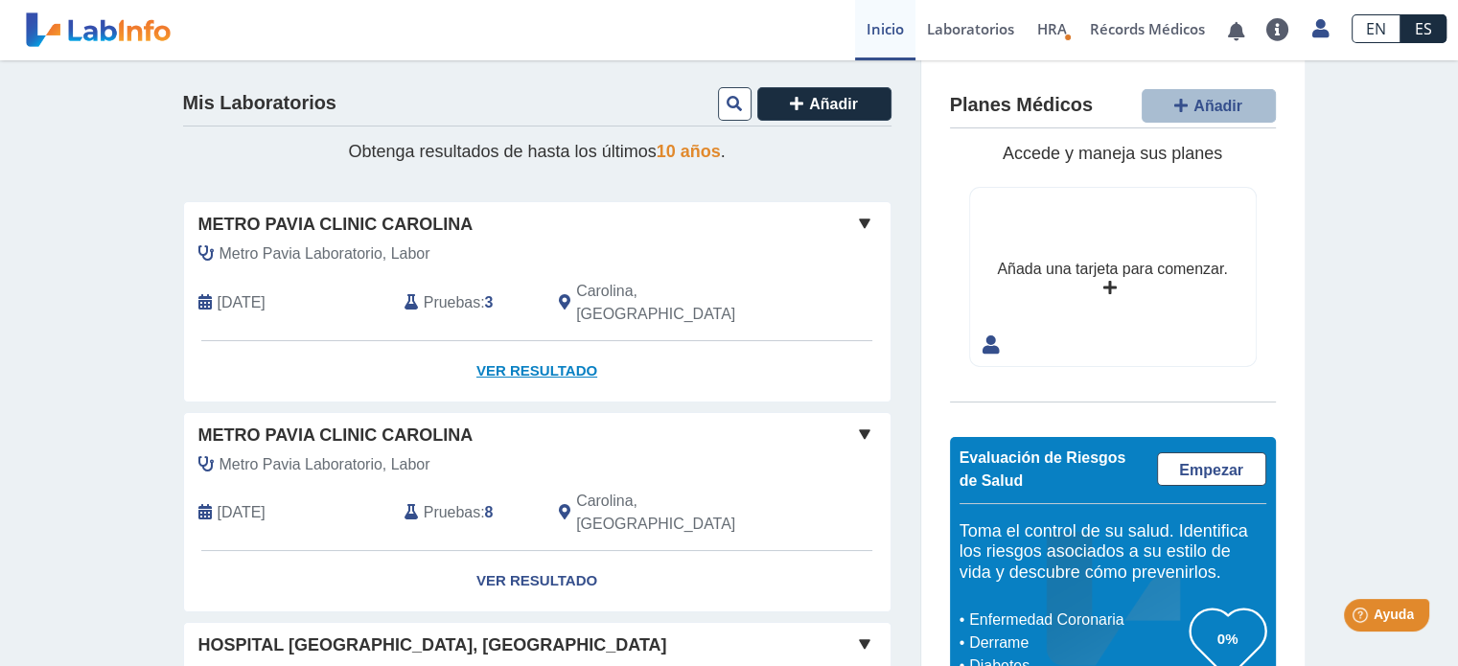
click at [774, 341] on link "Ver Resultado" at bounding box center [537, 371] width 707 height 60
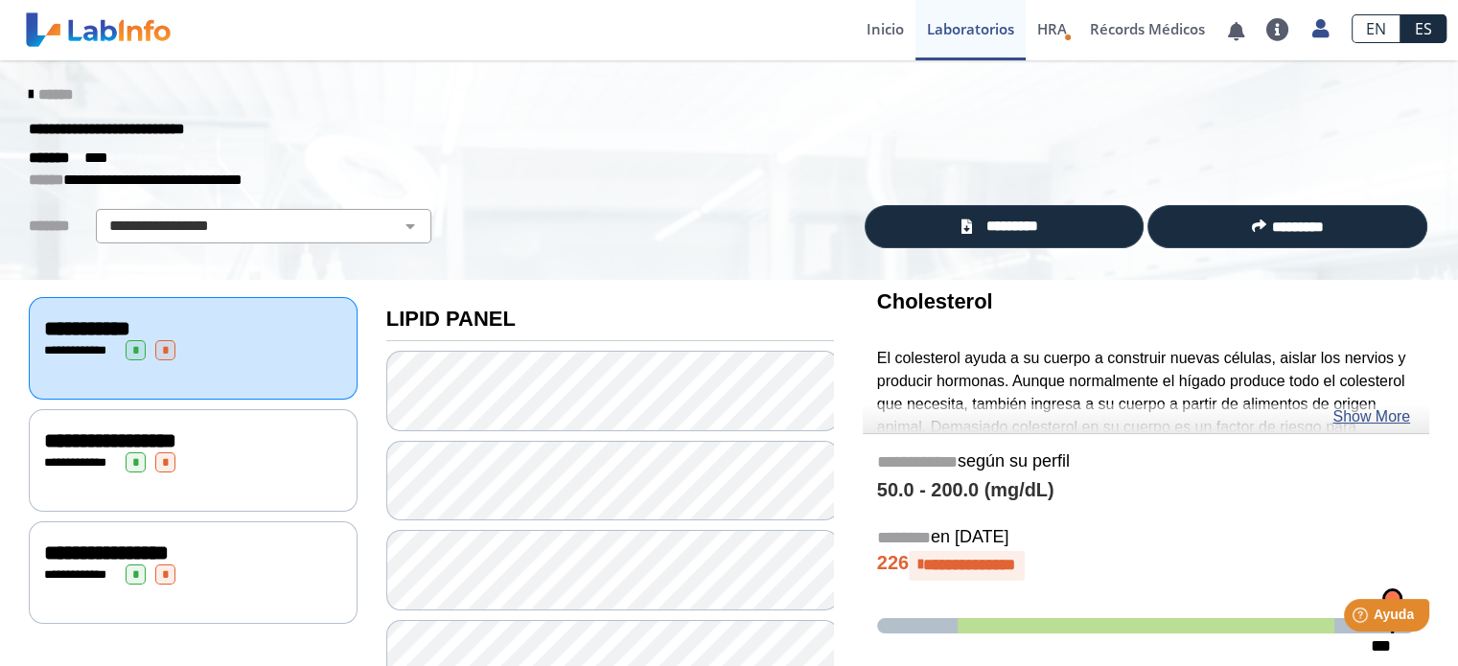
click at [774, 317] on h3 "LIPID PANEL" at bounding box center [610, 319] width 448 height 24
click at [1356, 413] on link "Show More" at bounding box center [1372, 417] width 78 height 23
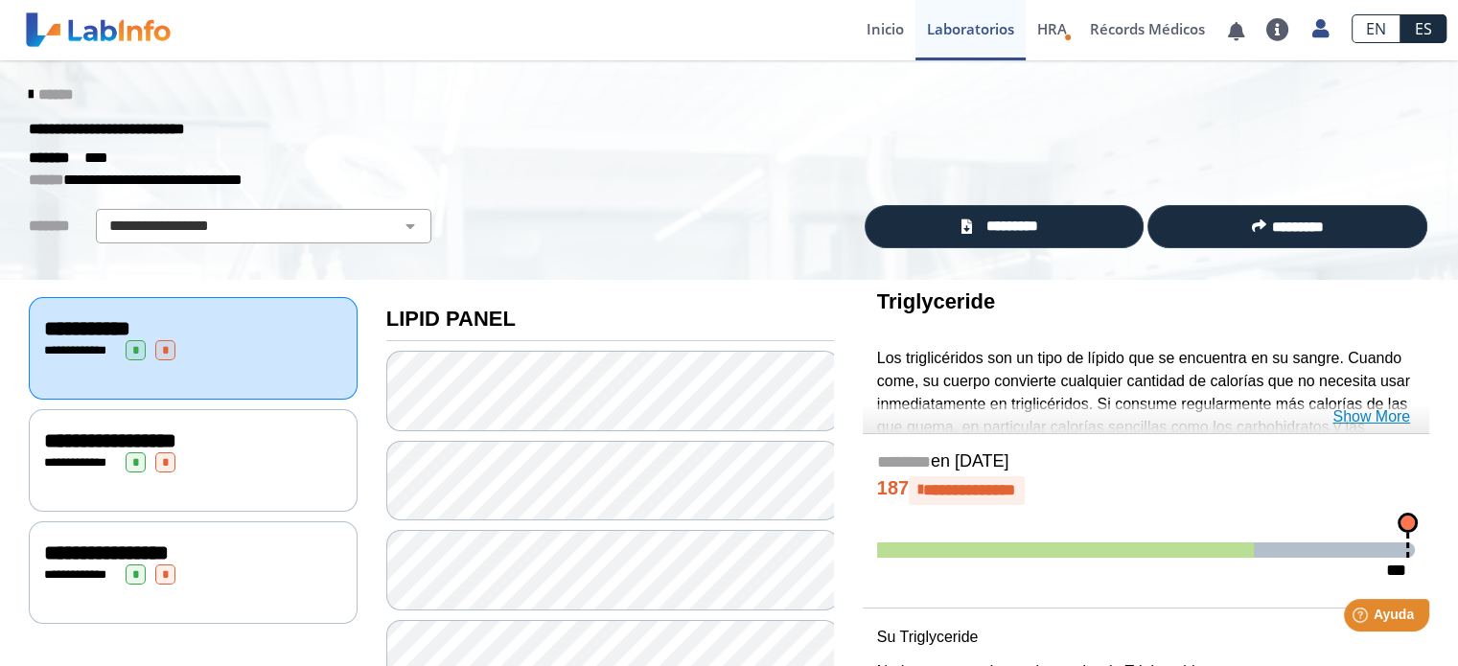
click at [1385, 419] on link "Show More" at bounding box center [1372, 417] width 78 height 23
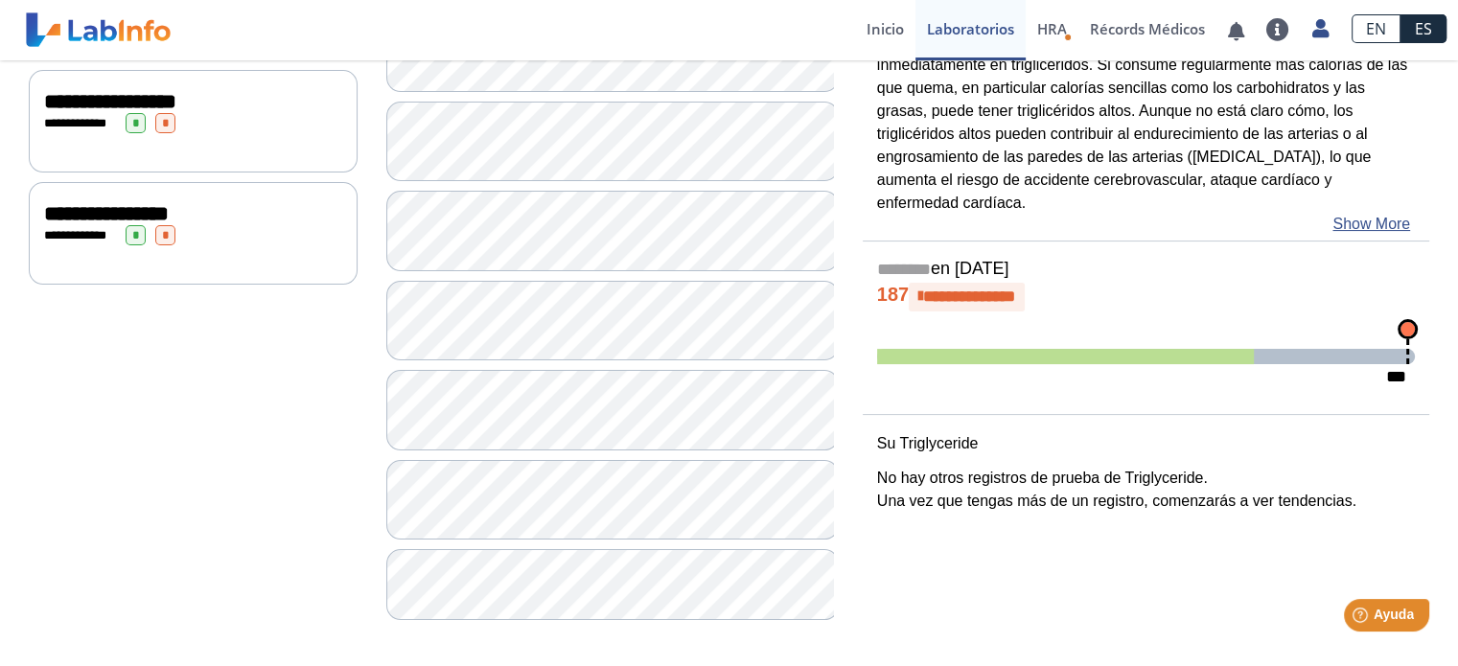
scroll to position [342, 0]
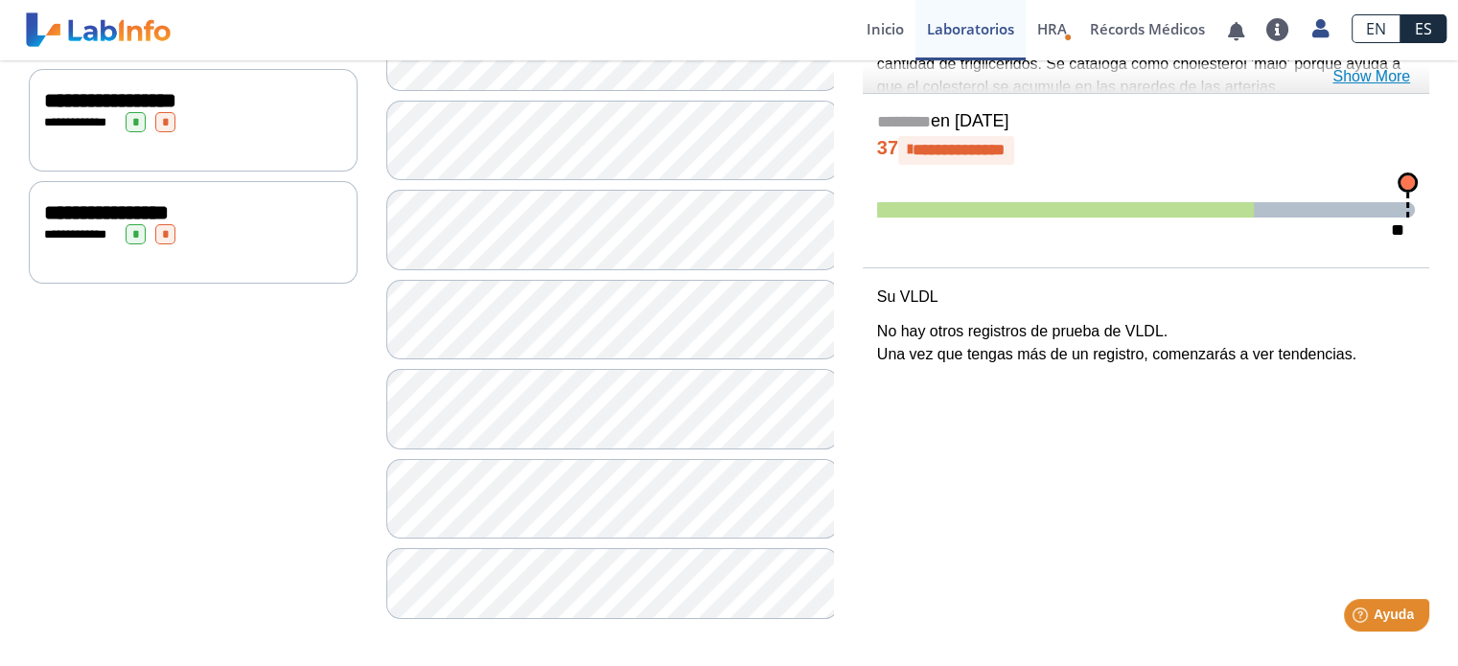
click at [1358, 75] on link "Show More" at bounding box center [1372, 76] width 78 height 23
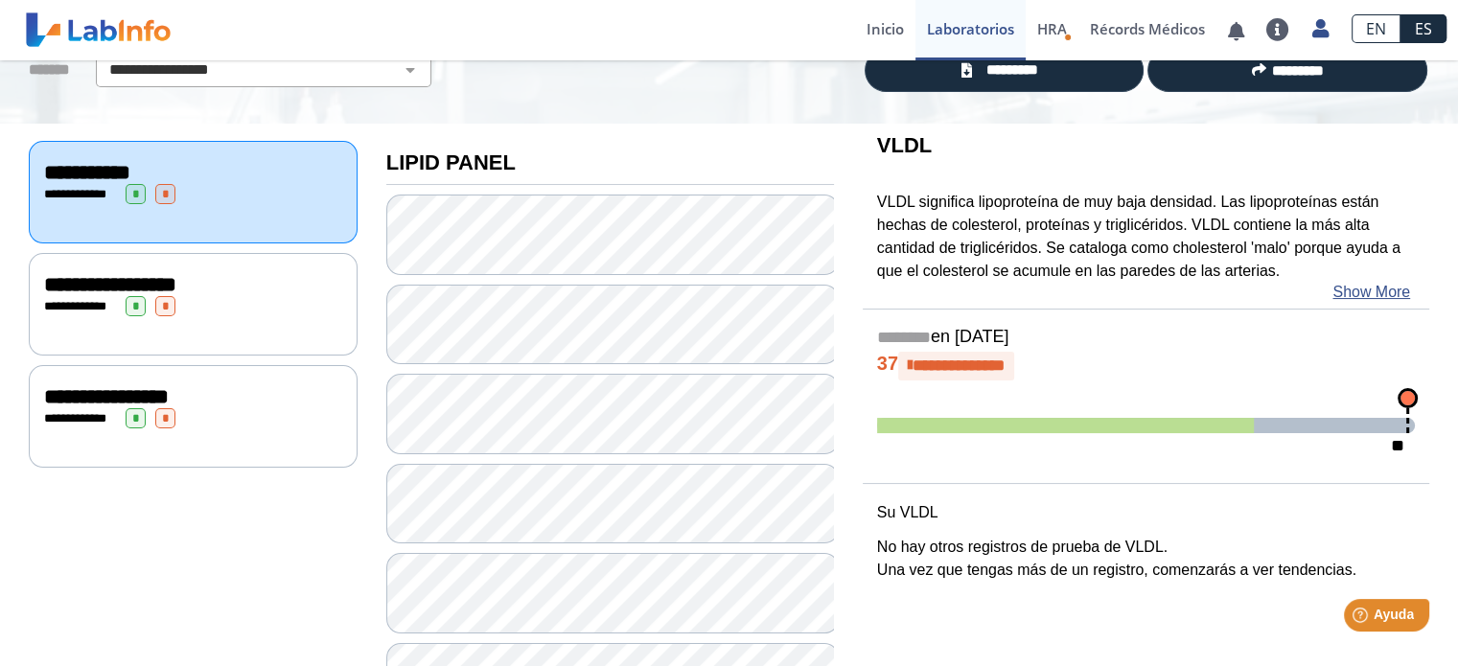
scroll to position [151, 0]
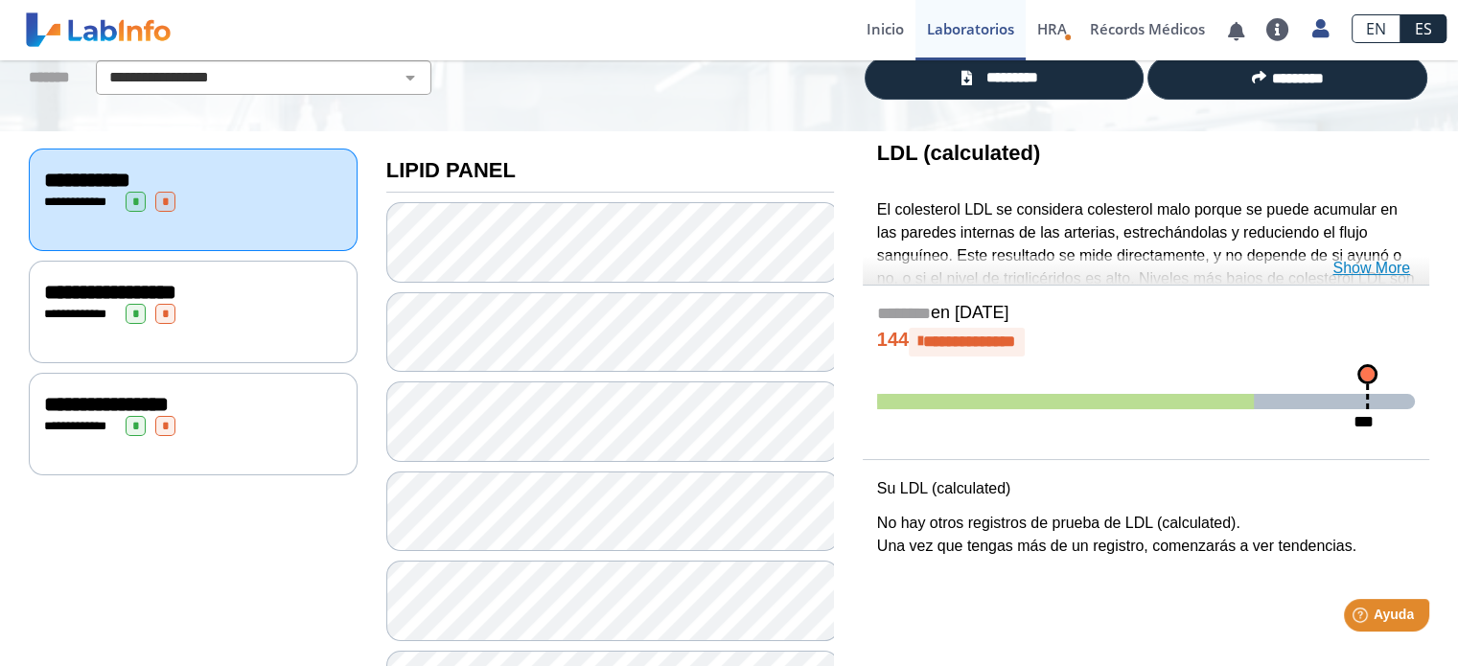
click at [1378, 268] on link "Show More" at bounding box center [1372, 268] width 78 height 23
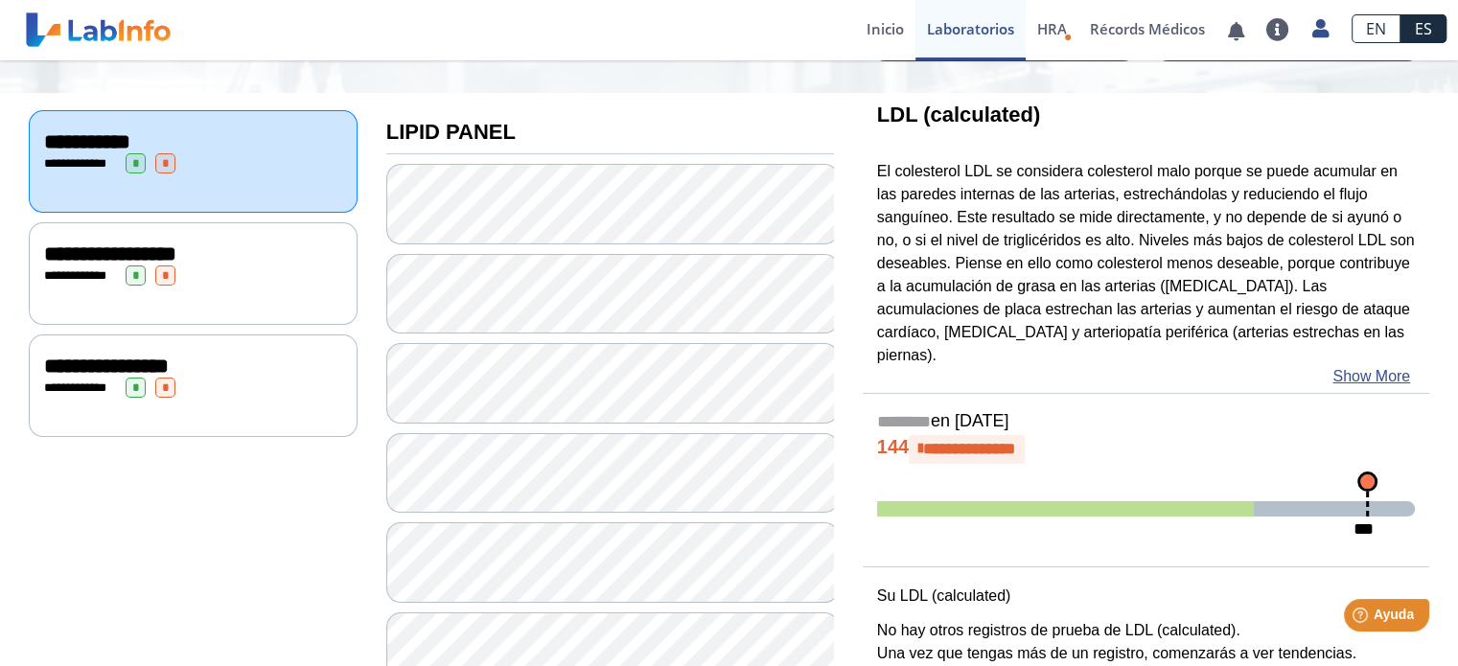
scroll to position [227, 0]
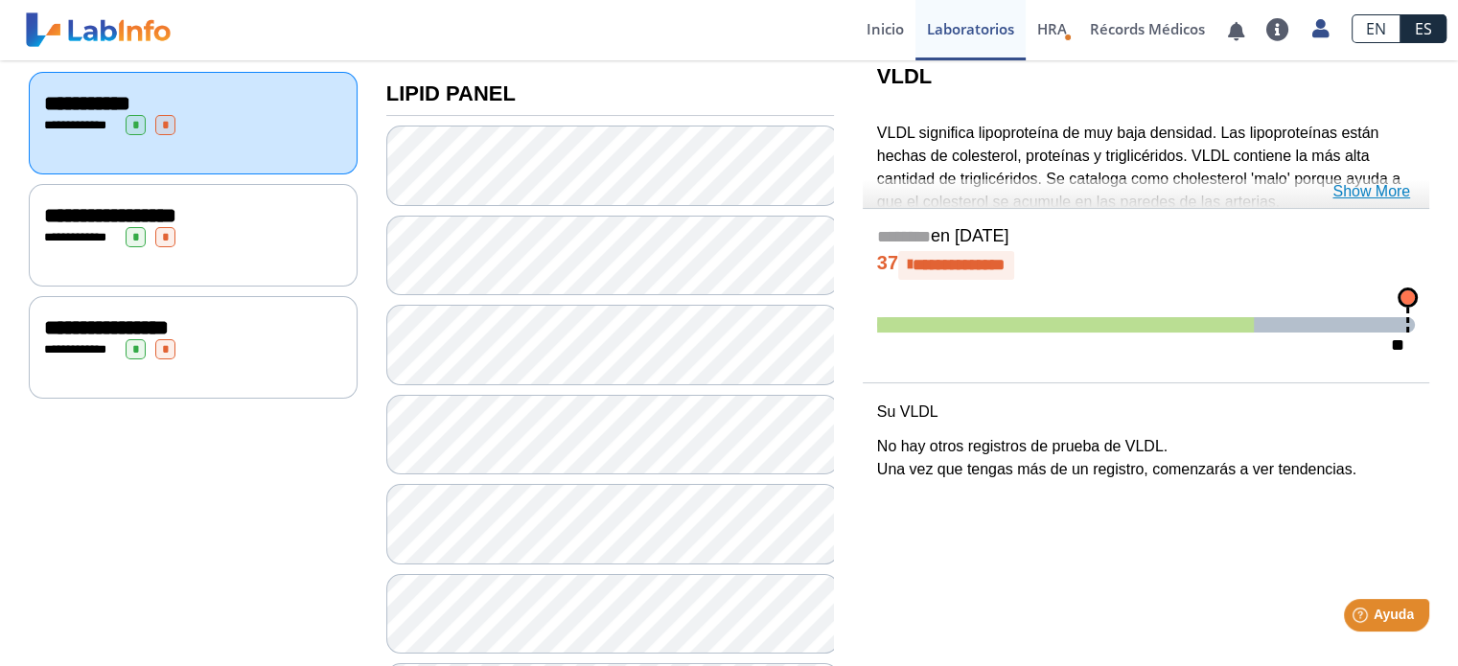
click at [1392, 184] on link "Show More" at bounding box center [1372, 191] width 78 height 23
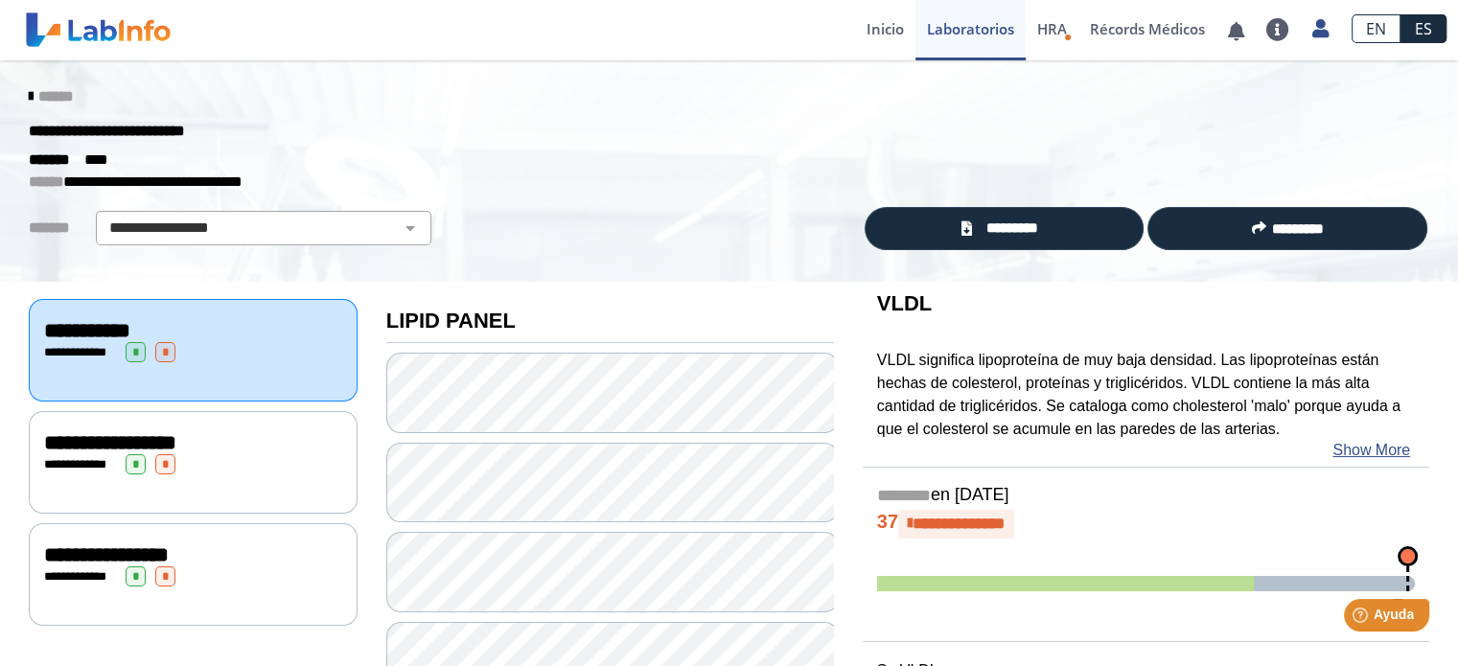
scroll to position [342, 0]
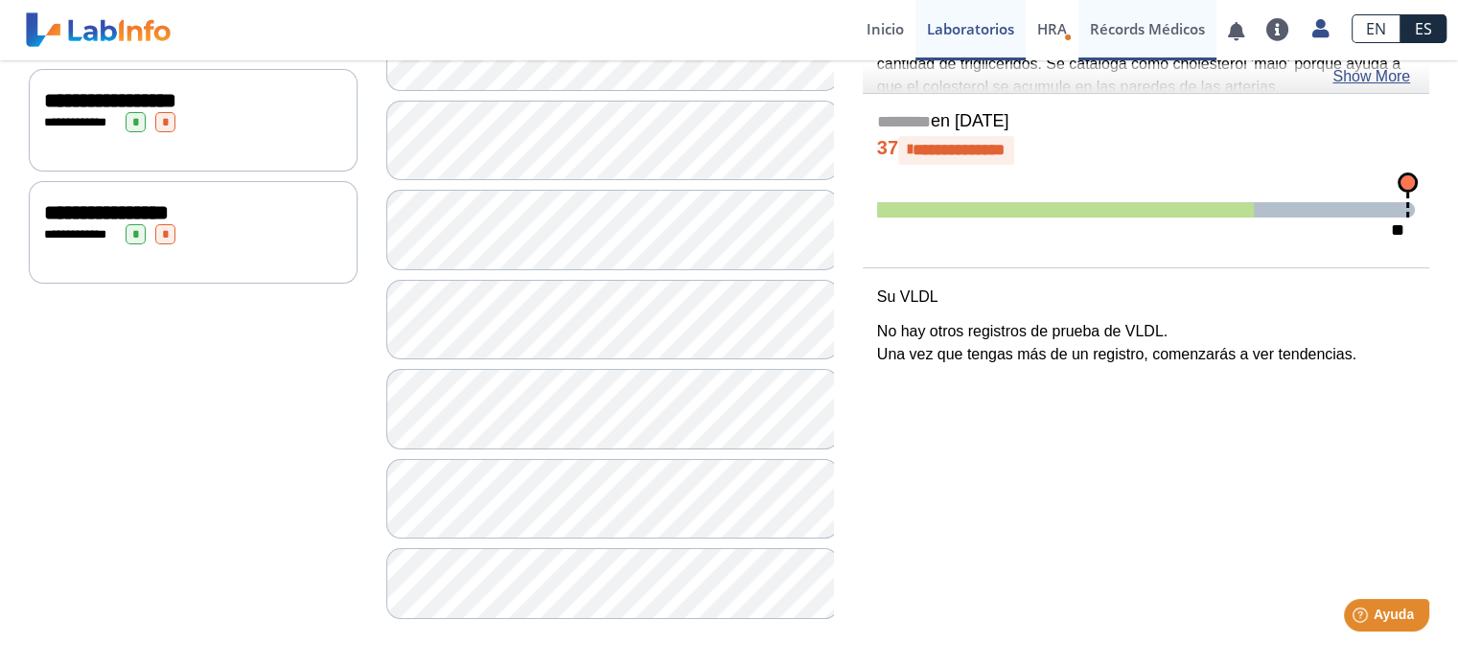
click at [1135, 33] on link "Récords Médicos" at bounding box center [1148, 30] width 138 height 60
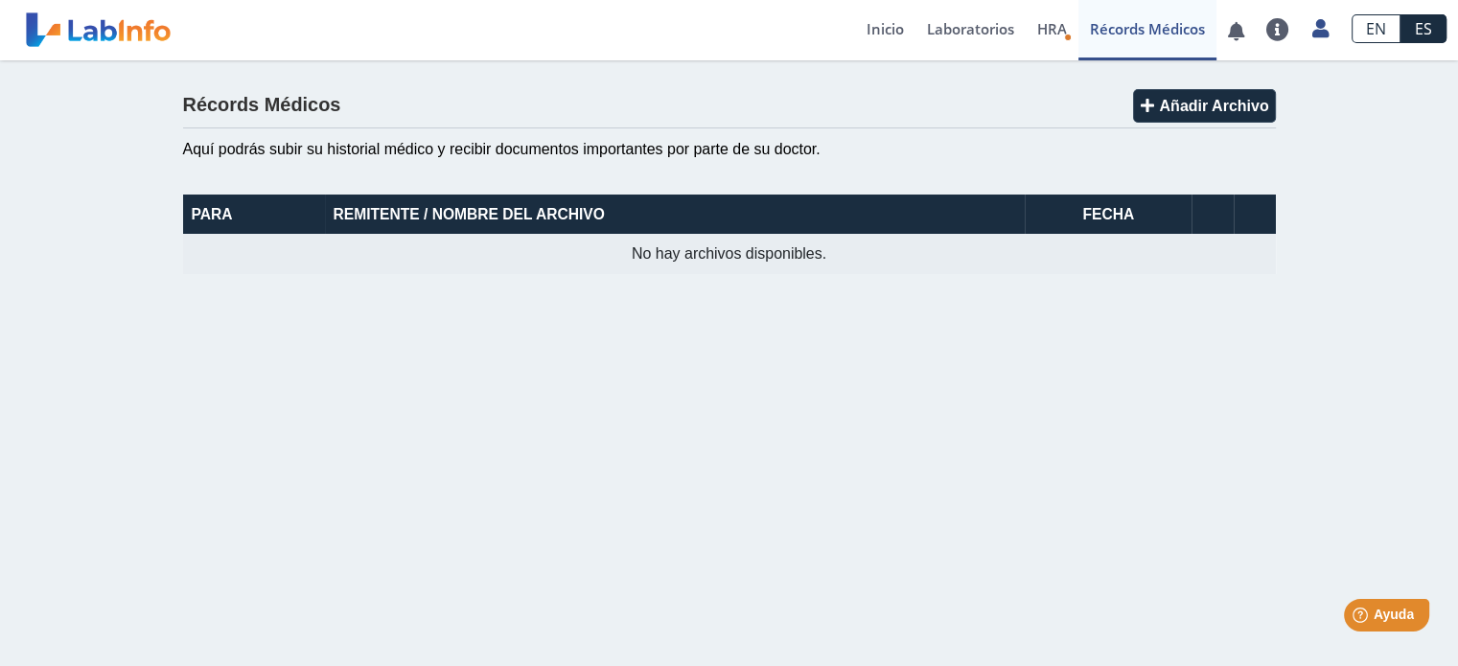
click at [758, 215] on th "Remitente / Nombre del Archivo" at bounding box center [675, 214] width 701 height 39
click at [1053, 205] on th "Fecha" at bounding box center [1108, 214] width 167 height 39
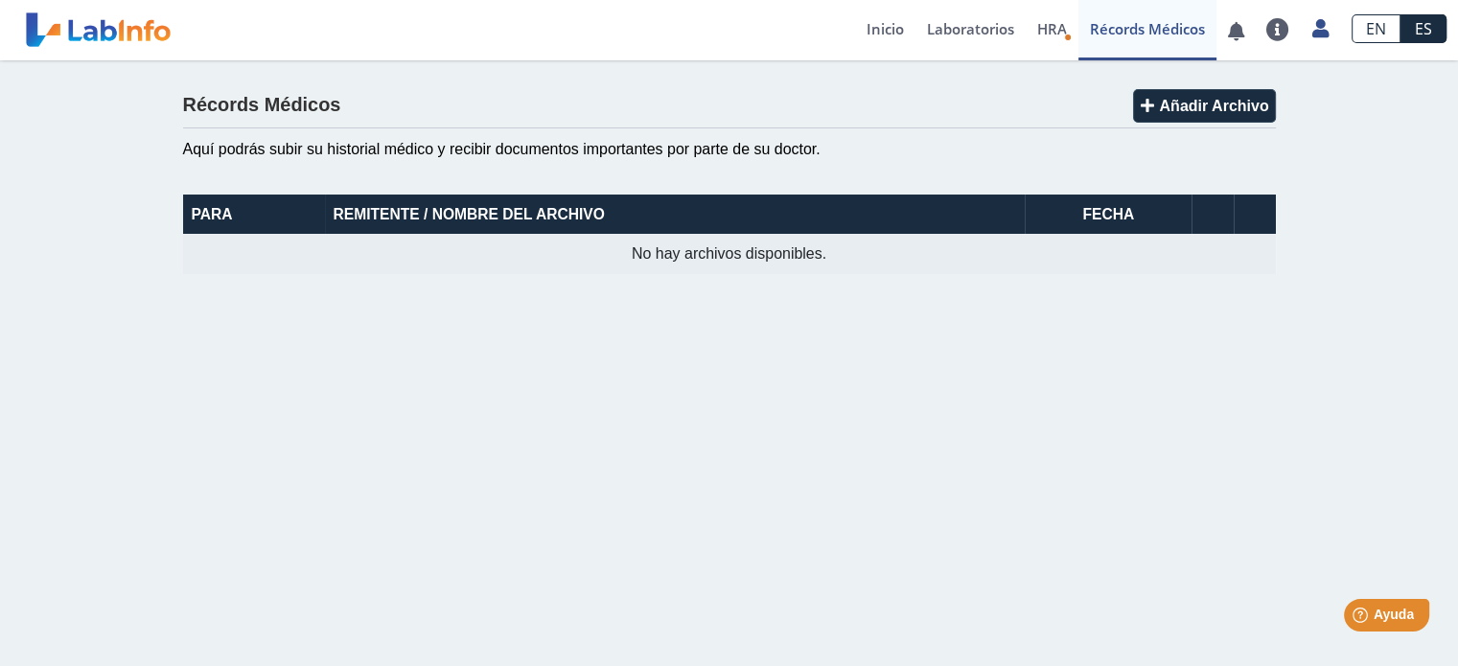
click at [703, 256] on span "No hay archivos disponibles." at bounding box center [729, 253] width 195 height 16
click at [1200, 105] on span "Añadir Archivo" at bounding box center [1213, 106] width 109 height 16
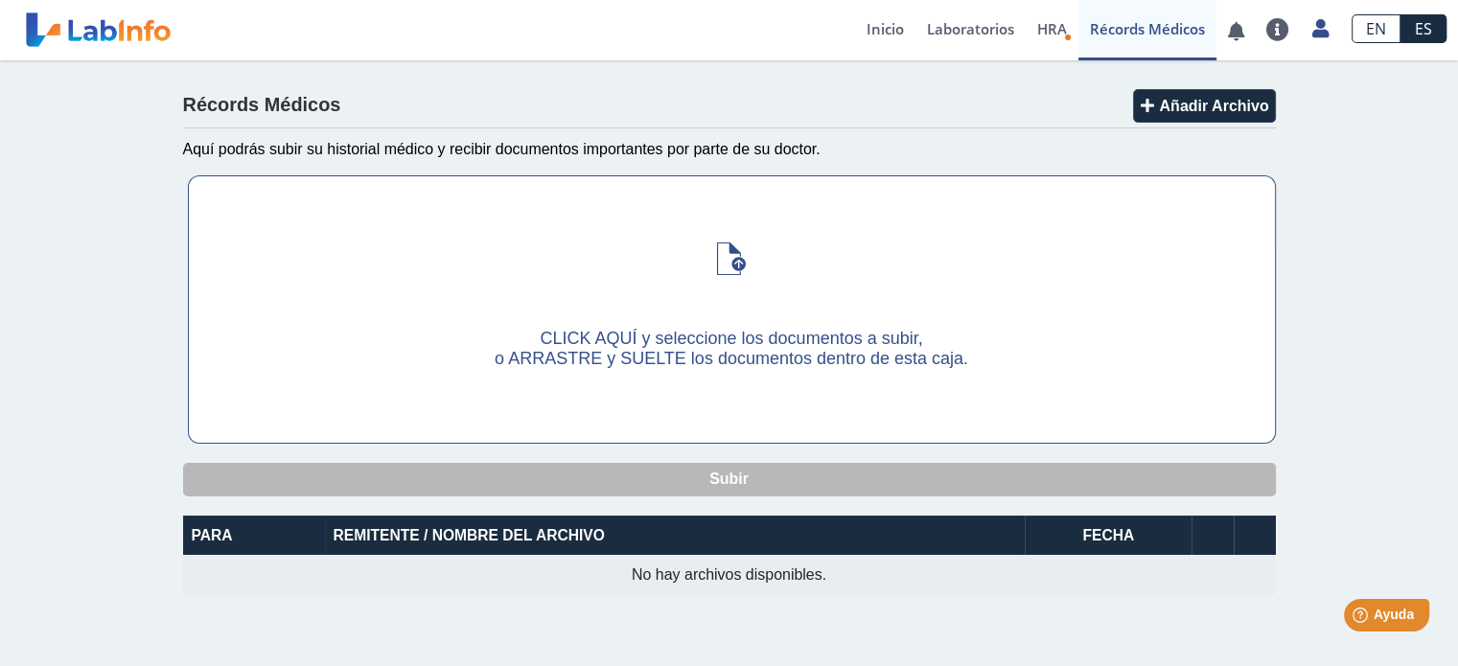
click at [784, 327] on label "CLICK AQUÍ y seleccione los documentos a subir, o ARRASTRE y SUELTE los documen…" at bounding box center [732, 309] width 1086 height 267
click at [0, 0] on input "CLICK AQUÍ y seleccione los documentos a subir, o ARRASTRE y SUELTE los documen…" at bounding box center [0, 0] width 0 height 0
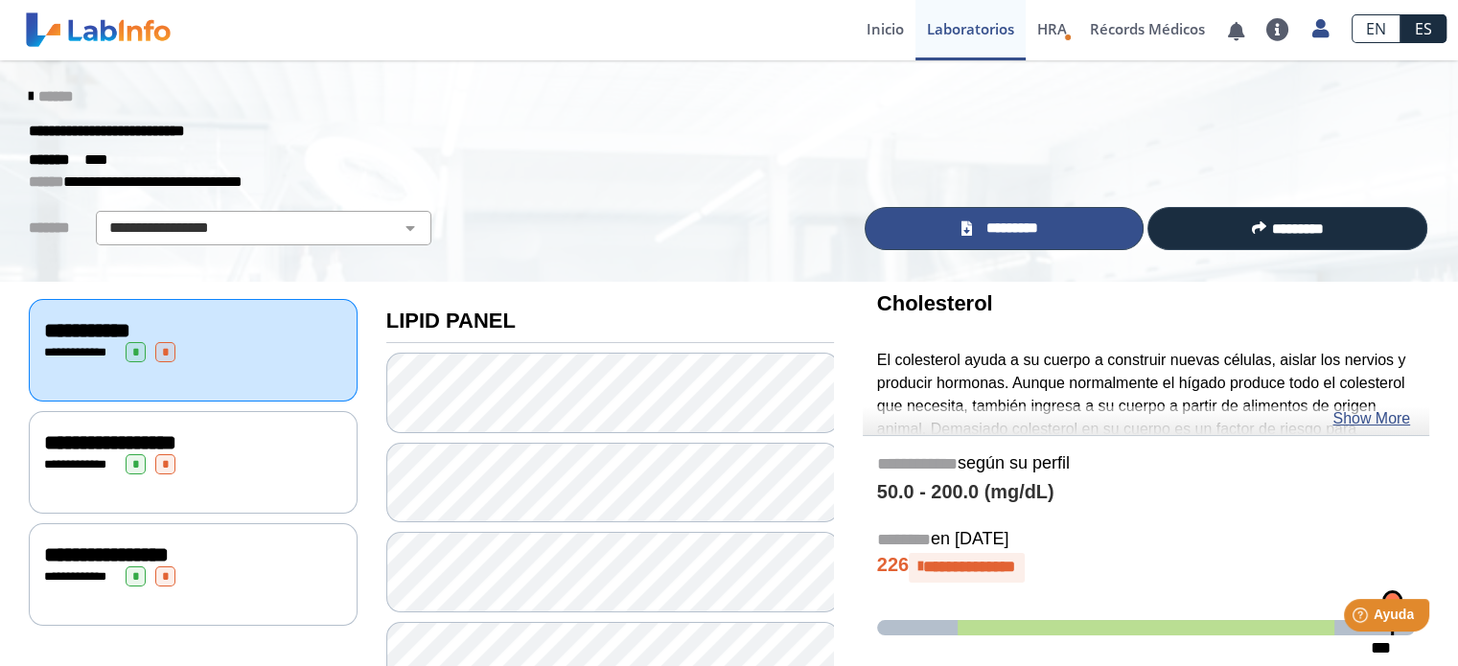
click at [977, 226] on span "*********" at bounding box center [1012, 229] width 70 height 22
click at [968, 221] on link "*********" at bounding box center [1005, 228] width 280 height 43
click at [1031, 219] on span "*********" at bounding box center [1012, 229] width 70 height 22
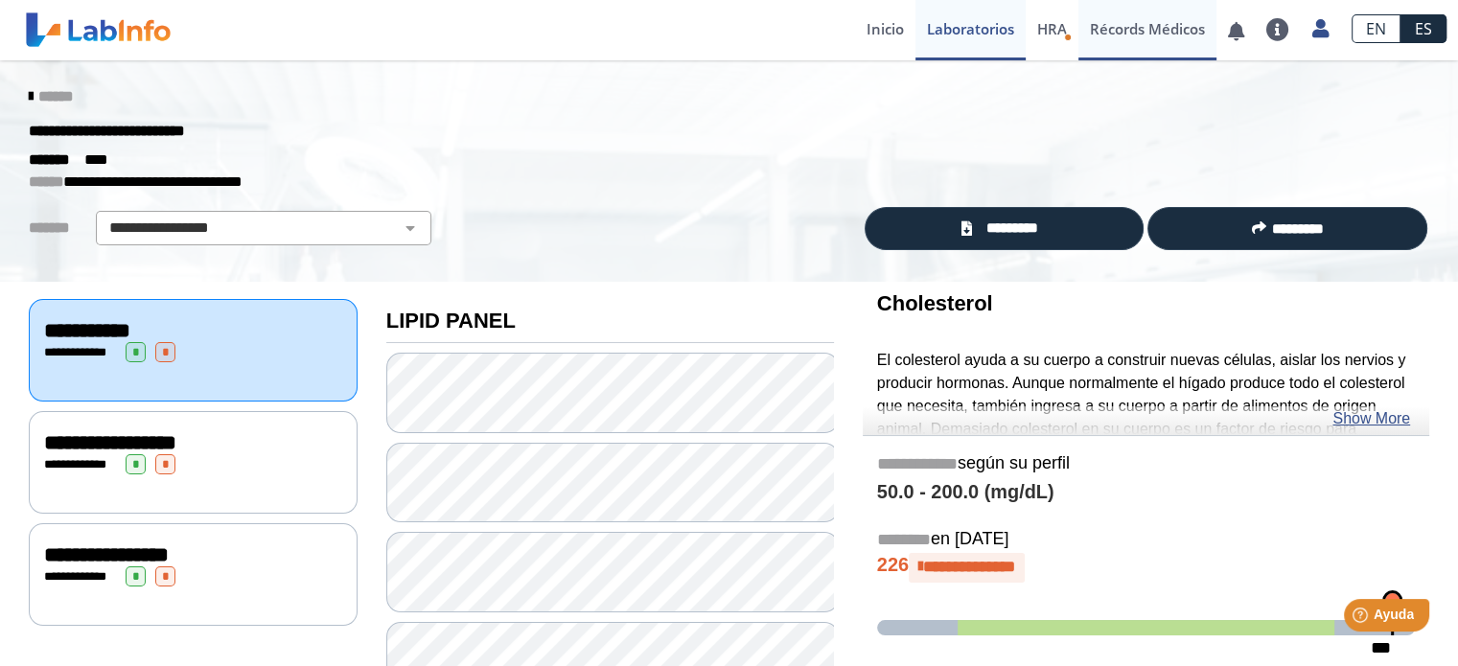
click at [1159, 25] on link "Récords Médicos" at bounding box center [1148, 30] width 138 height 60
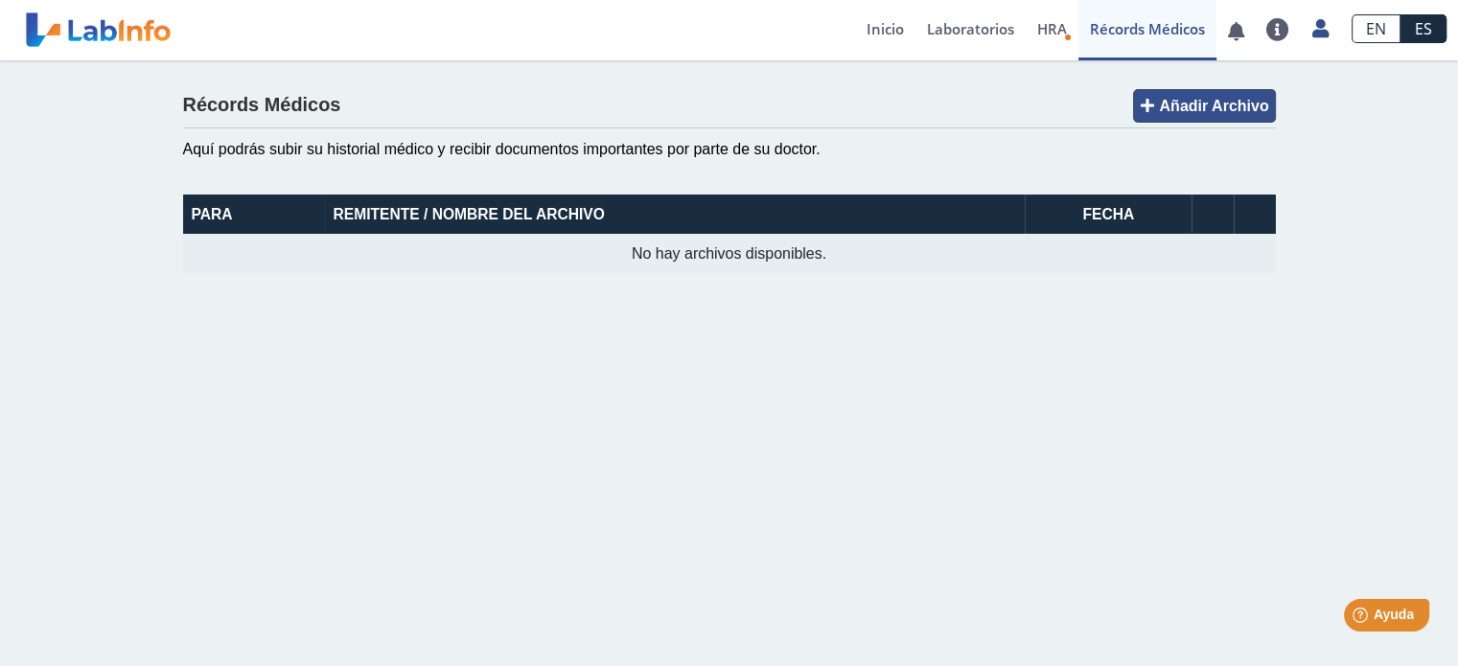
click at [1185, 106] on span "Añadir Archivo" at bounding box center [1213, 106] width 109 height 16
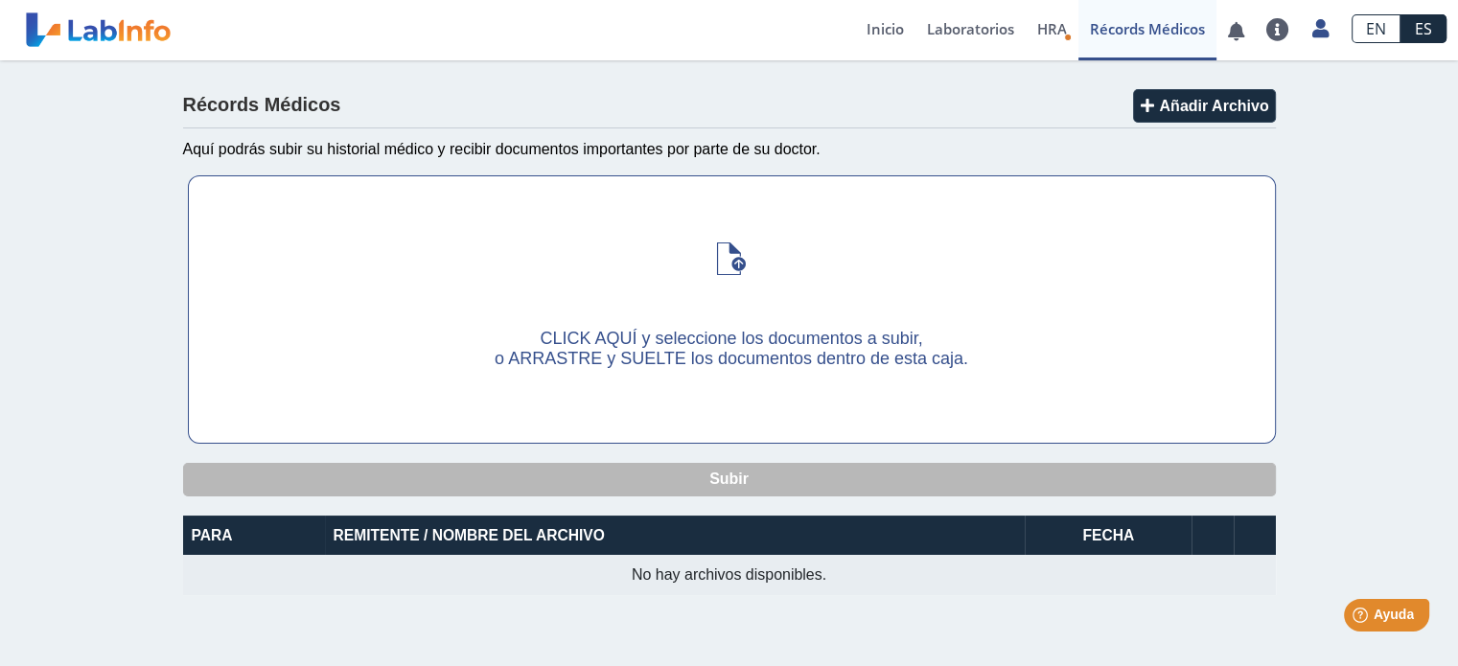
click at [726, 339] on span "CLICK AQUÍ y seleccione los documentos a subir," at bounding box center [731, 338] width 383 height 19
click at [0, 0] on input "CLICK AQUÍ y seleccione los documentos a subir, o ARRASTRE y SUELTE los documen…" at bounding box center [0, 0] width 0 height 0
click at [600, 347] on span "CLICK AQUÍ y seleccione los documentos a subir," at bounding box center [731, 338] width 383 height 19
click at [0, 0] on input "CLICK AQUÍ y seleccione los documentos a subir, o ARRASTRE y SUELTE los documen…" at bounding box center [0, 0] width 0 height 0
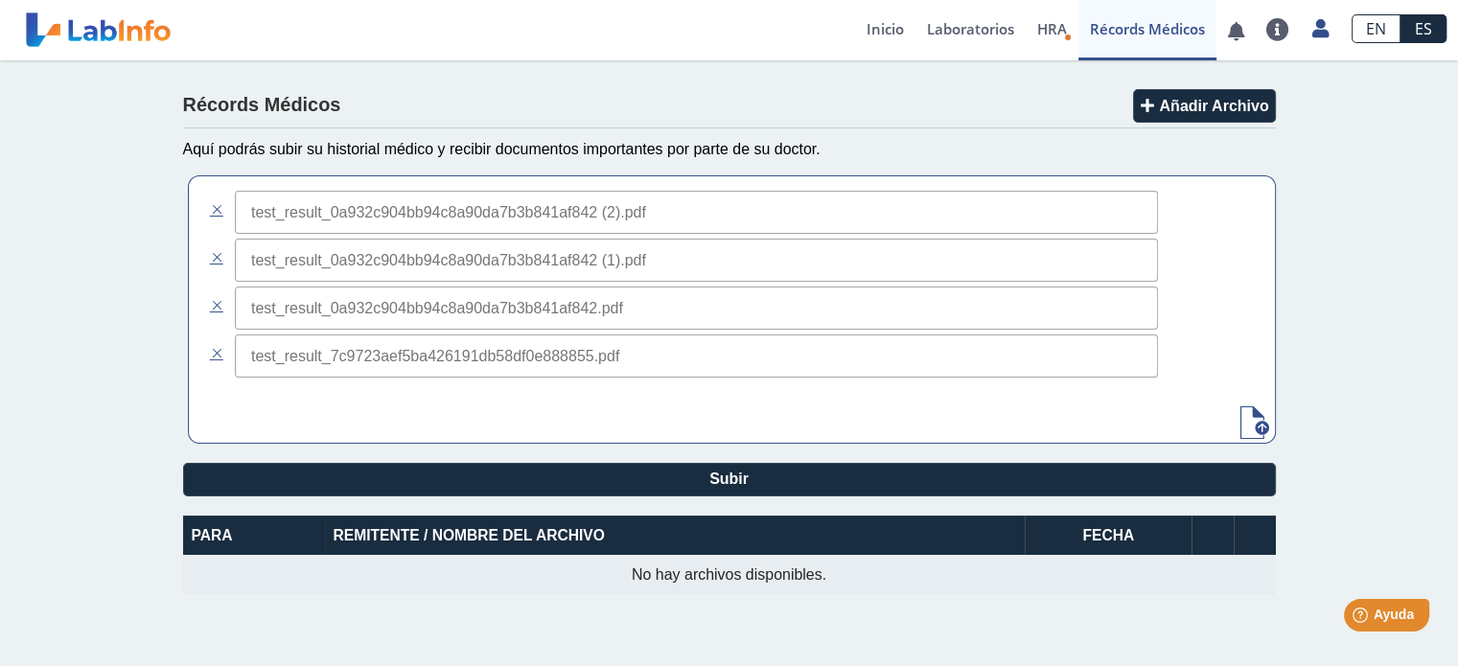
click at [301, 258] on input "text" at bounding box center [696, 260] width 923 height 43
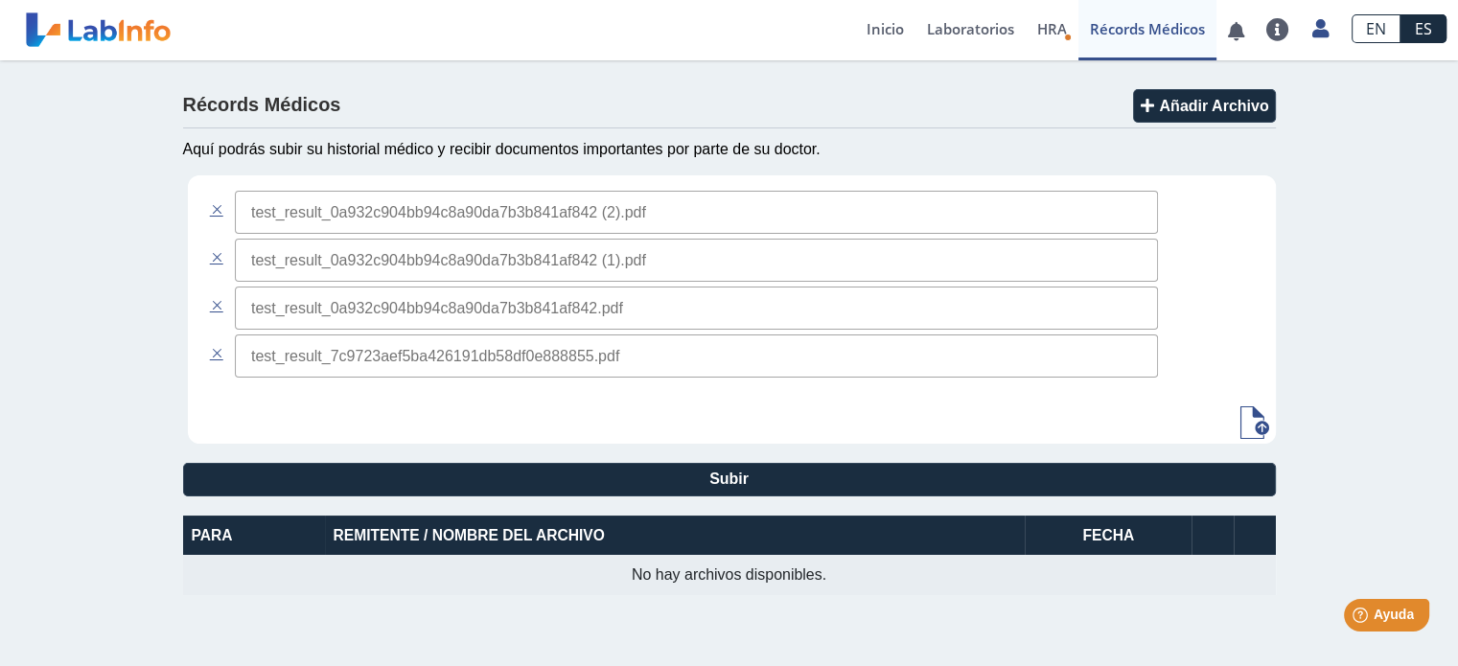
drag, startPoint x: 665, startPoint y: 219, endPoint x: 1450, endPoint y: 347, distance: 794.8
click at [1450, 347] on div "Récords Médicos Añadir Archivo Aquí podrás subir su historial médico y recibir …" at bounding box center [729, 342] width 1458 height 564
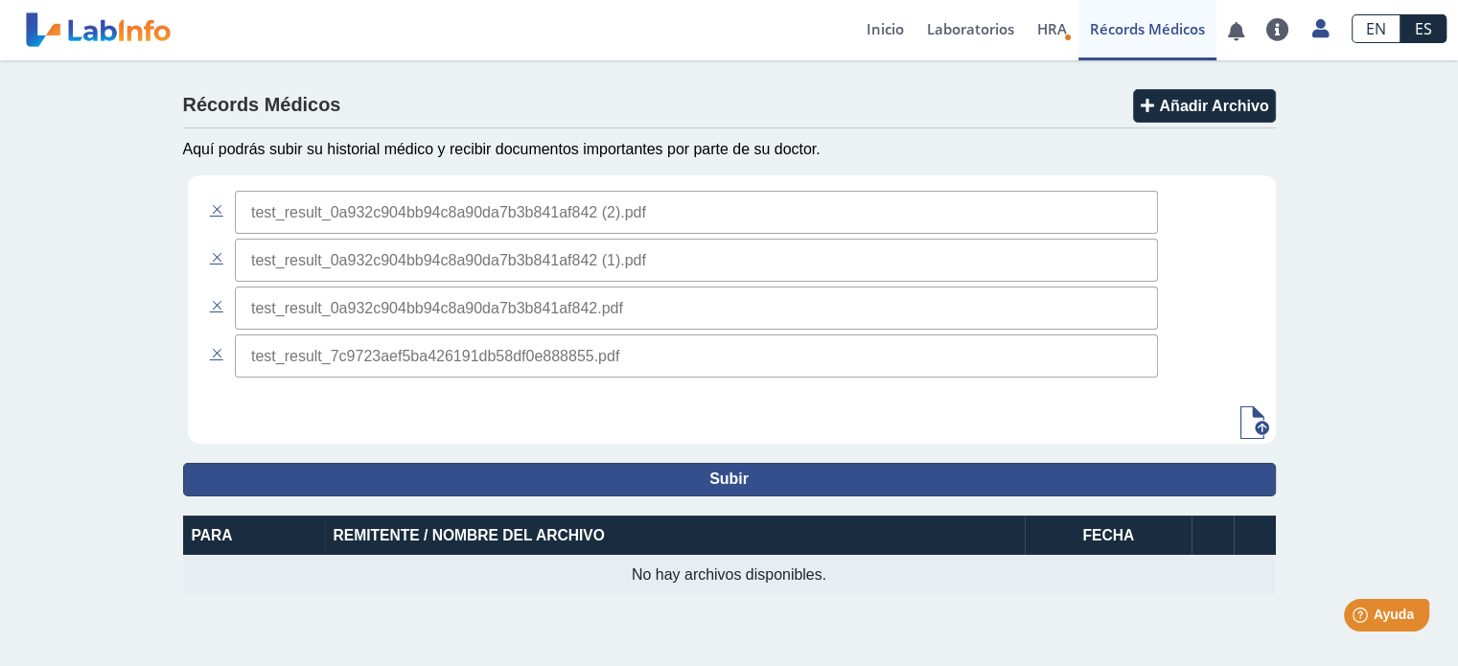
click at [743, 471] on button "Subir" at bounding box center [729, 480] width 1093 height 34
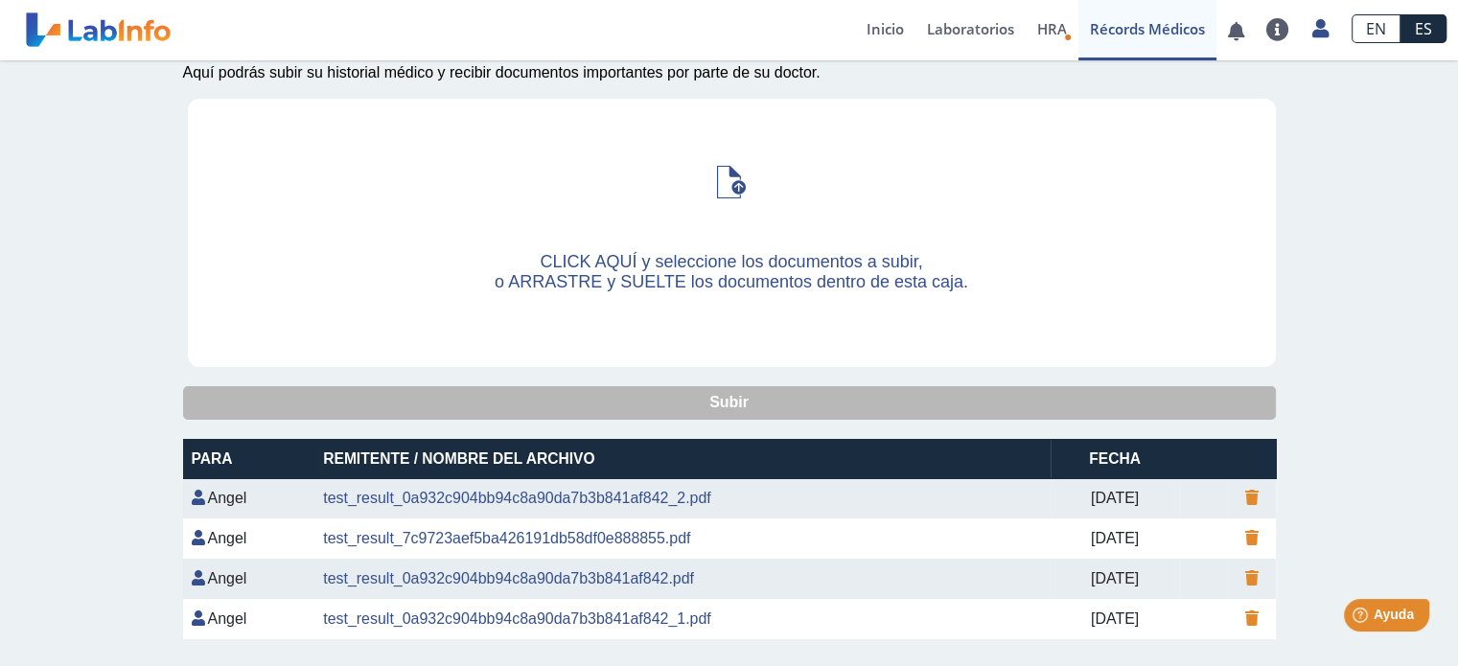
scroll to position [77, 0]
click at [925, 494] on div "test_result_0a932c904bb94c8a90da7b3b841af842_2.pdf" at bounding box center [682, 498] width 718 height 23
click at [573, 501] on link "test_result_0a932c904bb94c8a90da7b3b841af842_2.pdf" at bounding box center [517, 498] width 388 height 16
